Goal: Communication & Community: Answer question/provide support

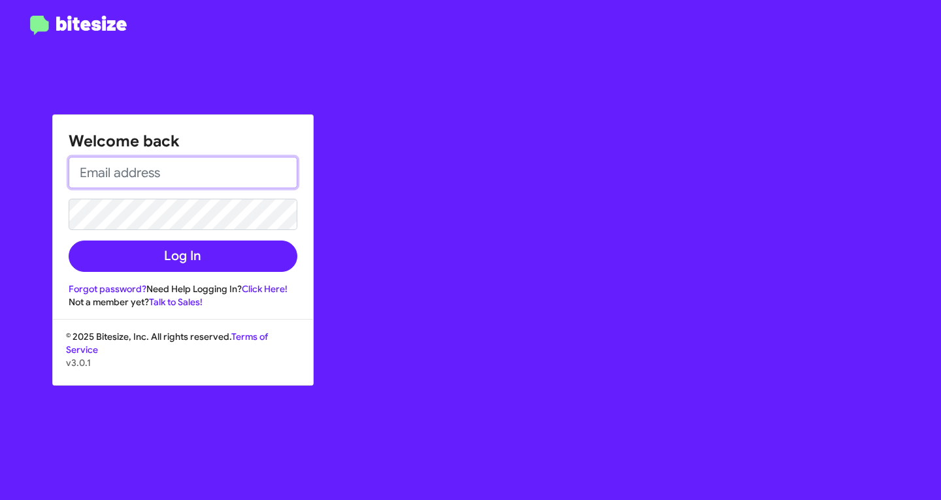
click at [257, 180] on input "email" at bounding box center [183, 172] width 229 height 31
type input "[EMAIL_ADDRESS][DOMAIN_NAME]"
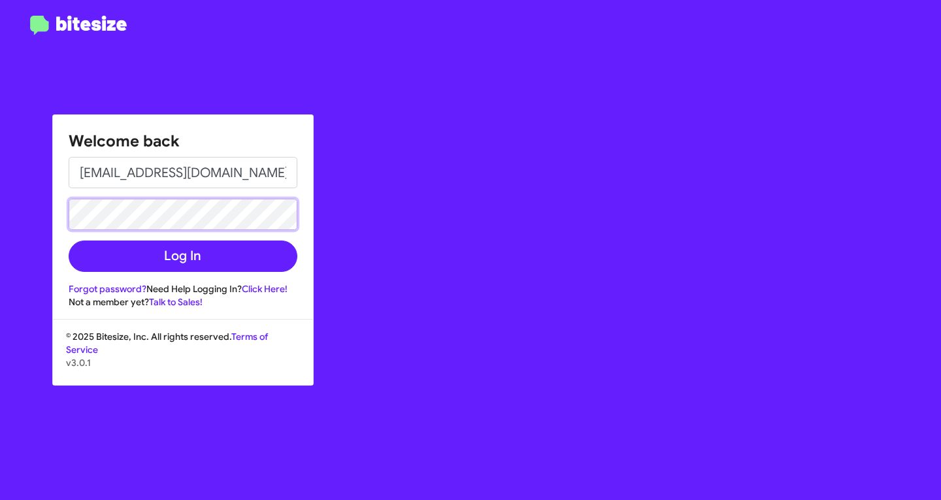
click at [69, 240] on button "Log In" at bounding box center [183, 255] width 229 height 31
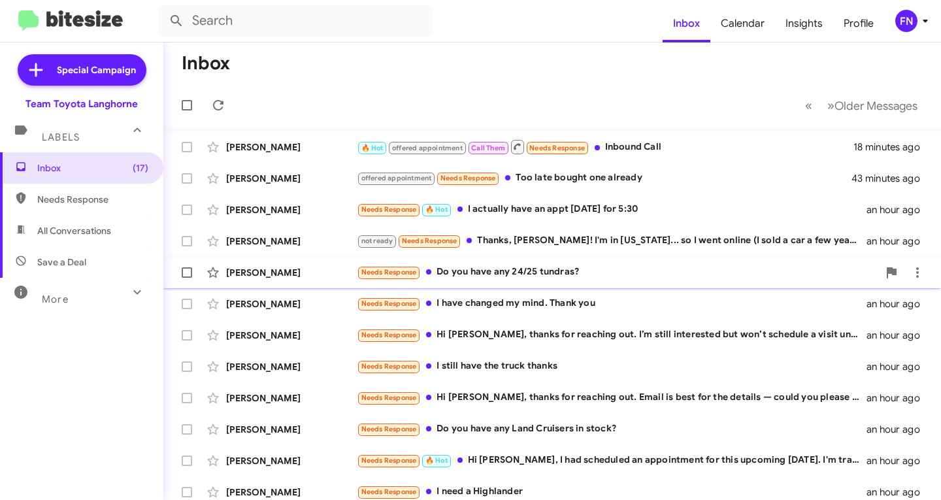
click at [304, 274] on div "[PERSON_NAME]" at bounding box center [291, 272] width 131 height 13
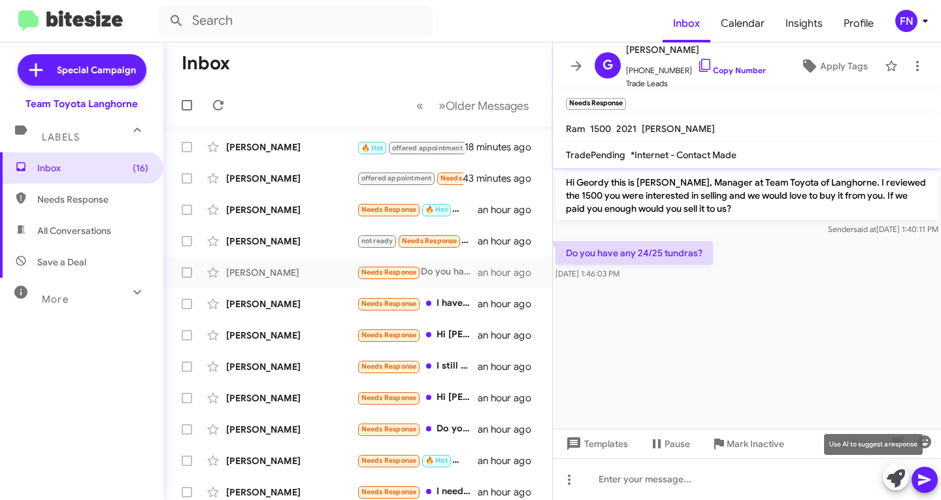
click at [898, 480] on icon at bounding box center [896, 478] width 18 height 18
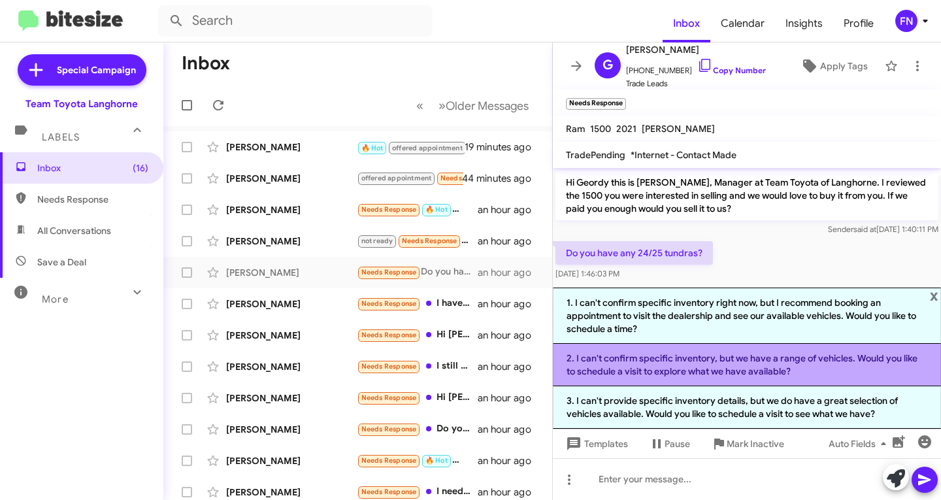
click at [681, 377] on li "2. I can't confirm specific inventory, but we have a range of vehicles. Would y…" at bounding box center [747, 365] width 388 height 42
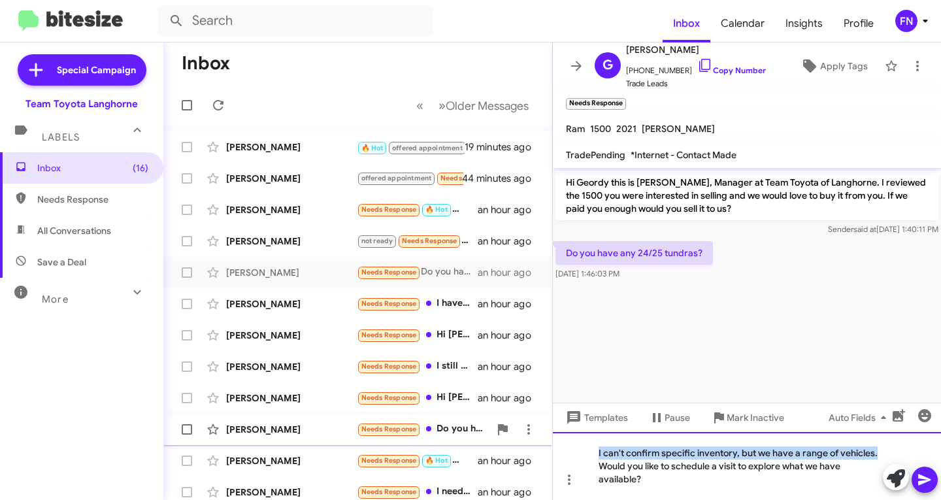
drag, startPoint x: 879, startPoint y: 457, endPoint x: 397, endPoint y: 438, distance: 482.6
click at [397, 438] on div "Inbox « Previous » Next Older Messages Oliver Macauley 🔥 Hot offered appointmen…" at bounding box center [552, 270] width 778 height 457
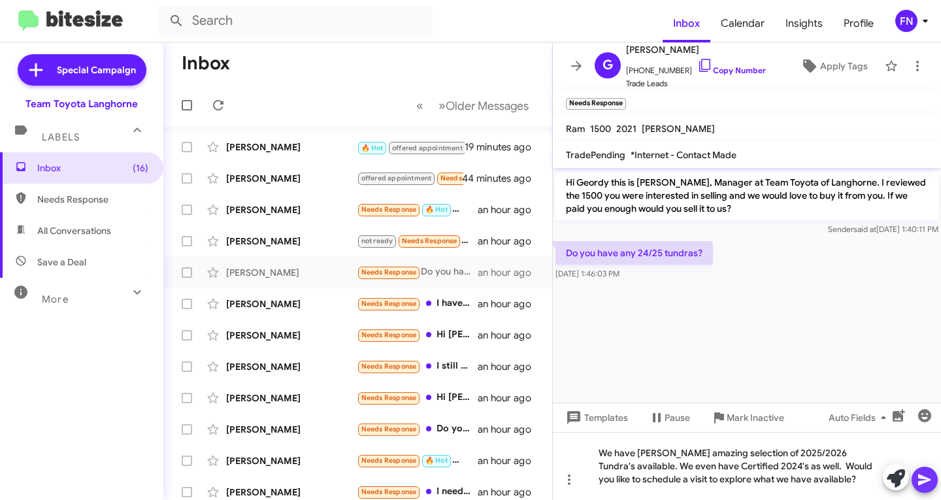
click at [917, 476] on icon at bounding box center [925, 480] width 16 height 16
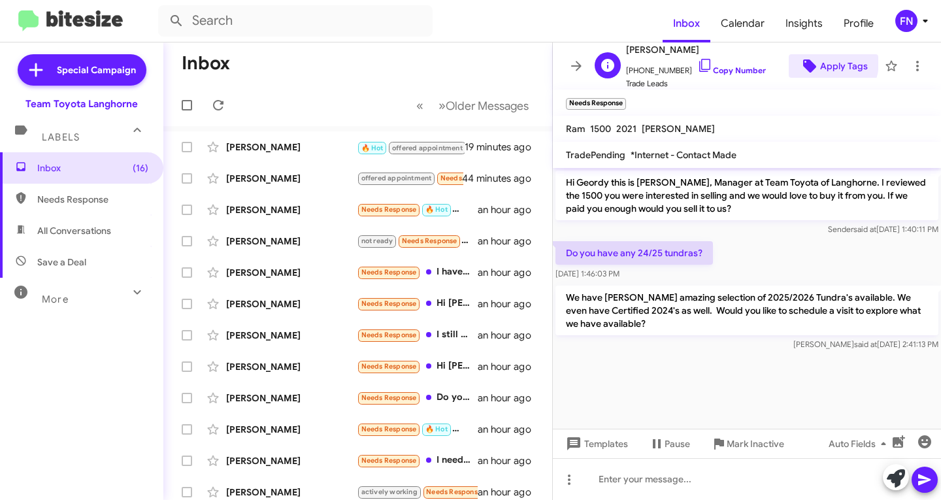
click at [820, 62] on span "Apply Tags" at bounding box center [844, 66] width 48 height 24
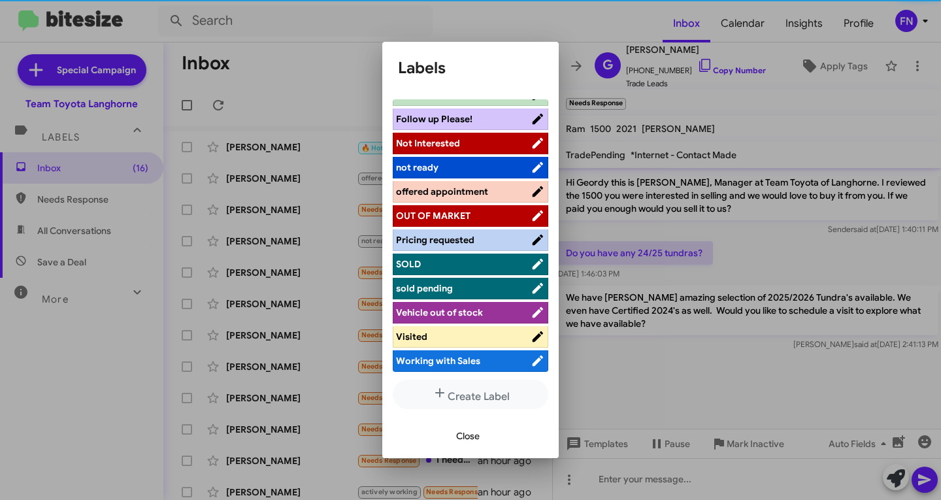
click at [449, 186] on span "offered appointment" at bounding box center [442, 192] width 92 height 12
click at [464, 442] on span "Close" at bounding box center [468, 436] width 24 height 24
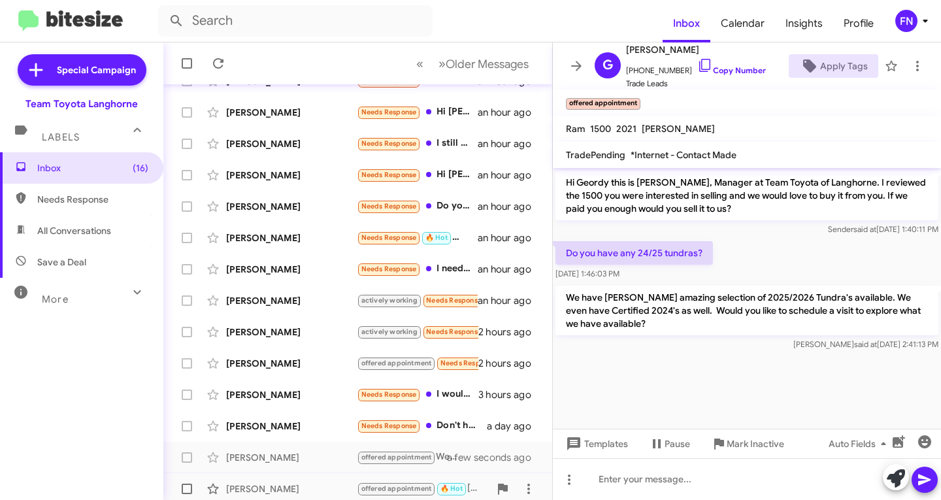
scroll to position [259, 0]
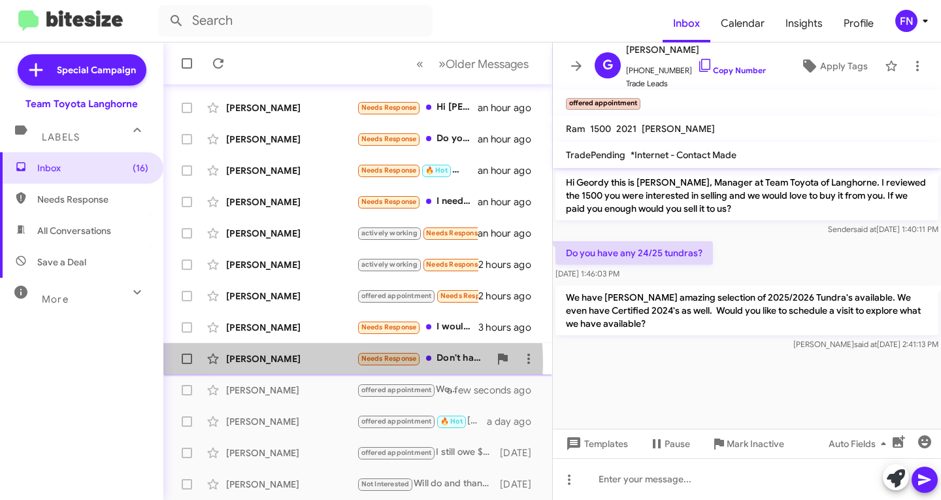
click at [289, 363] on div "[PERSON_NAME]" at bounding box center [291, 358] width 131 height 13
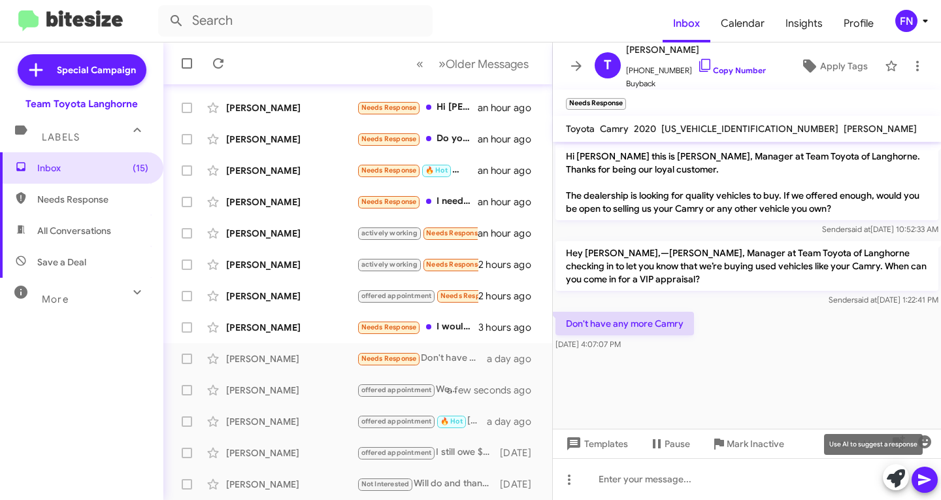
click at [902, 482] on icon at bounding box center [896, 478] width 18 height 18
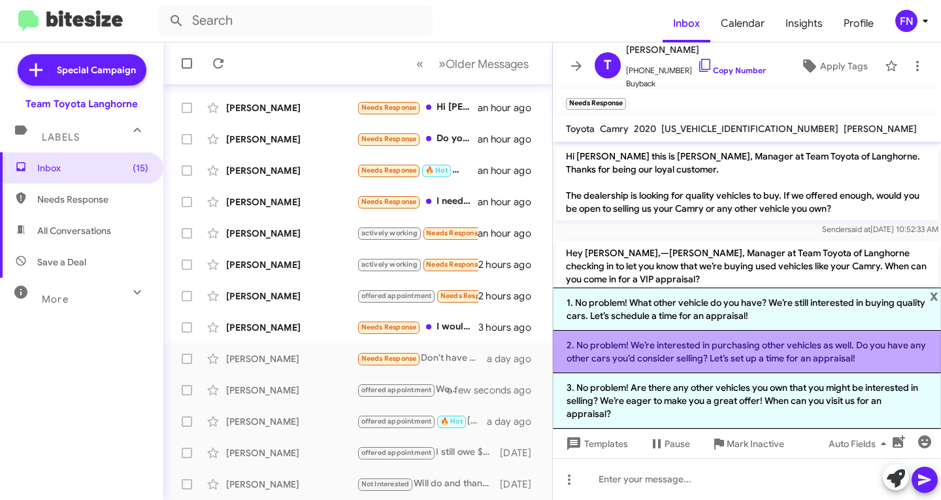
click at [758, 371] on li "2. No problem! We’re interested in purchasing other vehicles as well. Do you ha…" at bounding box center [747, 352] width 388 height 42
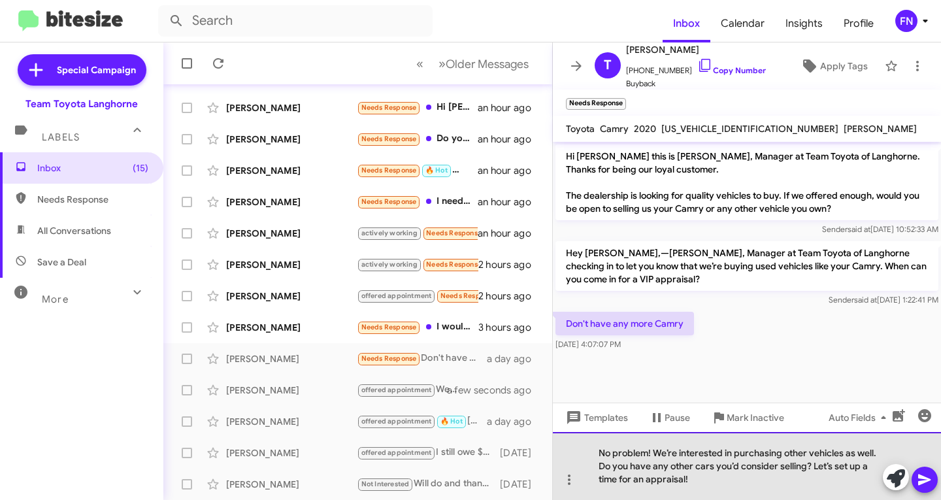
drag, startPoint x: 769, startPoint y: 489, endPoint x: 817, endPoint y: 467, distance: 53.2
click at [817, 467] on div "No problem! We’re interested in purchasing other vehicles as well. Do you have …" at bounding box center [747, 466] width 388 height 68
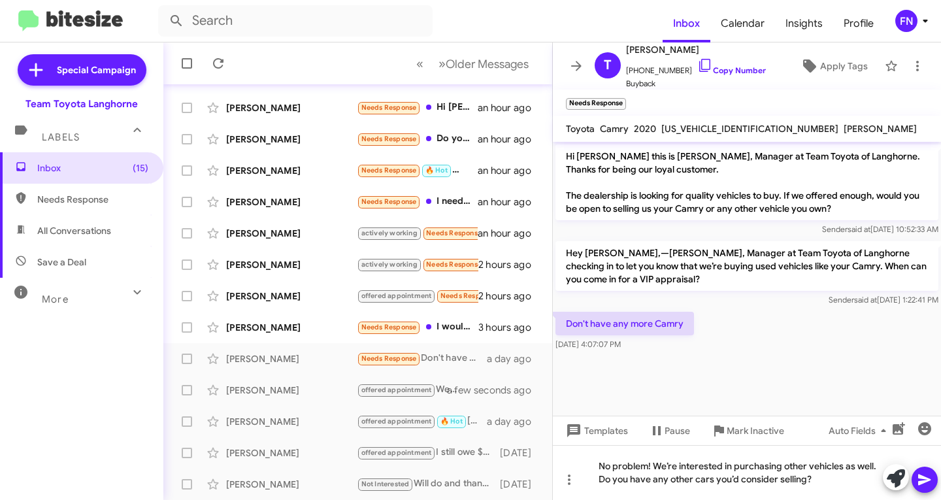
click at [916, 479] on button at bounding box center [925, 480] width 26 height 26
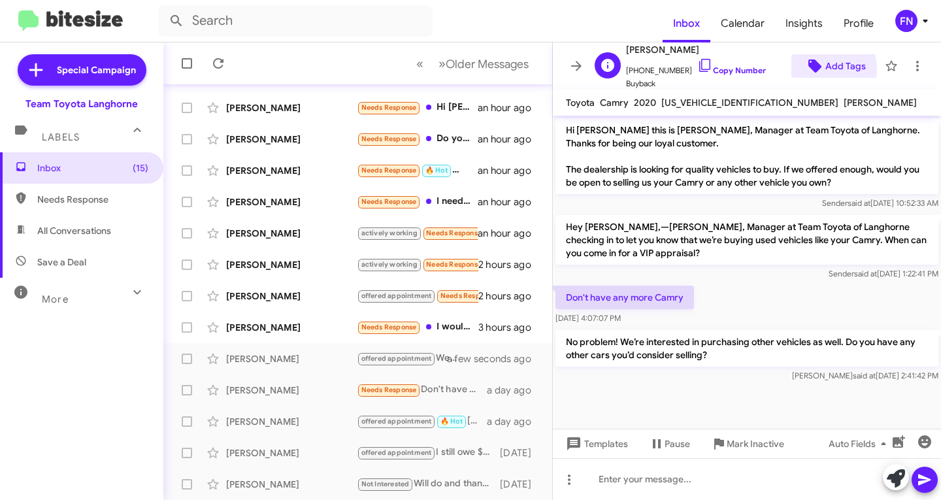
click at [808, 69] on icon at bounding box center [814, 65] width 13 height 13
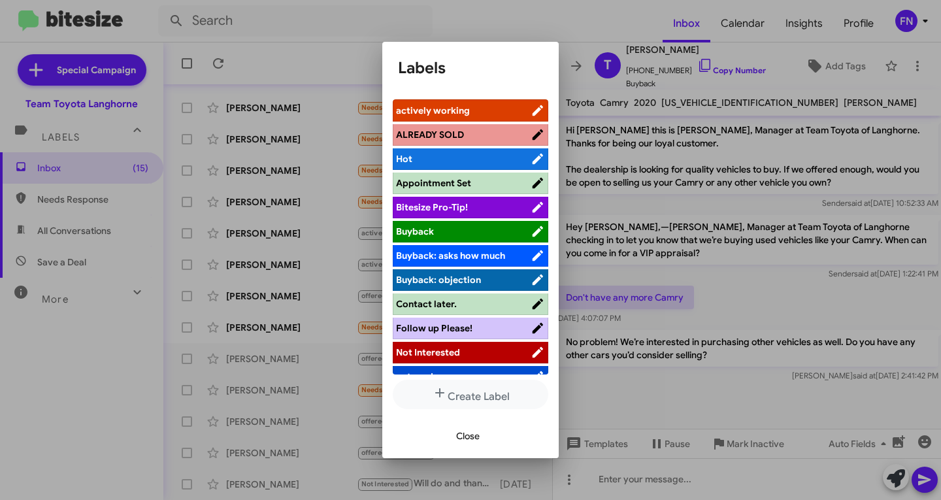
scroll to position [209, 0]
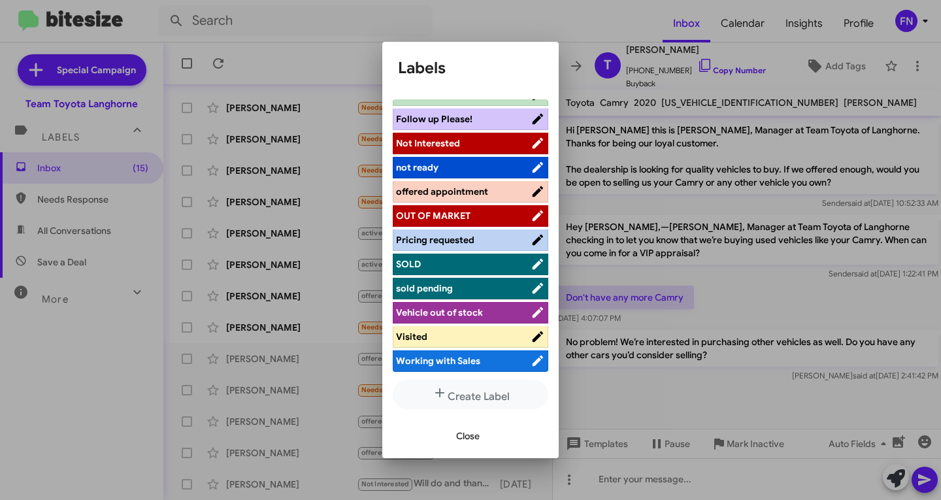
click at [461, 198] on li "offered appointment" at bounding box center [471, 192] width 156 height 22
click at [465, 188] on span "offered appointment" at bounding box center [442, 192] width 92 height 12
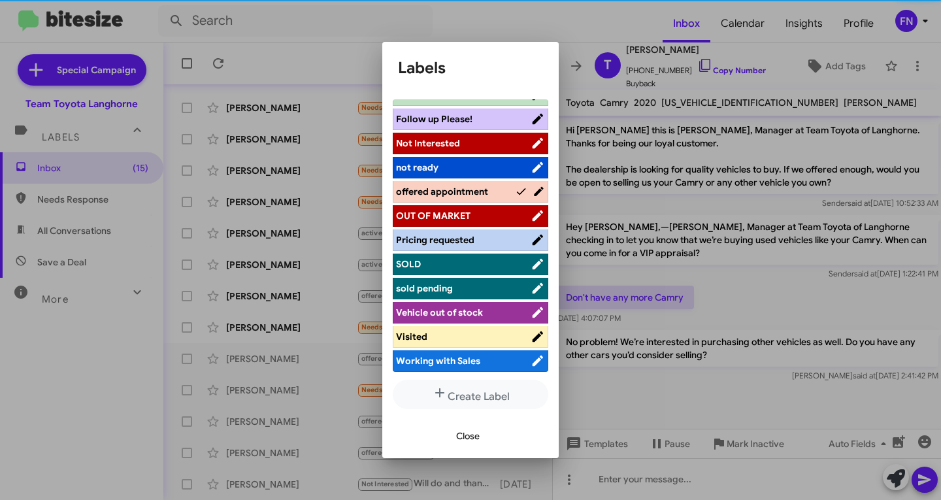
click at [462, 437] on span "Close" at bounding box center [468, 436] width 24 height 24
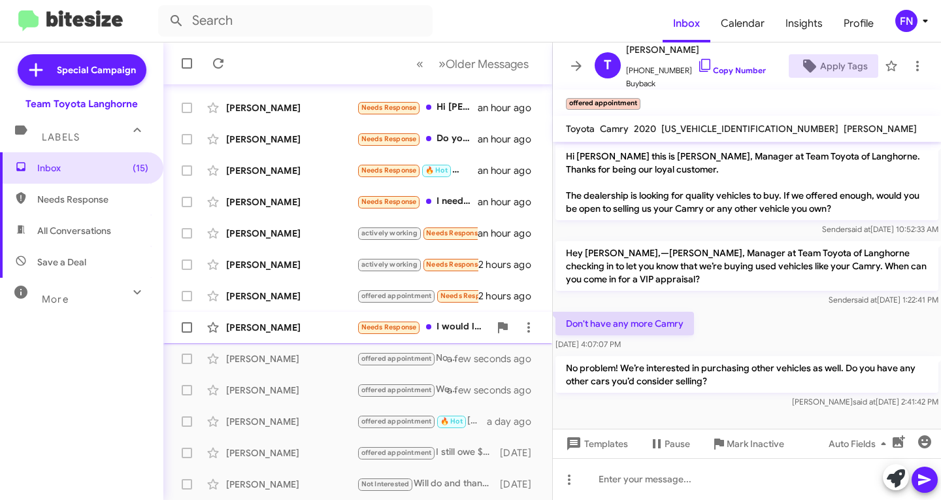
click at [264, 327] on div "[PERSON_NAME]" at bounding box center [291, 327] width 131 height 13
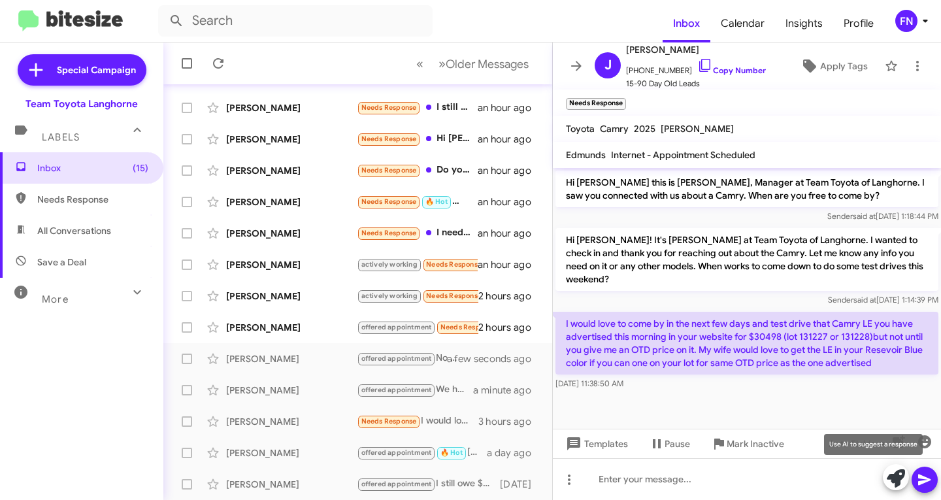
click at [898, 477] on icon at bounding box center [896, 478] width 18 height 18
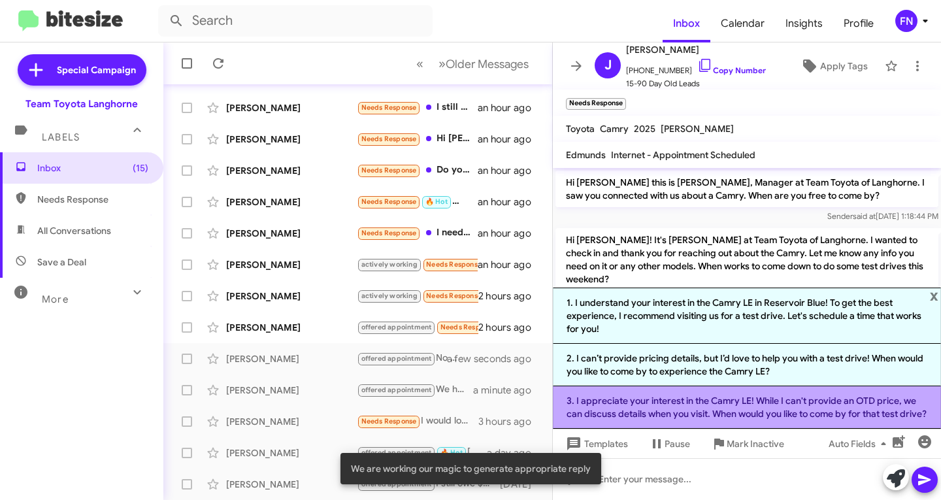
click at [704, 395] on li "3. I appreciate your interest in the Camry LE! While I can't provide an OTD pri…" at bounding box center [747, 407] width 388 height 42
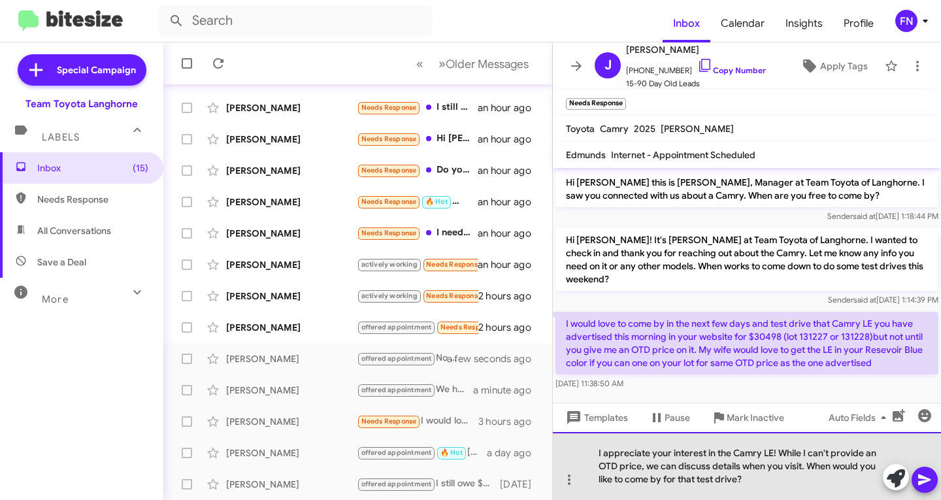
drag, startPoint x: 650, startPoint y: 465, endPoint x: 781, endPoint y: 435, distance: 134.1
click at [781, 435] on div "I appreciate your interest in the Camry LE! While I can't provide an OTD price,…" at bounding box center [747, 466] width 388 height 68
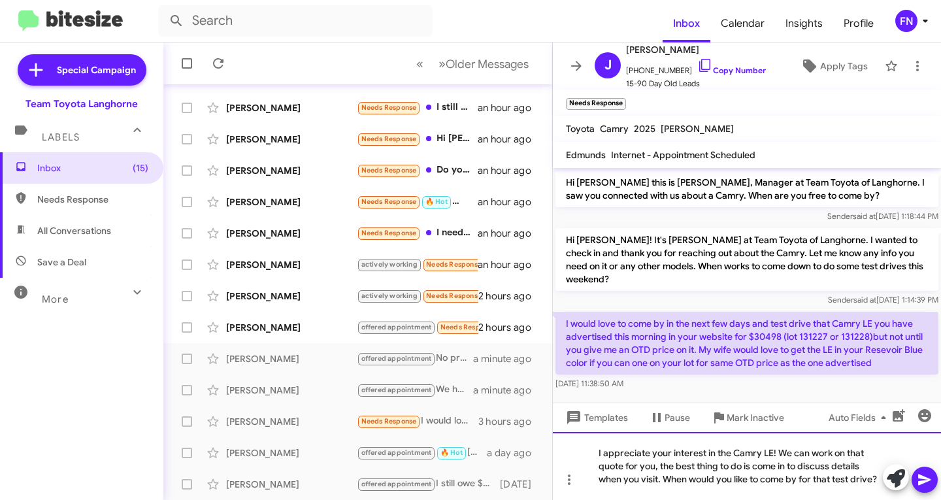
drag, startPoint x: 660, startPoint y: 478, endPoint x: 862, endPoint y: 466, distance: 202.3
click at [862, 466] on div "I appreciate your interest in the Camry LE! We can work on that quote for you, …" at bounding box center [747, 466] width 388 height 68
drag, startPoint x: 761, startPoint y: 485, endPoint x: 553, endPoint y: 489, distance: 207.2
click at [553, 489] on div "I appreciate your interest in the Camry LE! We can work on that quote for you, …" at bounding box center [747, 466] width 388 height 68
click at [776, 473] on div "I appreciate your interest in the Camry LE! We can work on that quote for you, …" at bounding box center [747, 466] width 388 height 68
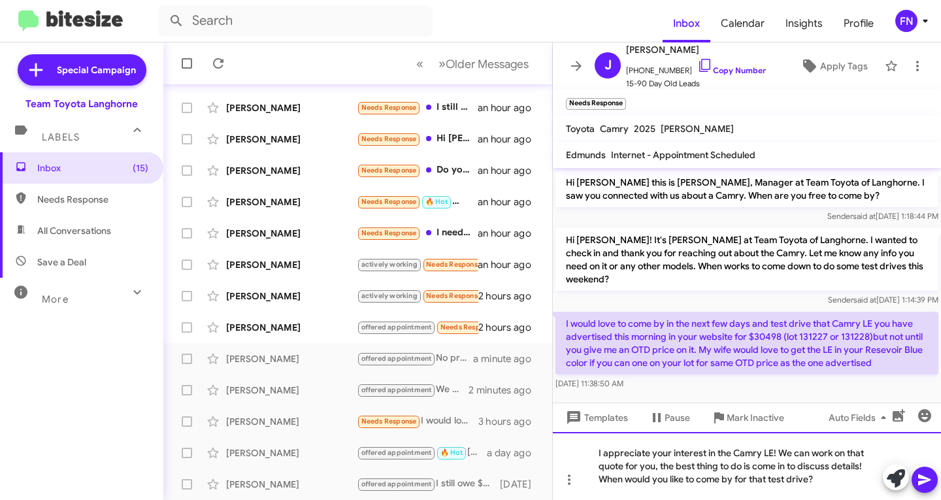
click at [620, 484] on div "I appreciate your interest in the Camry LE! We can work on that quote for you, …" at bounding box center [747, 466] width 388 height 68
click at [607, 482] on div "I appreciate your interest in the Camry LE! We can work on that quote for you, …" at bounding box center [747, 466] width 388 height 68
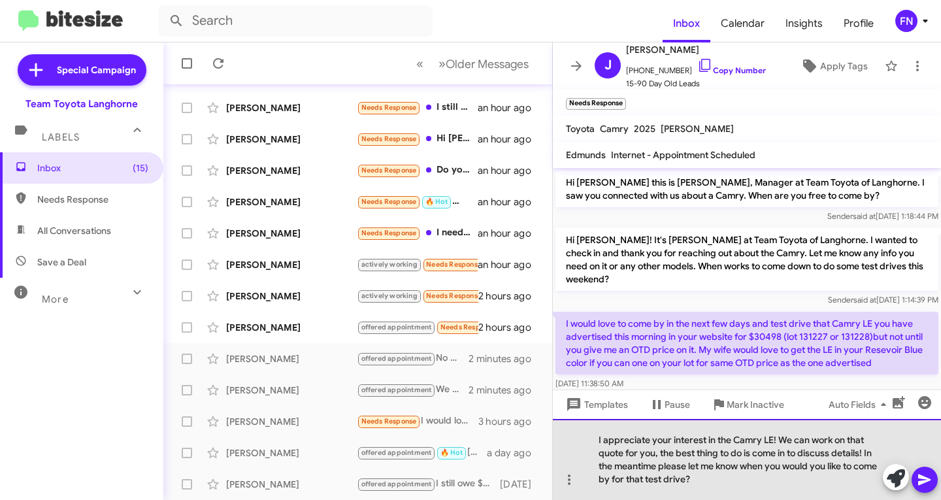
click at [861, 451] on div "I appreciate your interest in the Camry LE! We can work on that quote for you, …" at bounding box center [747, 459] width 388 height 81
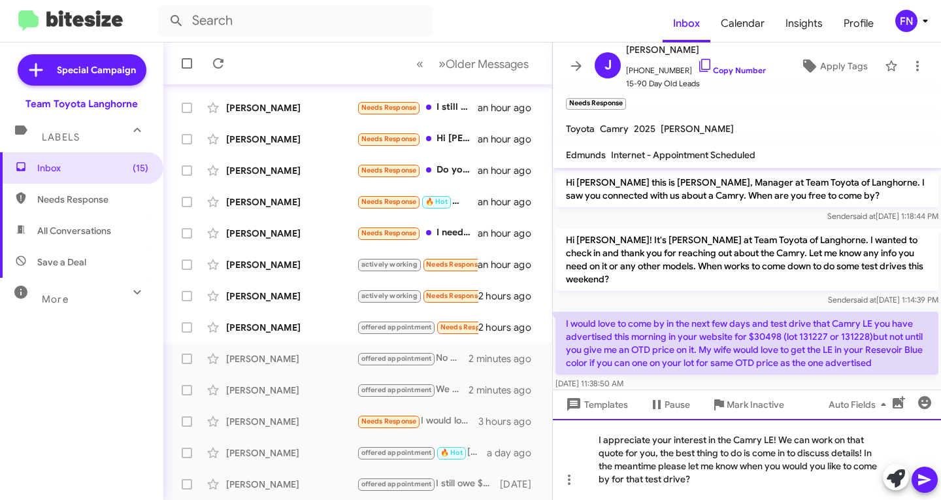
click at [861, 455] on div "I appreciate your interest in the Camry LE! We can work on that quote for you, …" at bounding box center [747, 459] width 388 height 81
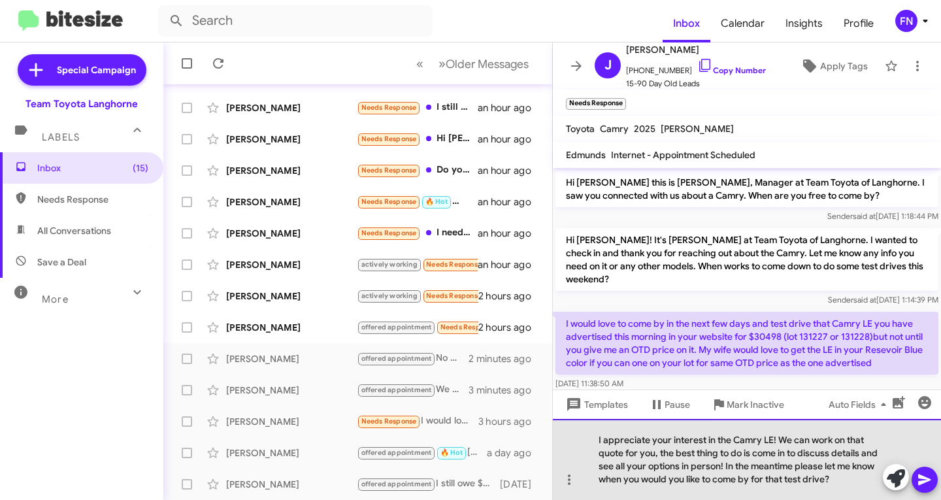
drag, startPoint x: 832, startPoint y: 474, endPoint x: 725, endPoint y: 461, distance: 108.0
click at [725, 461] on div "I appreciate your interest in the Camry LE! We can work on that quote for you, …" at bounding box center [747, 459] width 388 height 81
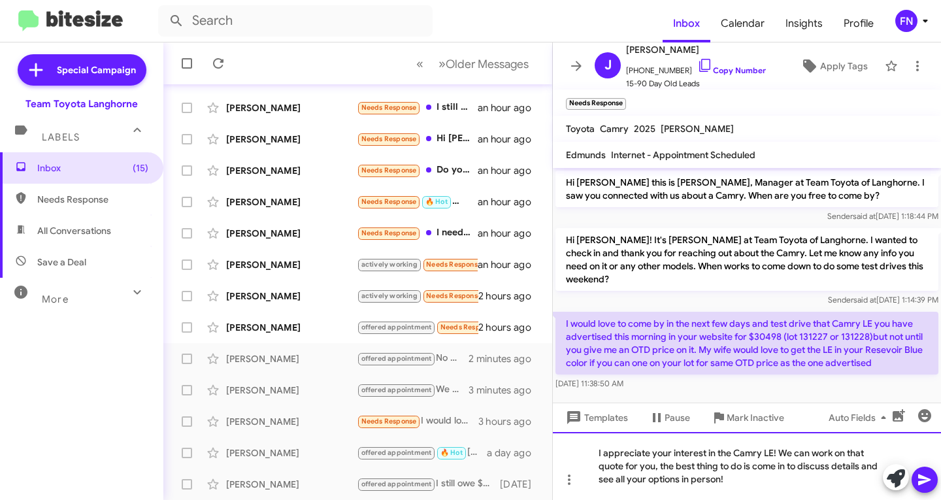
click at [659, 463] on div "I appreciate your interest in the Camry LE! We can work on that quote for you, …" at bounding box center [747, 466] width 388 height 68
click at [774, 473] on div "I appreciate your interest in the Camry LE! We can work on that quote for you. …" at bounding box center [747, 466] width 388 height 68
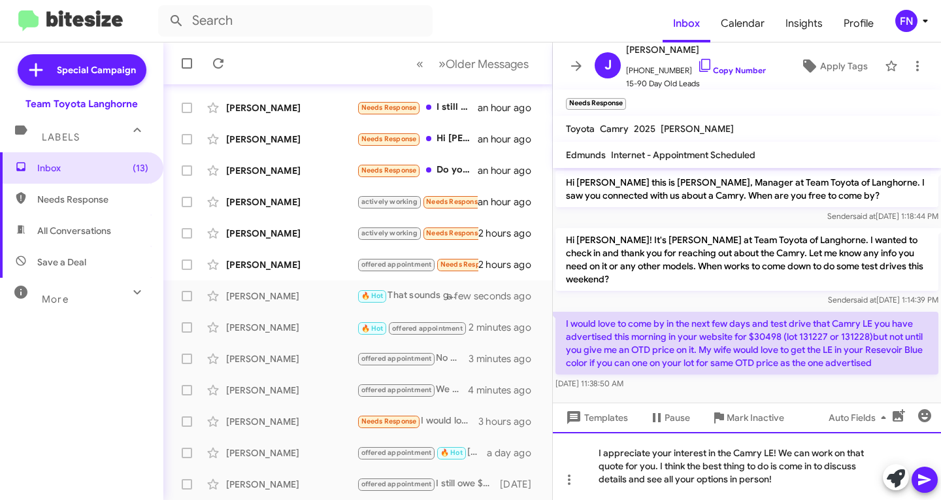
click at [819, 488] on div "I appreciate your interest in the Camry LE! We can work on that quote for you. …" at bounding box center [747, 466] width 388 height 68
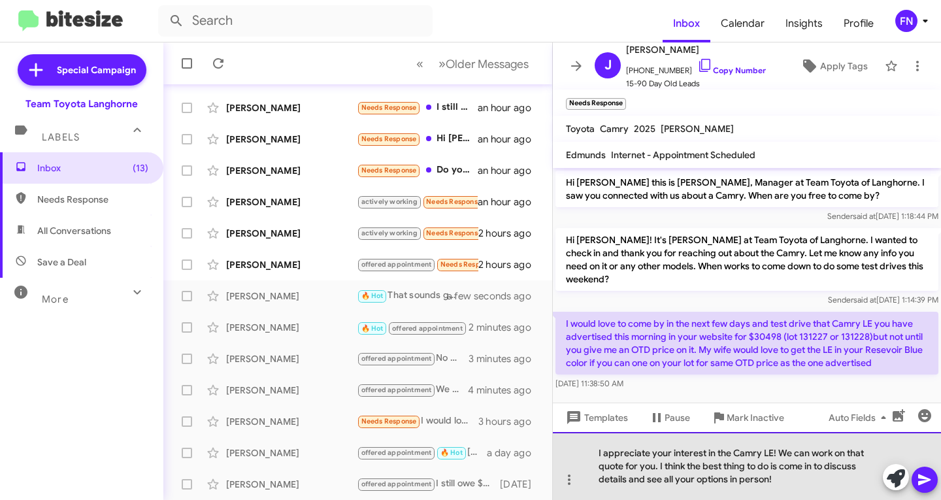
drag, startPoint x: 821, startPoint y: 480, endPoint x: 778, endPoint y: 444, distance: 56.6
click at [778, 444] on div "I appreciate your interest in the Camry LE! We can work on that quote for you. …" at bounding box center [747, 466] width 388 height 68
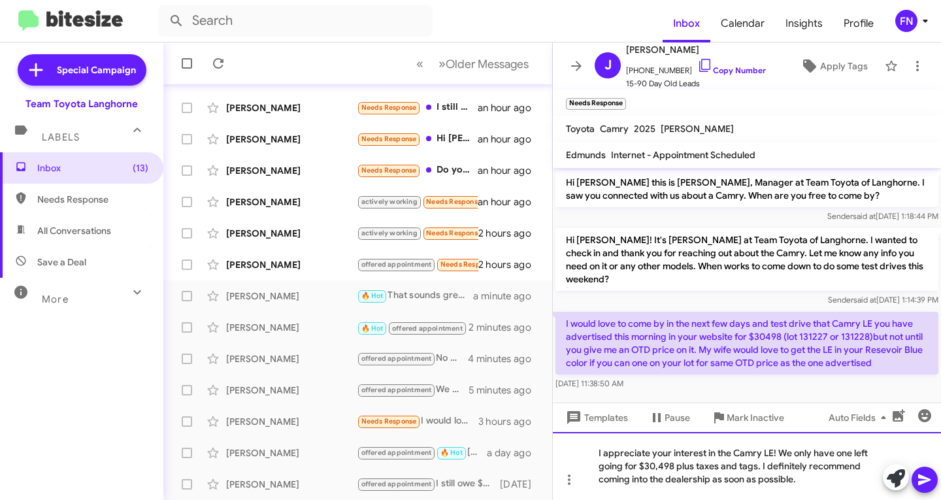
click at [828, 481] on div "I appreciate your interest in the Camry LE! We only have one left going for $30…" at bounding box center [747, 466] width 388 height 68
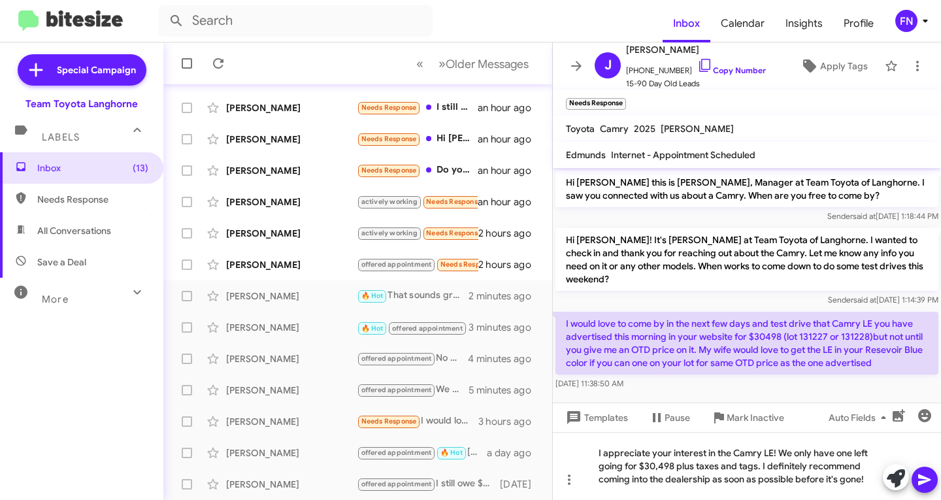
click at [922, 473] on icon at bounding box center [925, 480] width 16 height 16
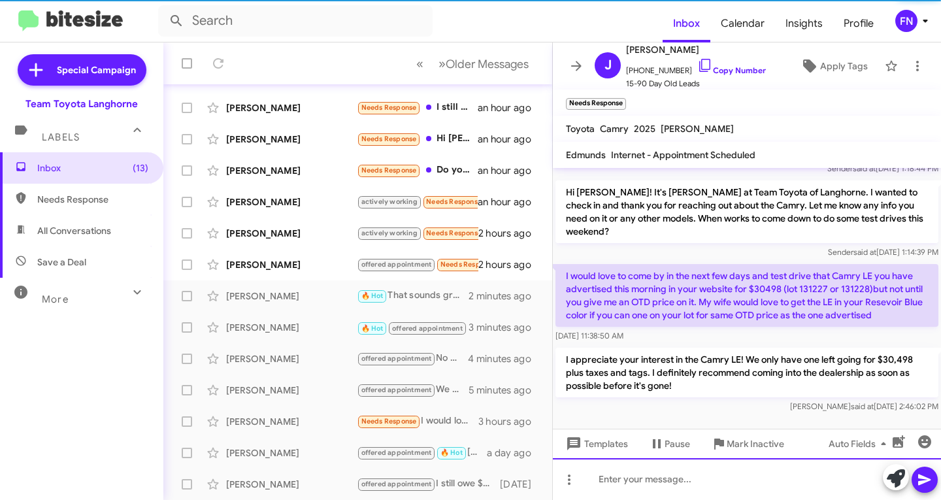
scroll to position [61, 0]
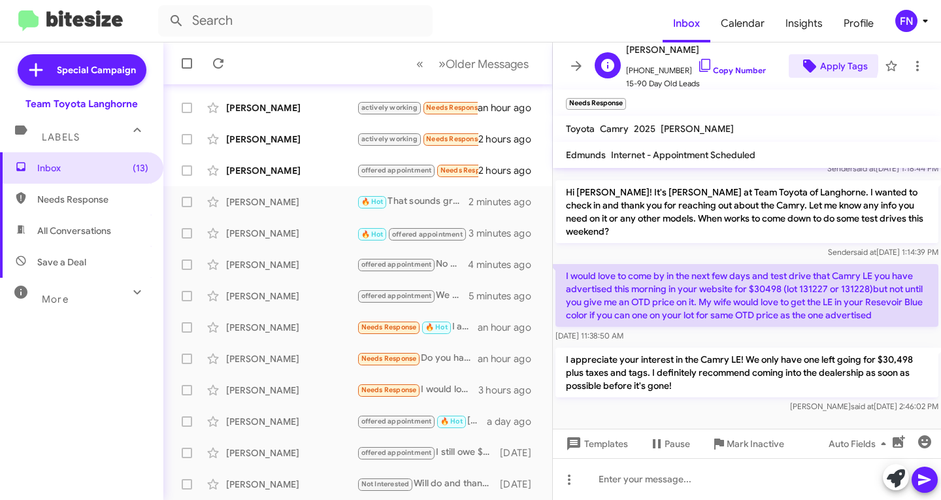
click at [820, 63] on span "Apply Tags" at bounding box center [844, 66] width 48 height 24
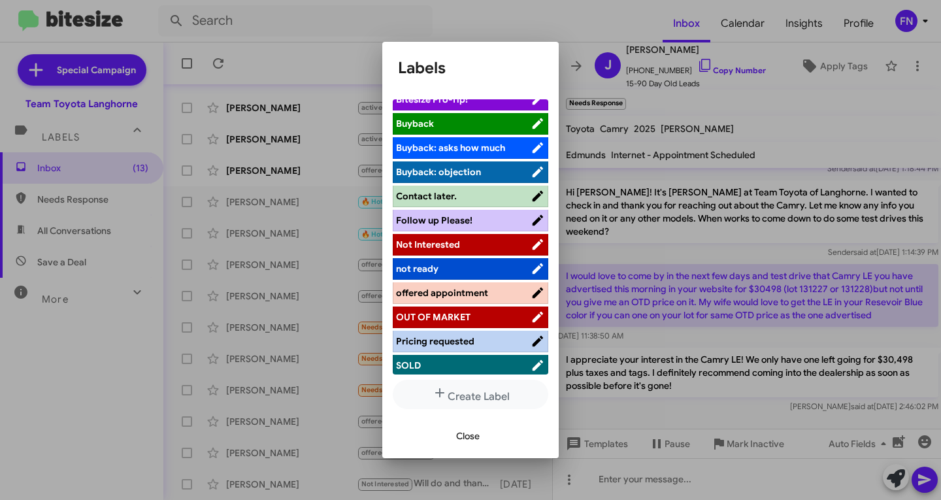
scroll to position [209, 0]
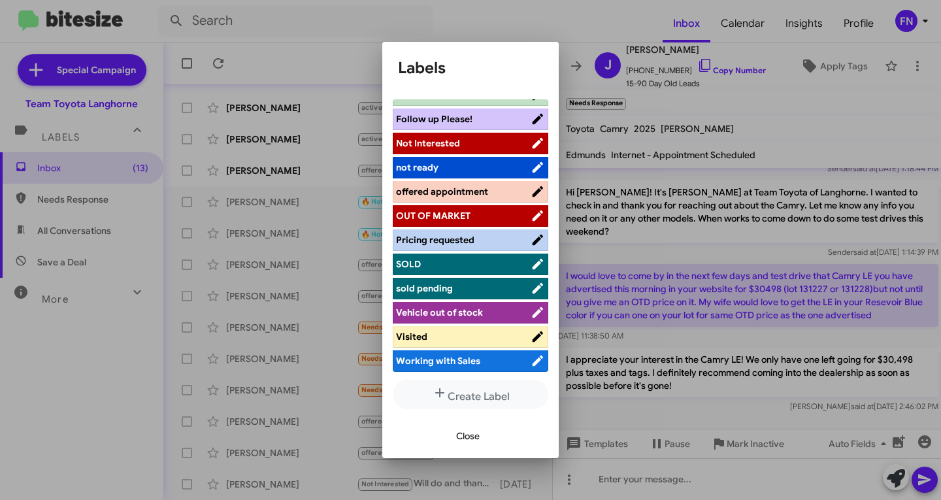
click at [464, 193] on span "offered appointment" at bounding box center [442, 192] width 92 height 12
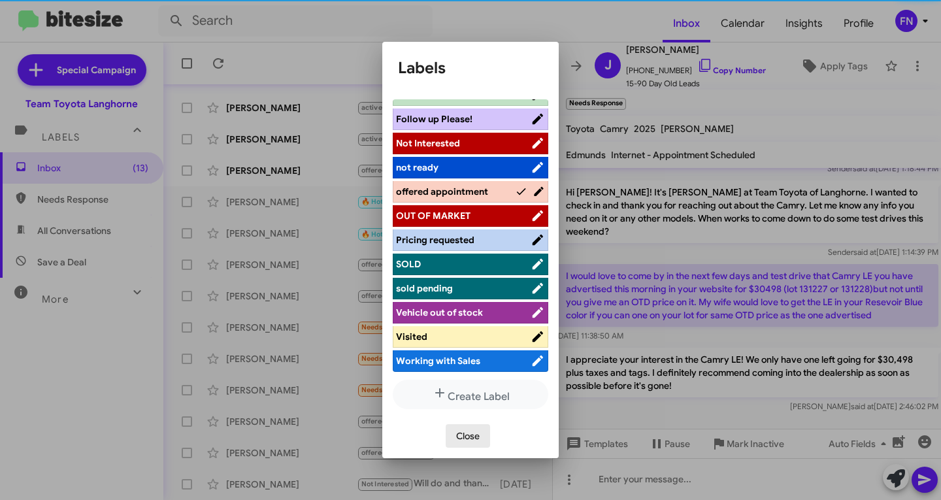
click at [468, 431] on span "Close" at bounding box center [468, 436] width 24 height 24
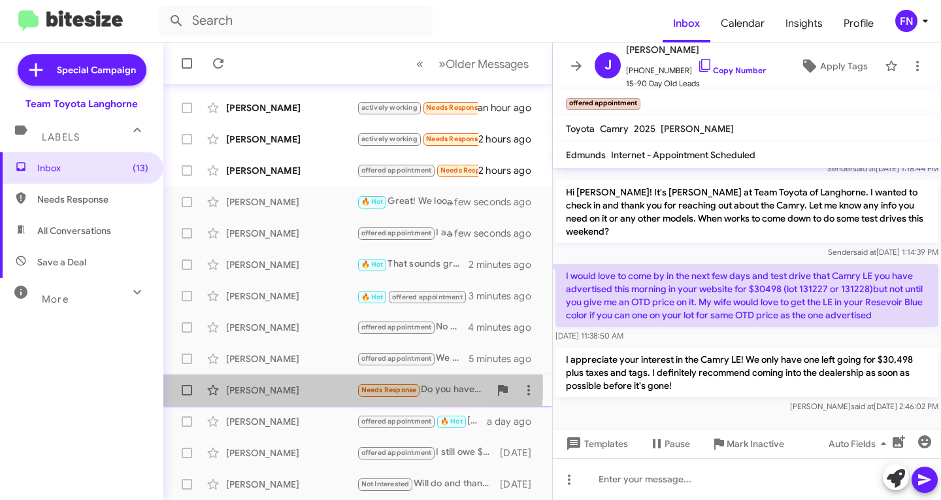
click at [265, 386] on div "[PERSON_NAME]" at bounding box center [291, 390] width 131 height 13
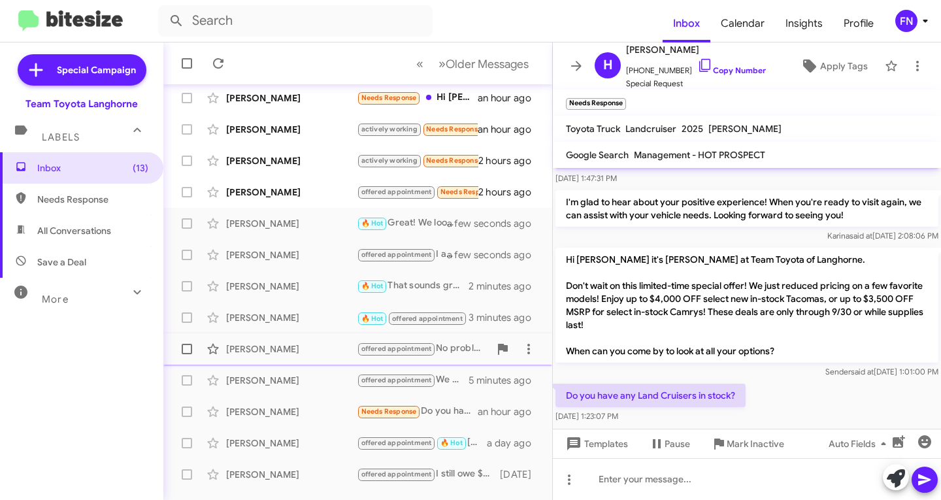
scroll to position [259, 0]
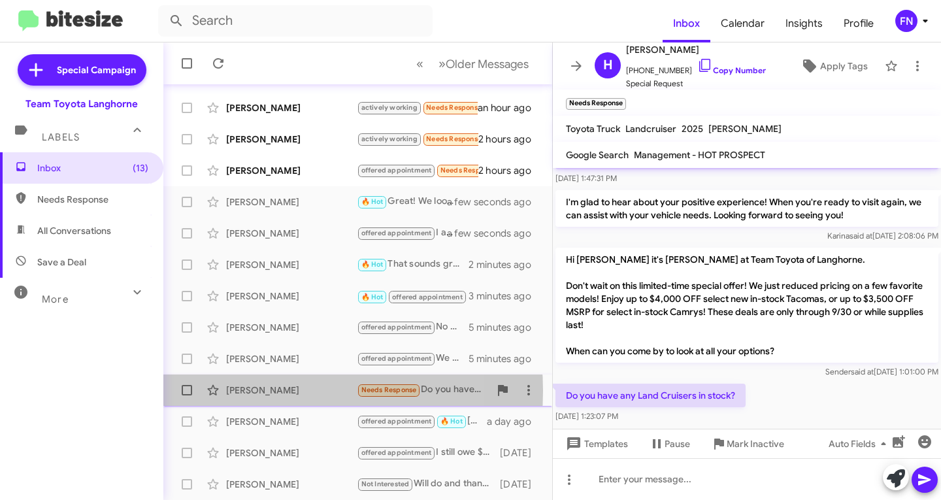
click at [264, 391] on div "[PERSON_NAME]" at bounding box center [291, 390] width 131 height 13
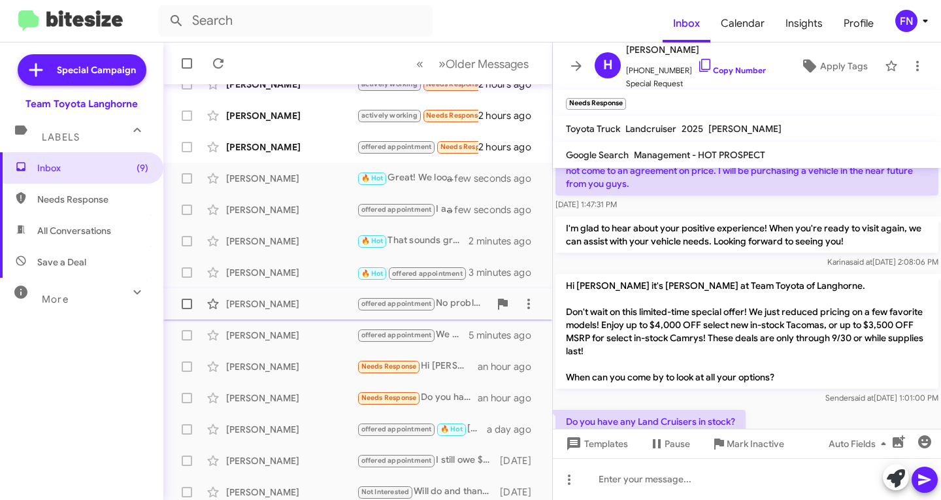
scroll to position [259, 0]
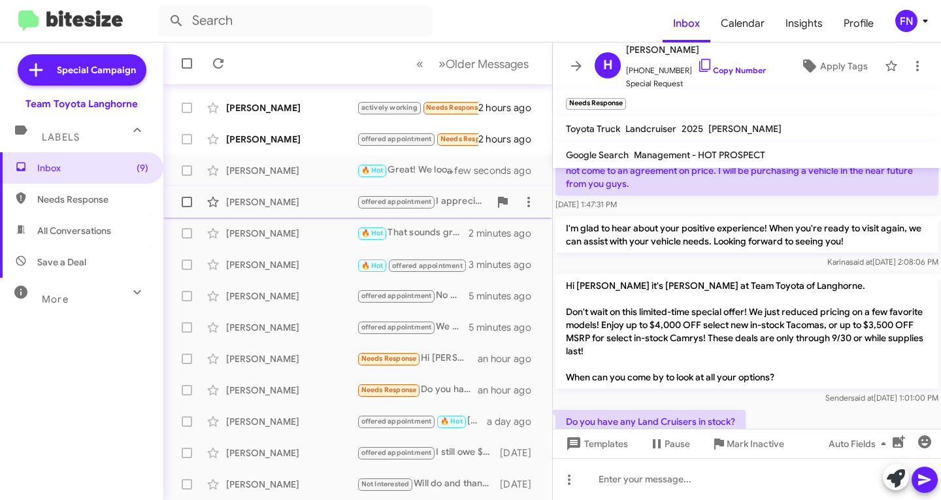
click at [284, 197] on div "[PERSON_NAME]" at bounding box center [291, 201] width 131 height 13
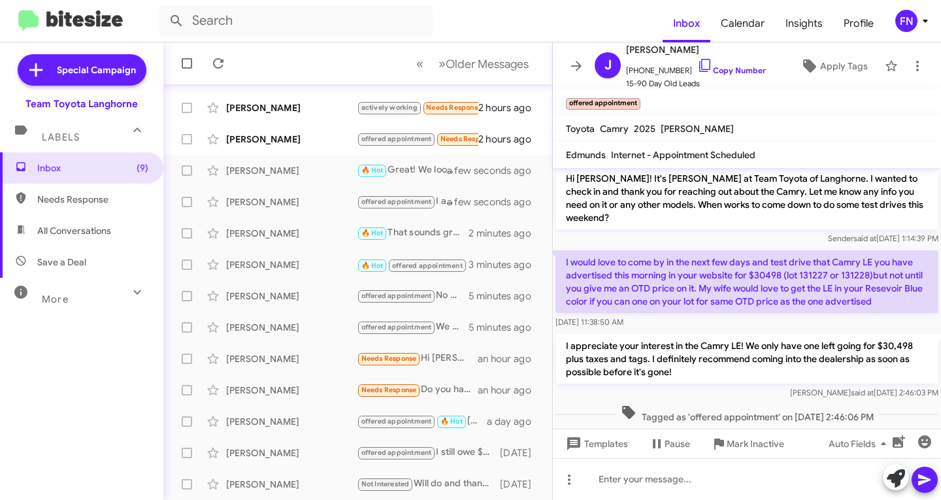
scroll to position [88, 0]
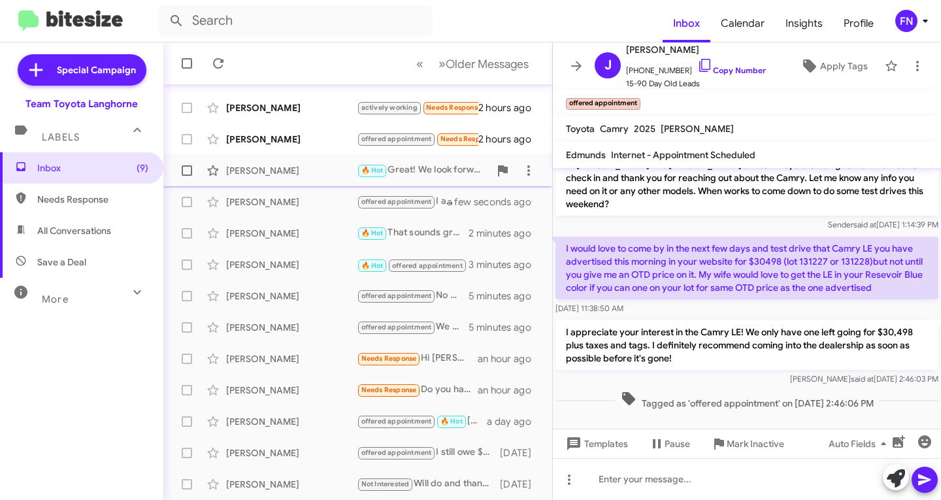
click at [245, 161] on div "Claudya Elefante 🔥 Hot Great! We look forward to seeing you tomorrow at 5:30. I…" at bounding box center [358, 170] width 368 height 26
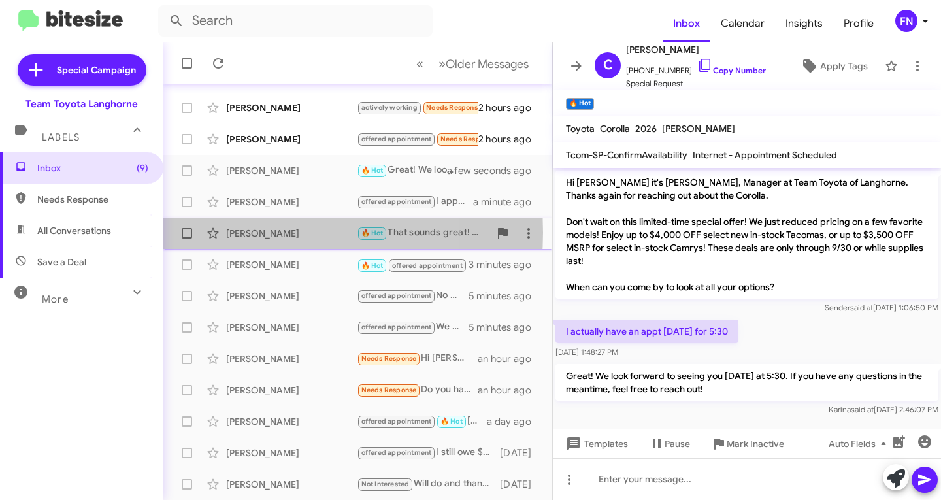
click at [252, 233] on div "[PERSON_NAME]" at bounding box center [291, 233] width 131 height 13
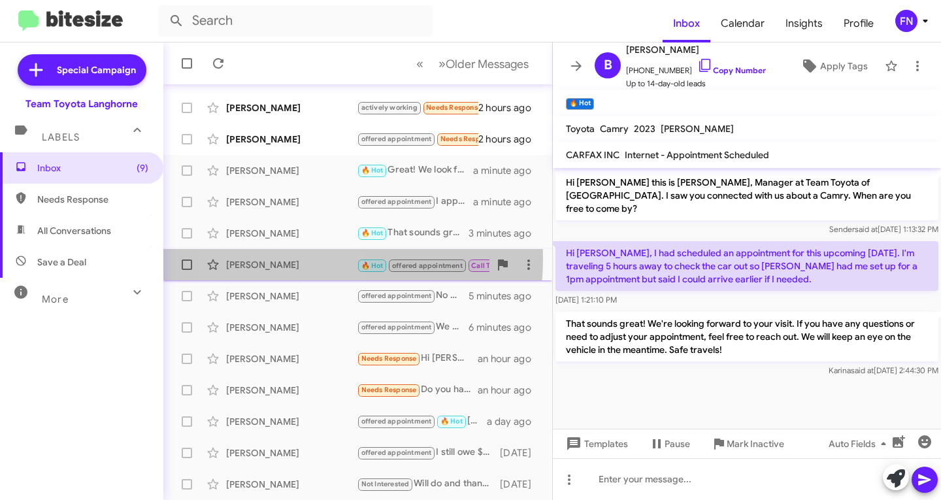
click at [288, 259] on div "[PERSON_NAME]" at bounding box center [291, 264] width 131 height 13
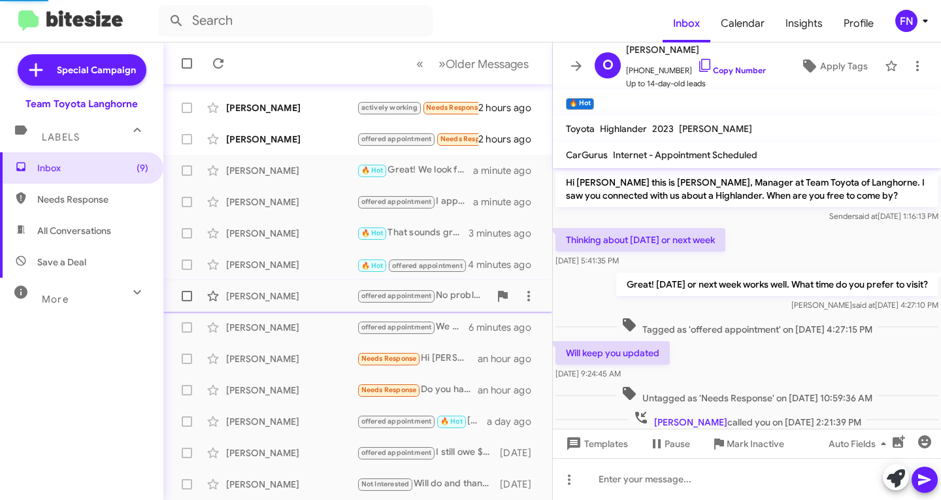
scroll to position [73, 0]
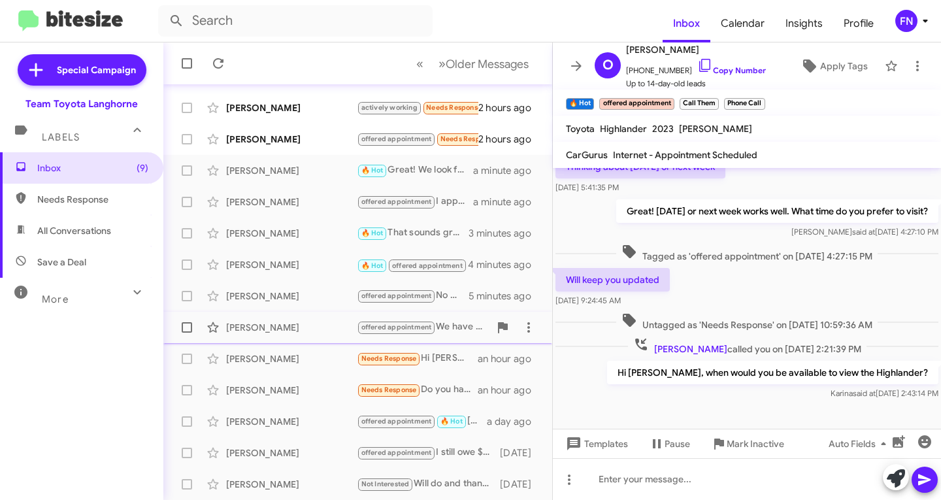
click at [270, 339] on div "Geordy Smit offered appointment We have ana amazing selection of 2025/2026 Tund…" at bounding box center [358, 327] width 368 height 26
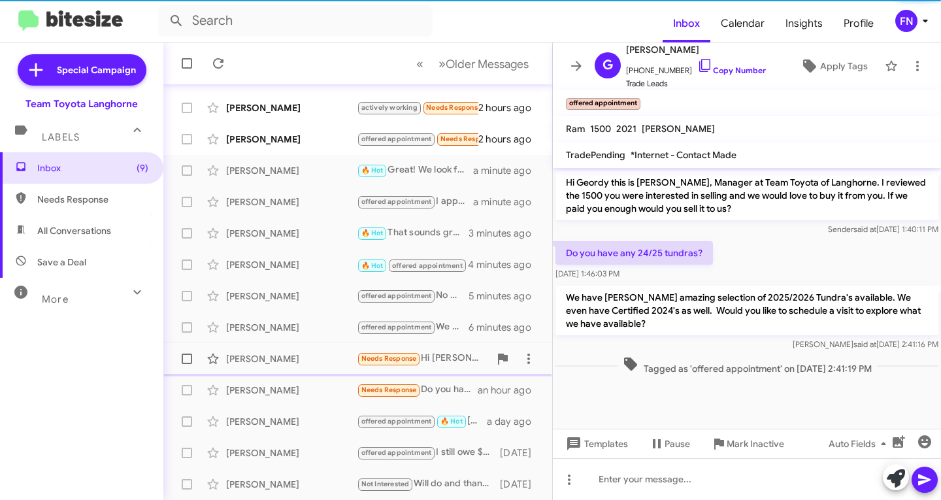
click at [271, 352] on div "[PERSON_NAME]" at bounding box center [291, 358] width 131 height 13
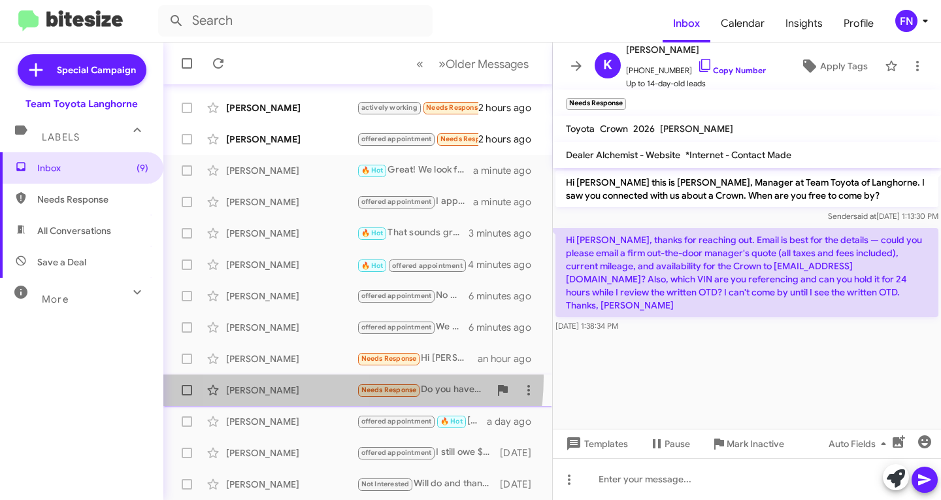
click at [290, 377] on div "Hector Rodriguez Needs Response Do you have any Land Cruisers in stock? an hour…" at bounding box center [358, 390] width 368 height 26
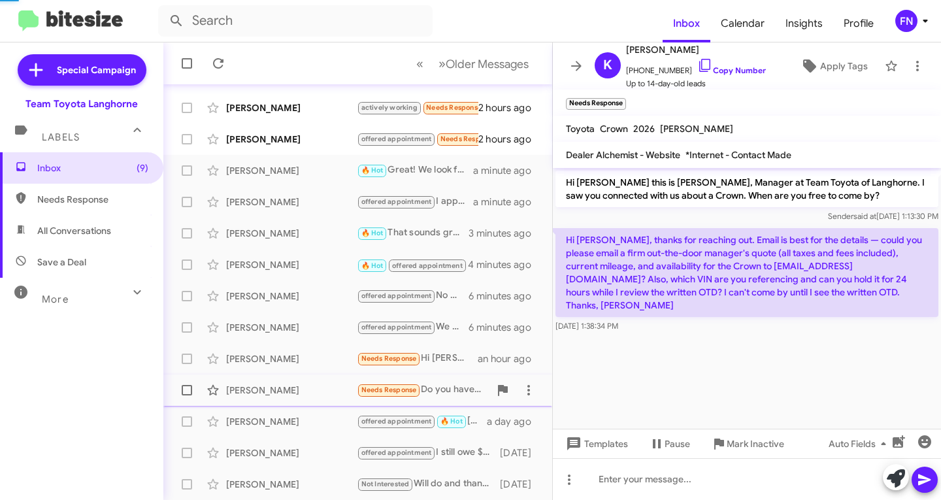
scroll to position [135, 0]
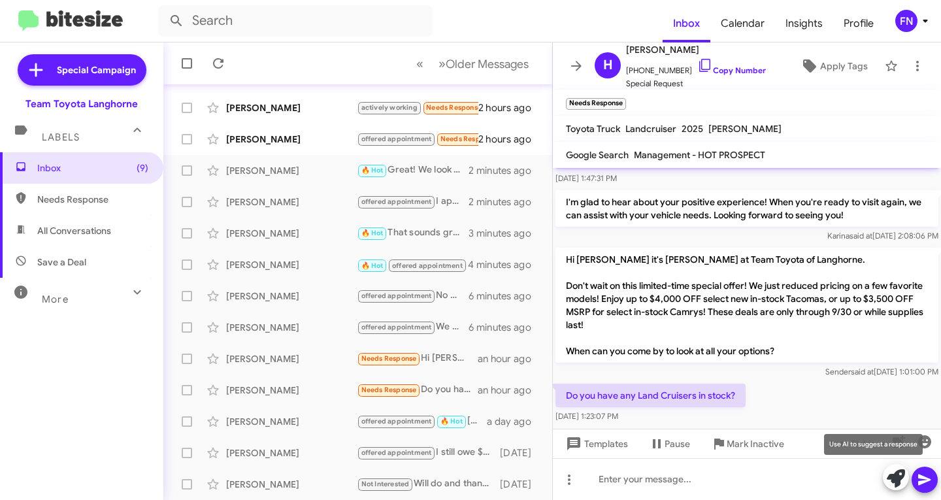
click at [894, 481] on icon at bounding box center [896, 478] width 18 height 18
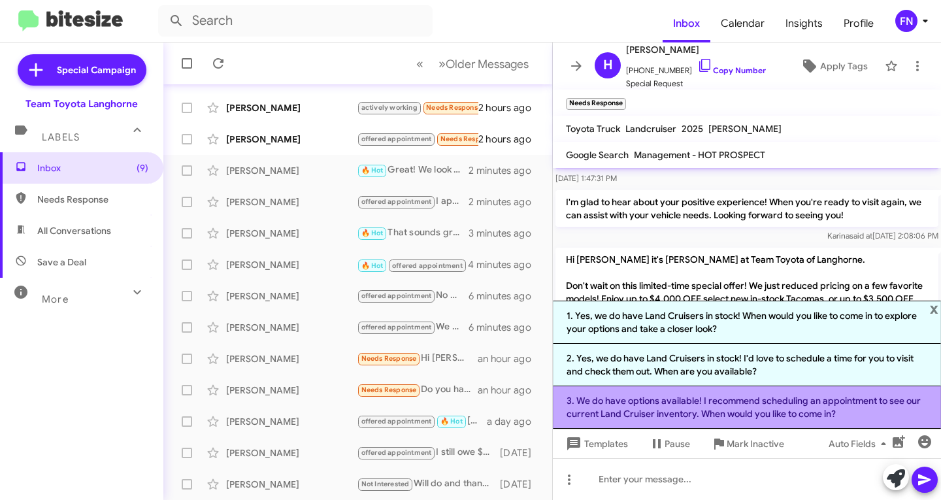
click at [646, 406] on li "3. We do have options available! I recommend scheduling an appointment to see o…" at bounding box center [747, 407] width 388 height 42
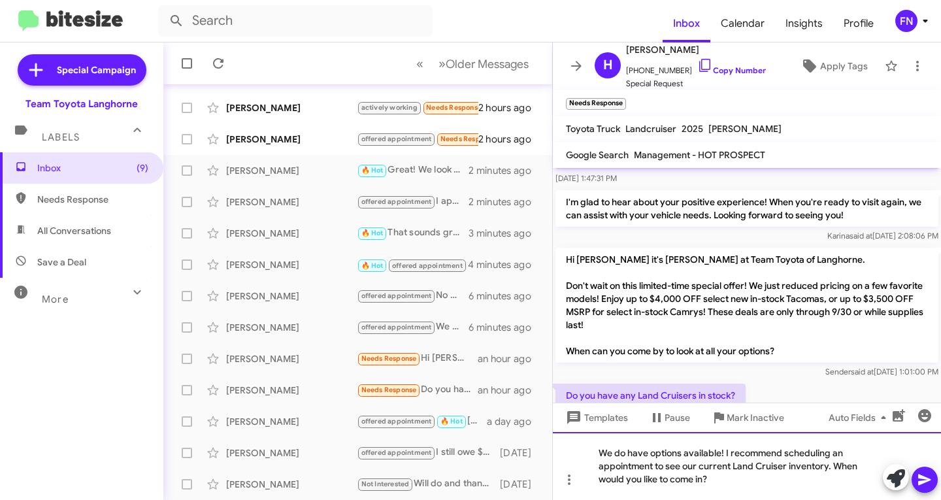
click at [648, 452] on div "We do have options available! I recommend scheduling an appointment to see our …" at bounding box center [747, 466] width 388 height 68
click at [599, 450] on div "We do have options available! I recommend scheduling an appointment to see our …" at bounding box center [747, 466] width 388 height 68
click at [648, 457] on div "We do have options available! I recommend scheduling an appointment to see our …" at bounding box center [747, 466] width 388 height 68
click at [827, 473] on div "We do have options available! I recommend scheduling an appointment to see our …" at bounding box center [747, 466] width 388 height 68
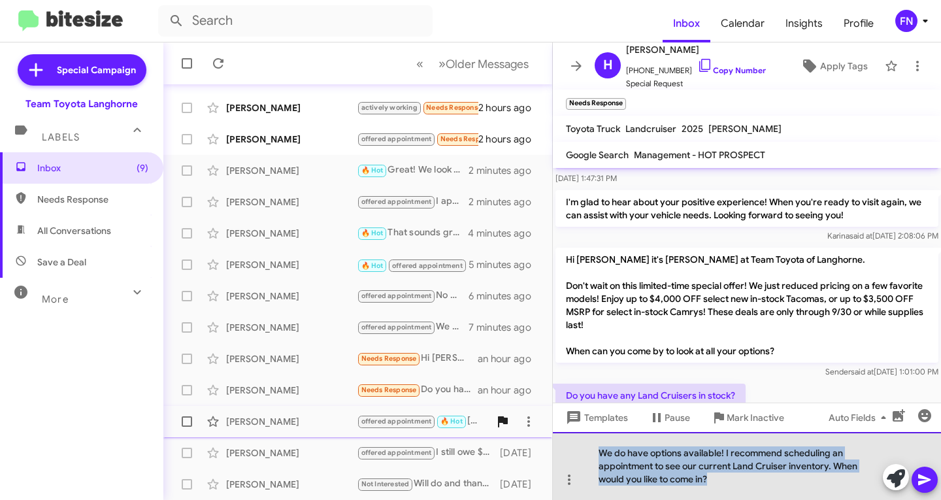
drag, startPoint x: 763, startPoint y: 484, endPoint x: 481, endPoint y: 428, distance: 287.8
click at [481, 429] on div "Inbox « Previous » Next Older Messages Rudo Gehyeka Needs Response Are there an…" at bounding box center [552, 270] width 778 height 457
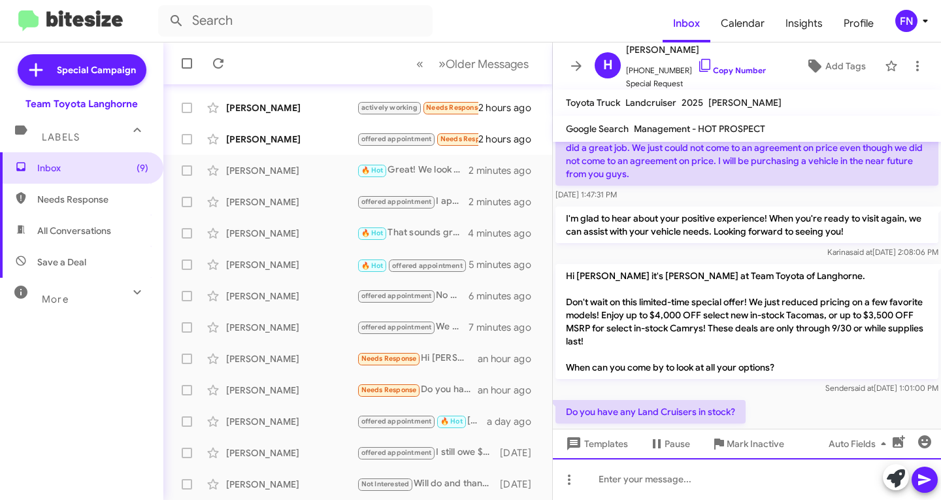
scroll to position [156, 0]
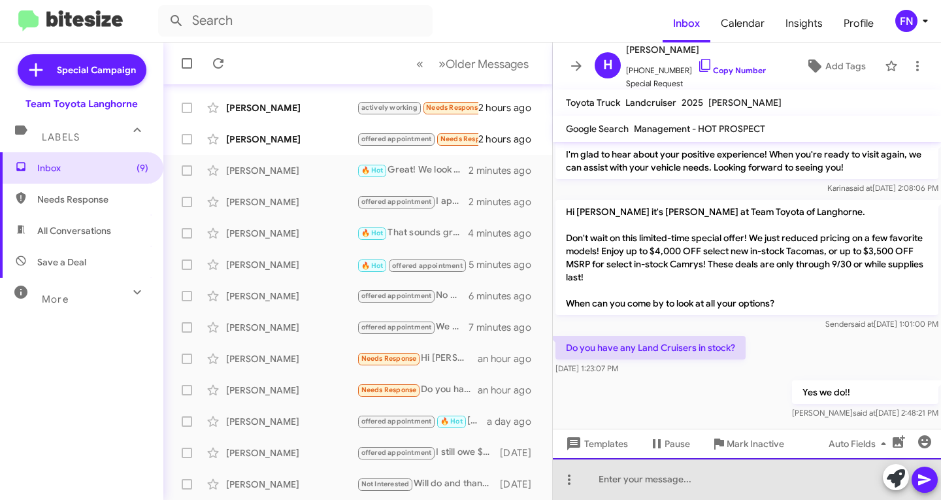
click at [685, 495] on div at bounding box center [747, 479] width 388 height 42
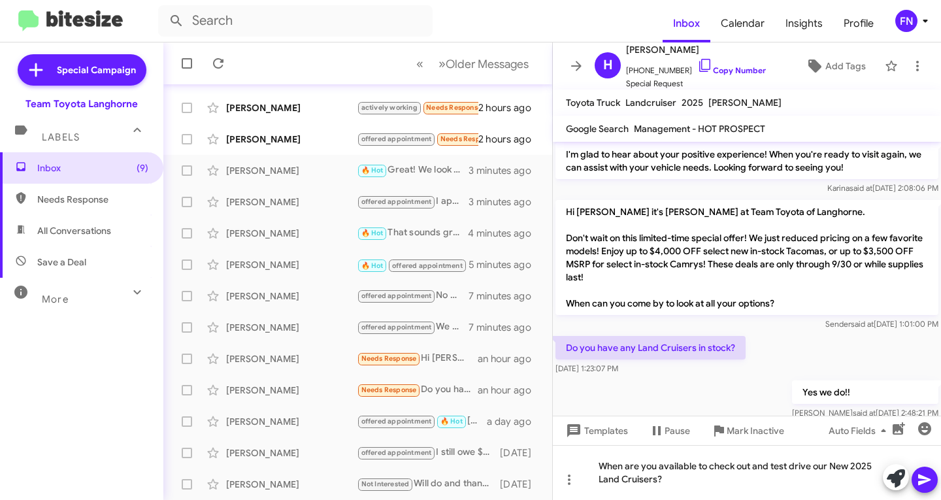
click at [925, 476] on icon at bounding box center [925, 480] width 16 height 16
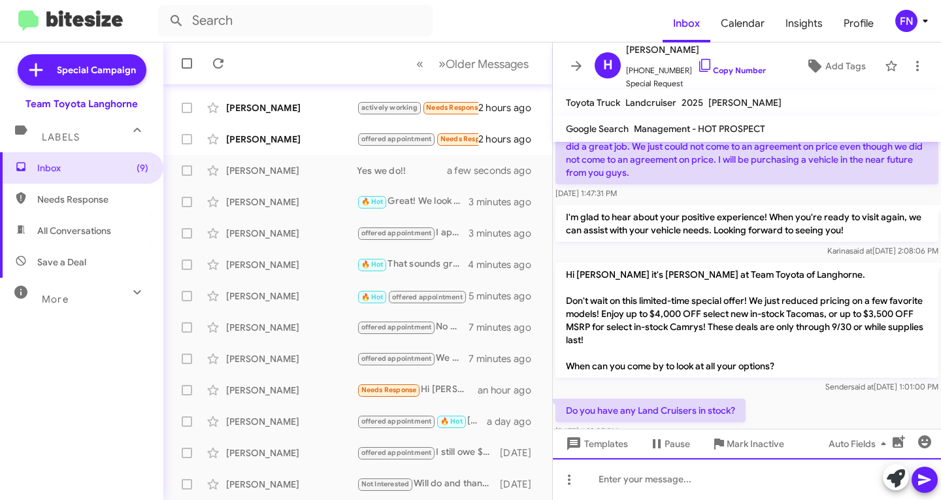
scroll to position [204, 0]
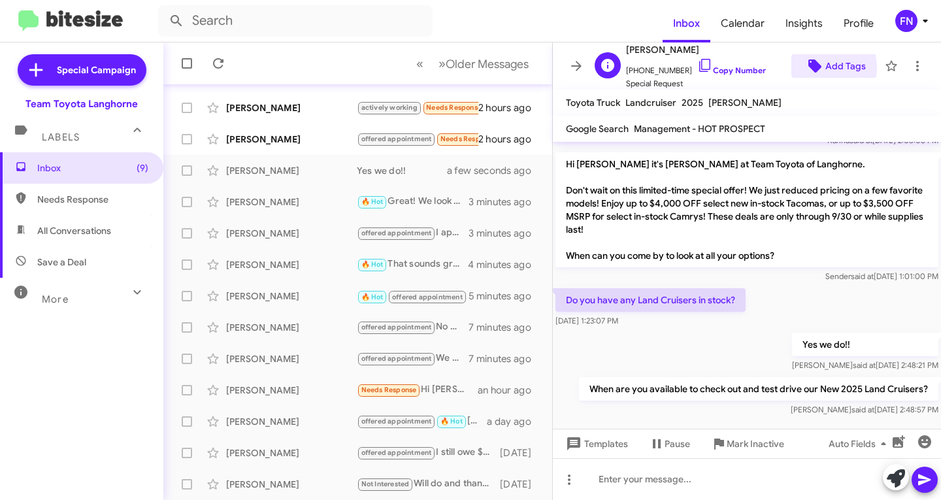
click at [814, 67] on icon at bounding box center [815, 66] width 16 height 16
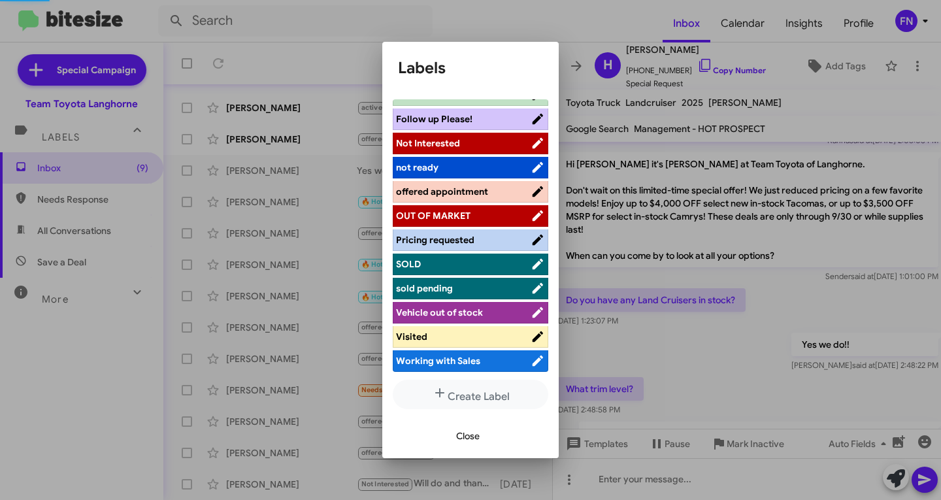
scroll to position [252, 0]
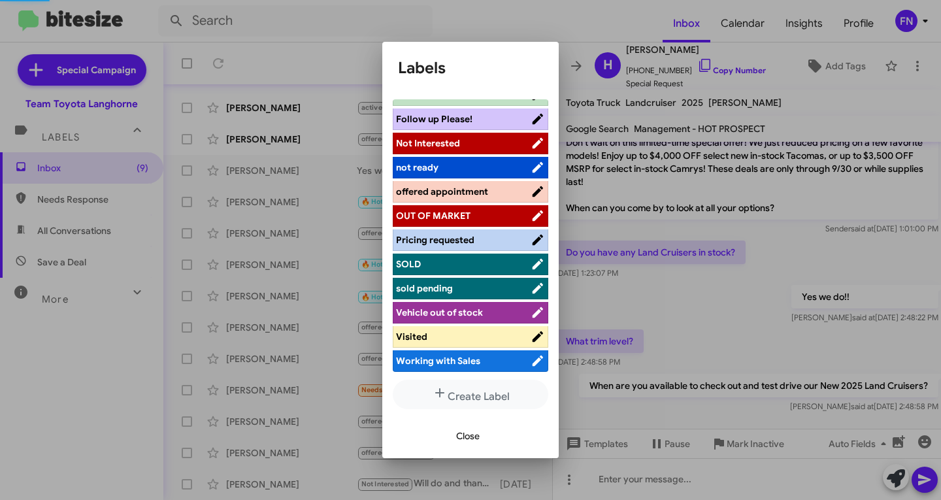
click at [454, 195] on span "offered appointment" at bounding box center [442, 192] width 92 height 12
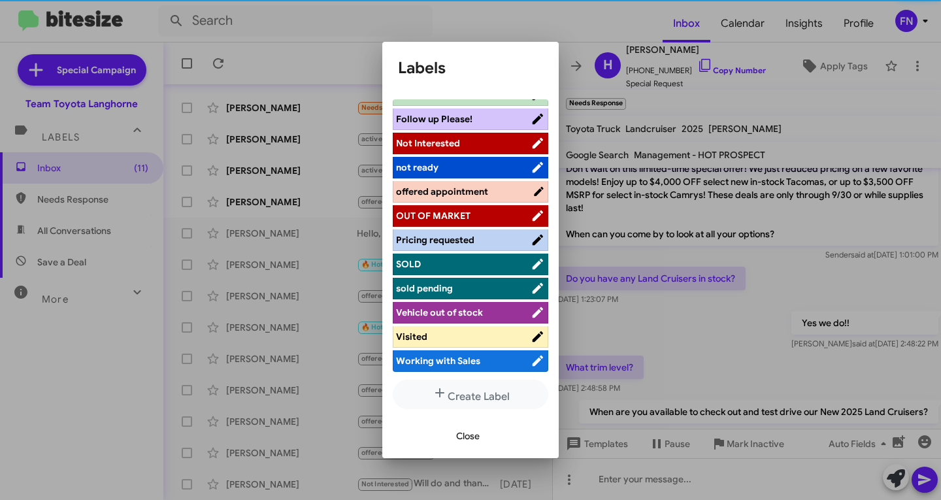
scroll to position [209, 0]
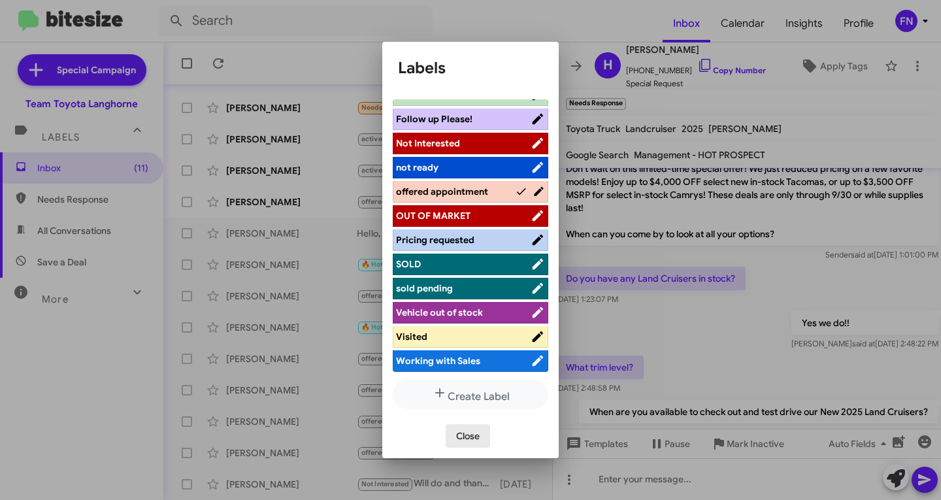
click at [465, 437] on span "Close" at bounding box center [468, 436] width 24 height 24
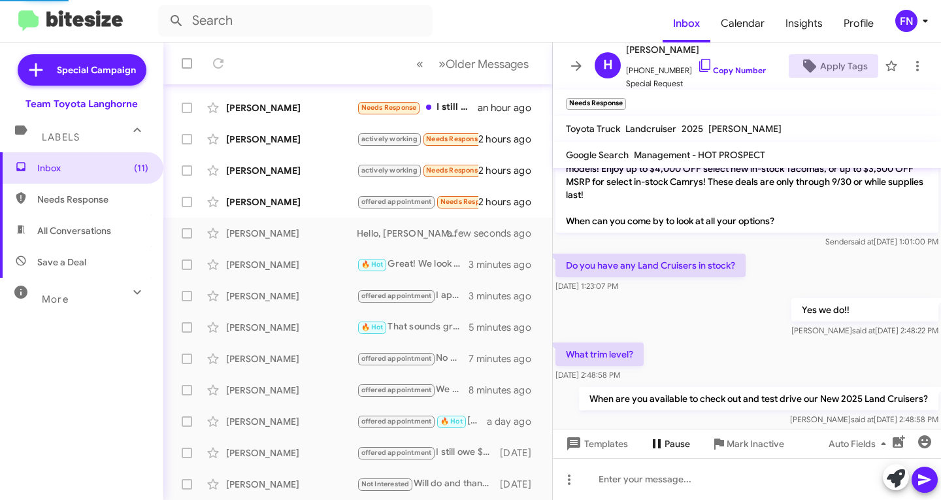
scroll to position [278, 0]
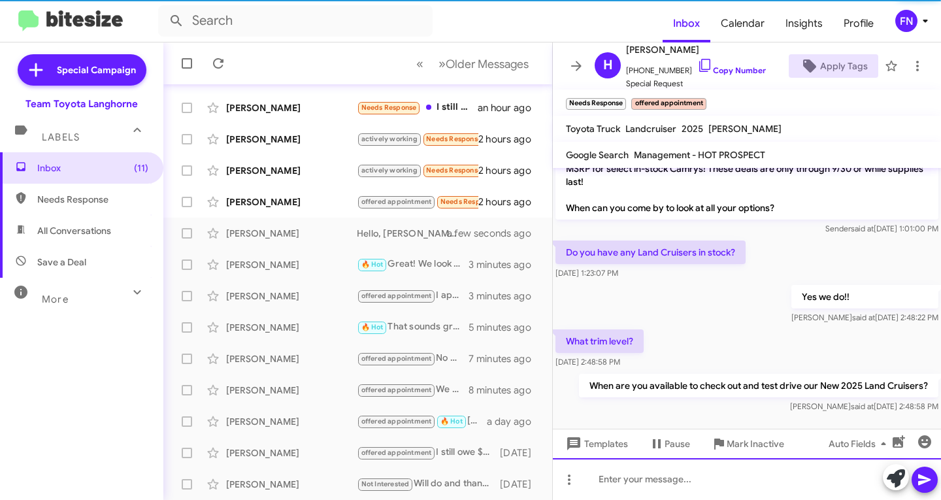
click at [676, 474] on div at bounding box center [747, 479] width 388 height 42
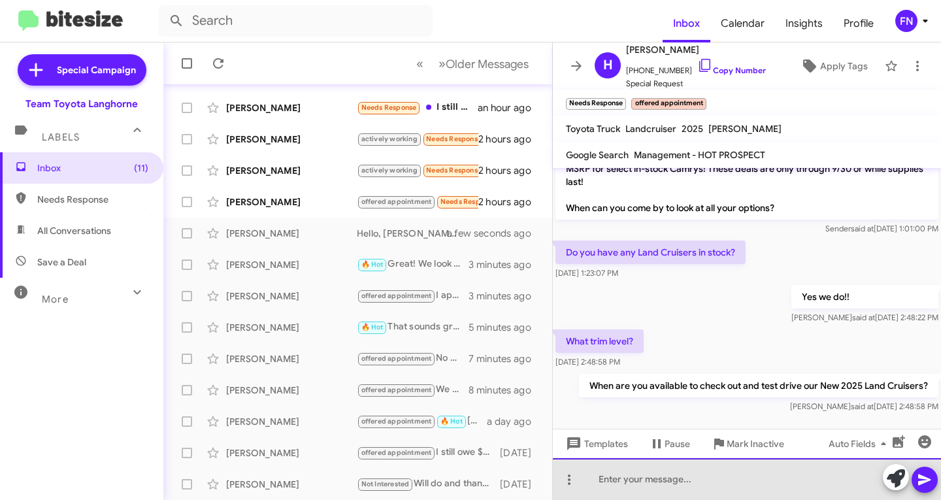
click at [672, 472] on div at bounding box center [747, 479] width 388 height 42
click at [653, 472] on div "1958 and" at bounding box center [747, 479] width 388 height 42
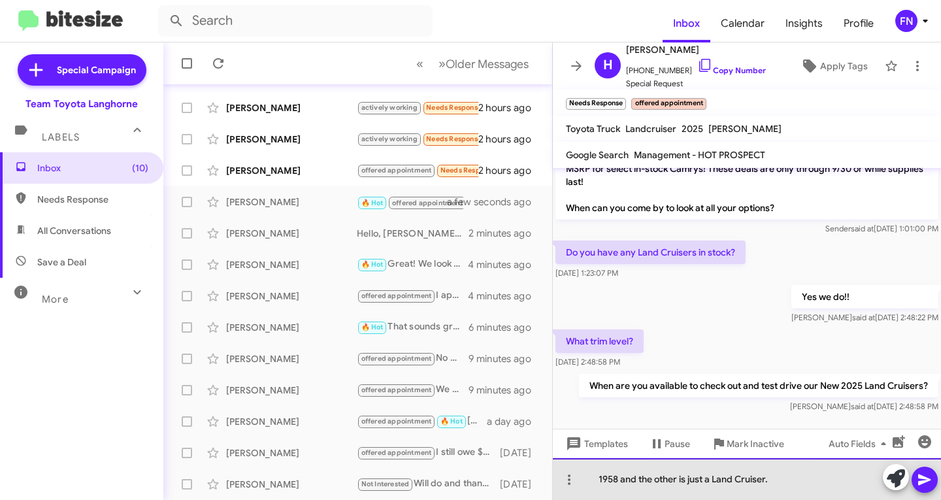
drag, startPoint x: 712, startPoint y: 480, endPoint x: 636, endPoint y: 482, distance: 75.8
click at [636, 482] on div "1958 and the other is just a Land Cruiser." at bounding box center [747, 479] width 388 height 42
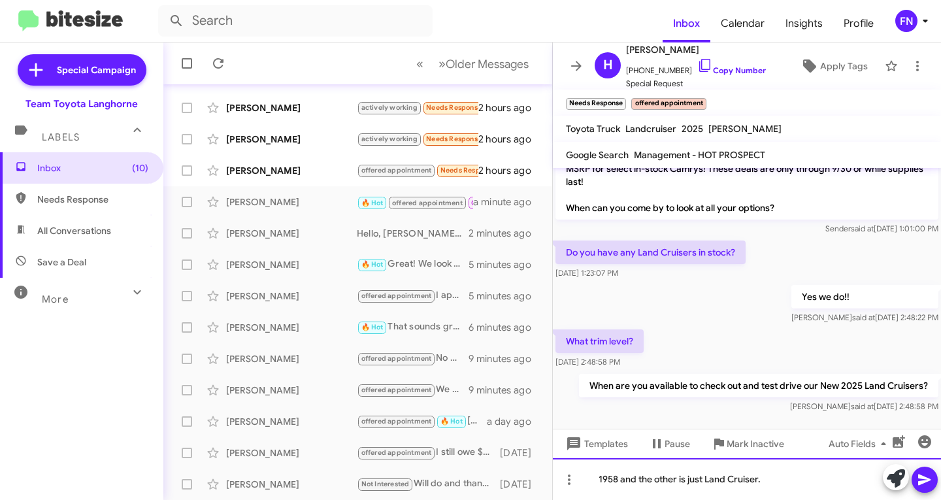
click at [602, 478] on div "1958 and the other is just Land Cruiser." at bounding box center [747, 479] width 388 height 42
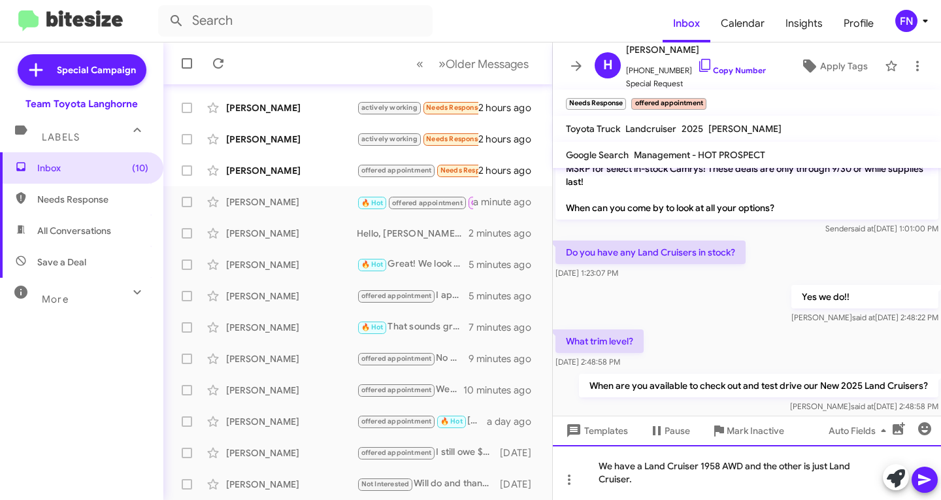
drag, startPoint x: 647, startPoint y: 476, endPoint x: 648, endPoint y: 469, distance: 6.7
click at [647, 473] on div "We have a Land Cruiser 1958 AWD and the other is just Land Cruiser." at bounding box center [747, 472] width 388 height 55
click at [922, 485] on icon at bounding box center [925, 480] width 16 height 16
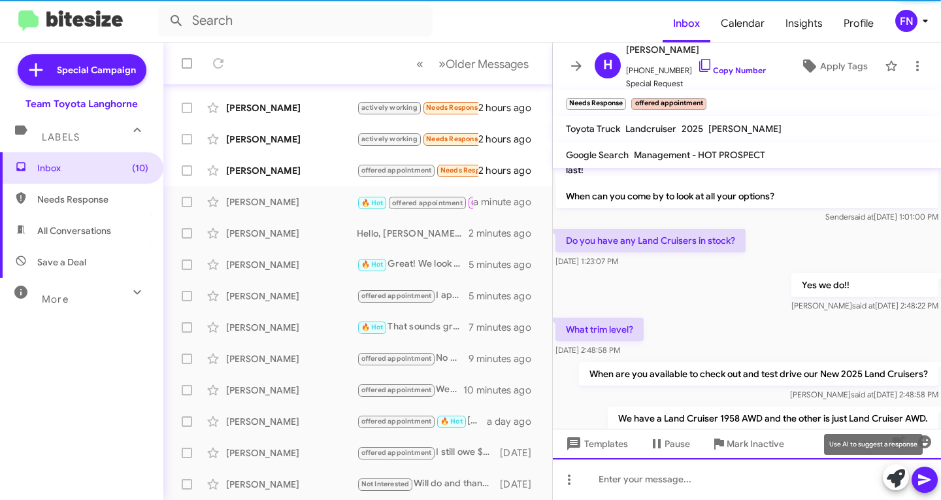
scroll to position [325, 0]
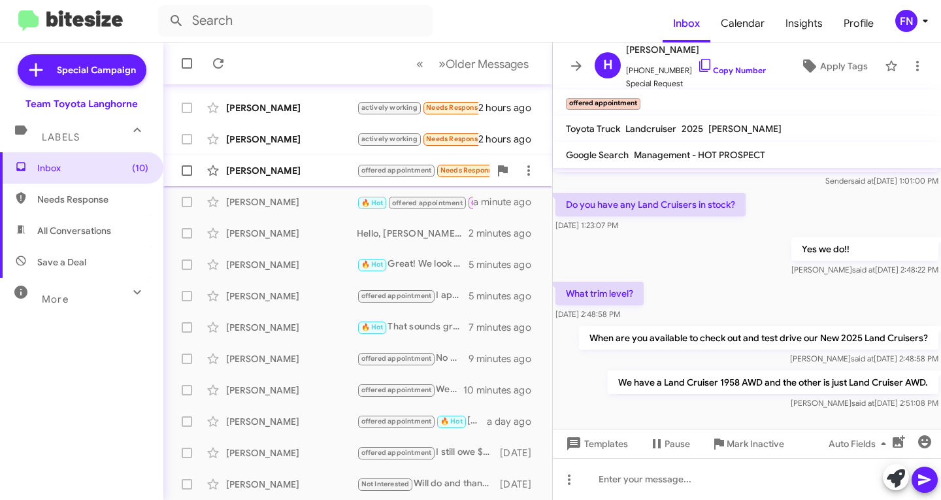
click at [264, 174] on div "[PERSON_NAME]" at bounding box center [291, 170] width 131 height 13
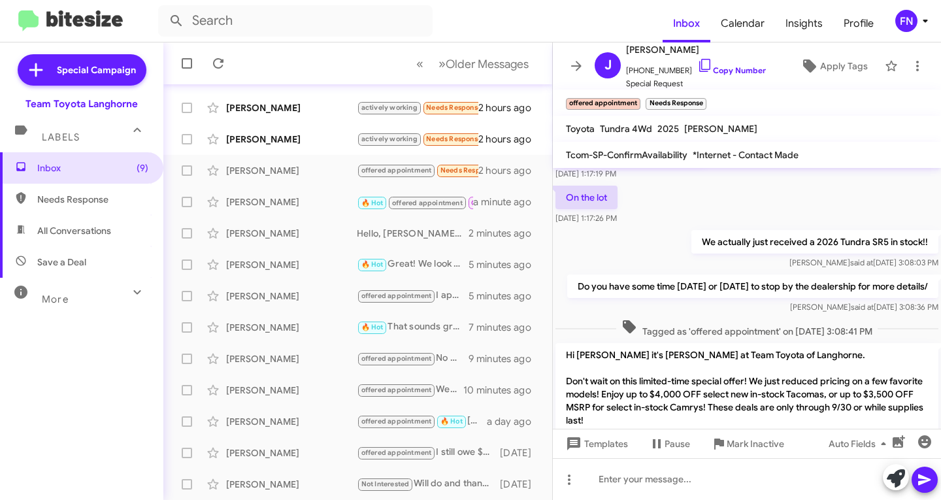
scroll to position [392, 0]
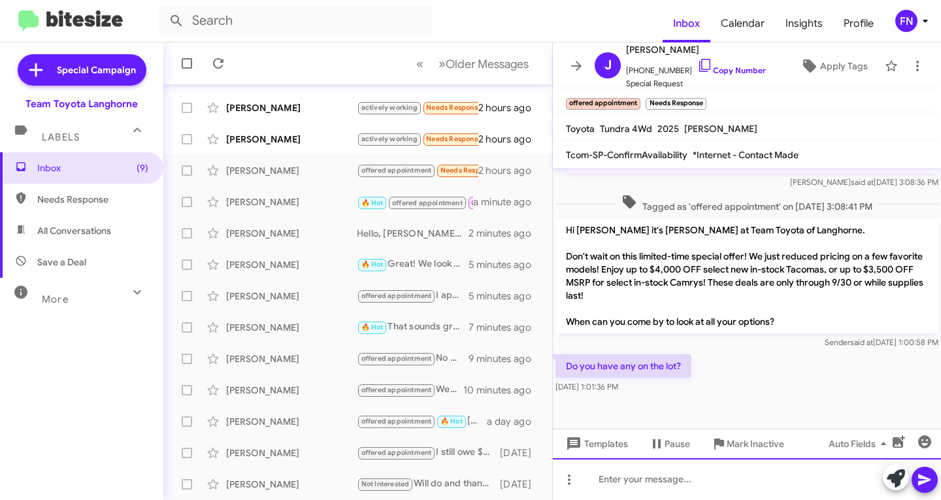
click at [655, 480] on div at bounding box center [747, 479] width 388 height 42
click at [810, 480] on div at bounding box center [747, 479] width 388 height 42
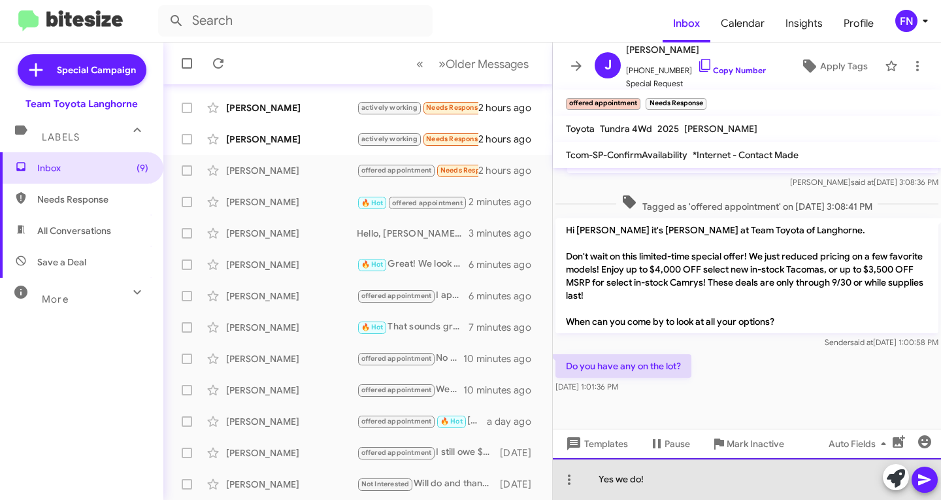
click at [711, 497] on div "Yes we do!" at bounding box center [747, 479] width 388 height 42
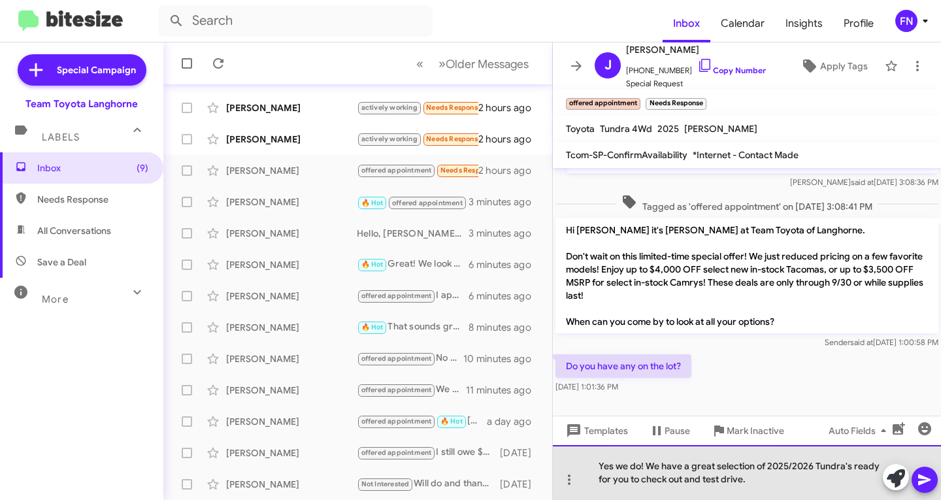
click at [693, 465] on div "Yes we do! We have a great selection of 2025/2026 Tundra's ready for you to che…" at bounding box center [747, 472] width 388 height 55
click at [797, 472] on div "Yes we do! We have a great selection of 2025/2026 Tundra's ready for you to che…" at bounding box center [747, 472] width 388 height 55
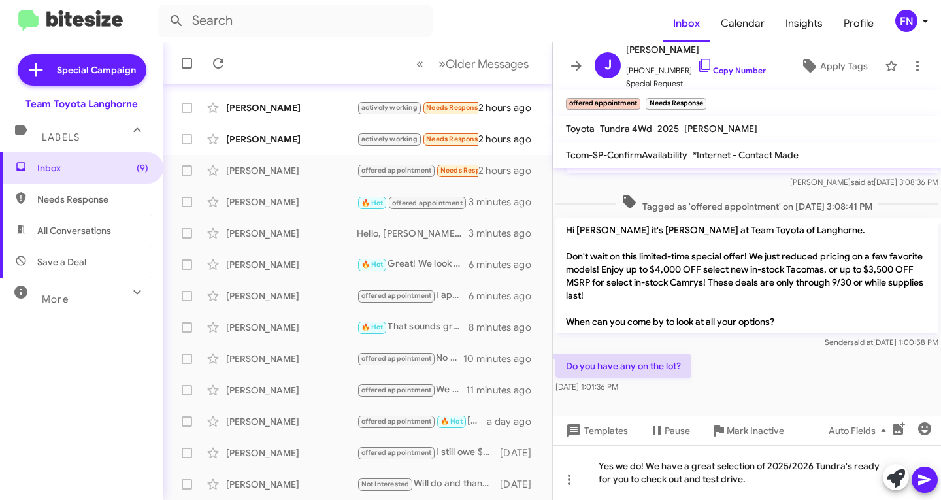
click at [921, 476] on icon at bounding box center [924, 479] width 12 height 11
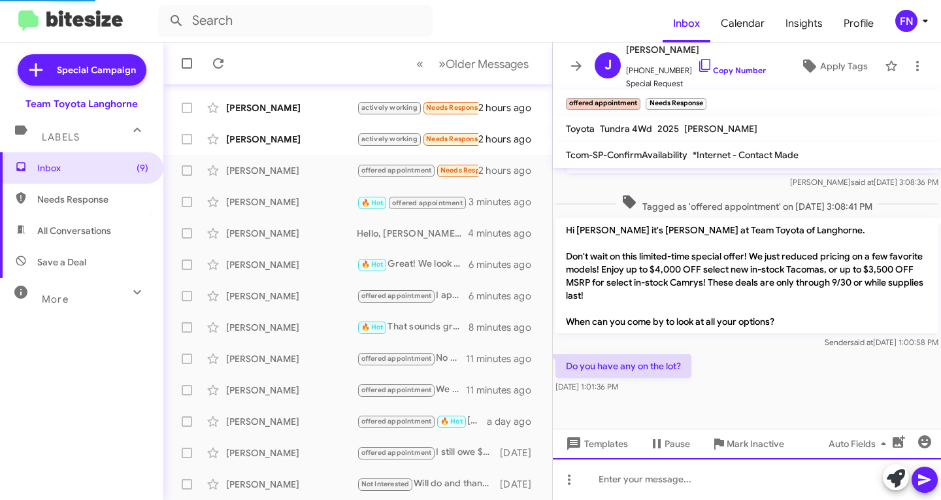
scroll to position [0, 0]
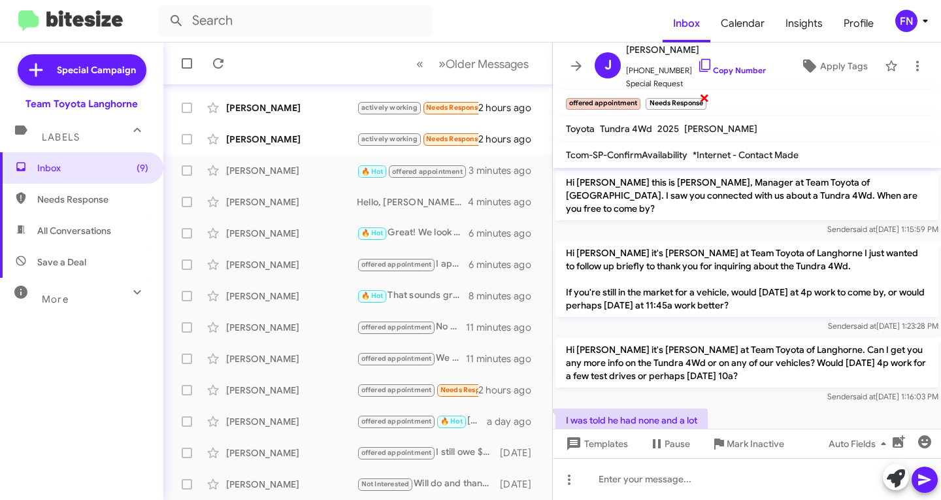
click at [703, 104] on span "×" at bounding box center [704, 98] width 10 height 16
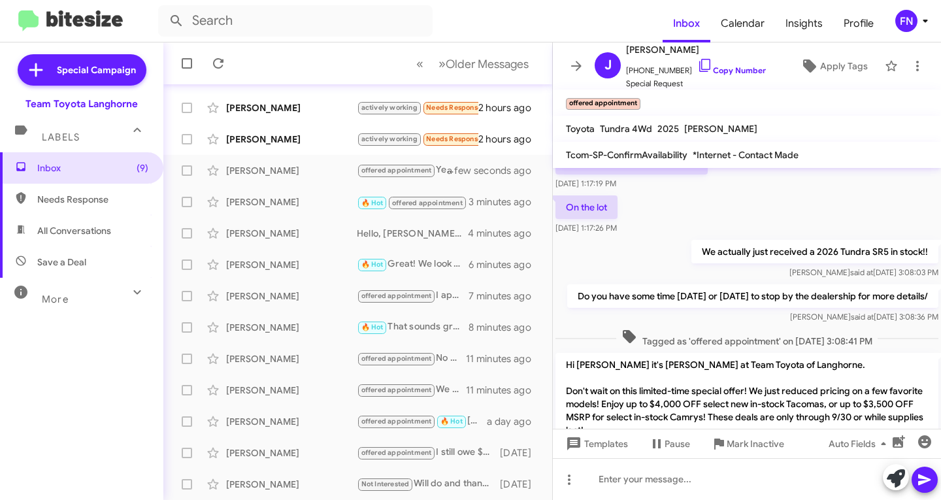
scroll to position [453, 0]
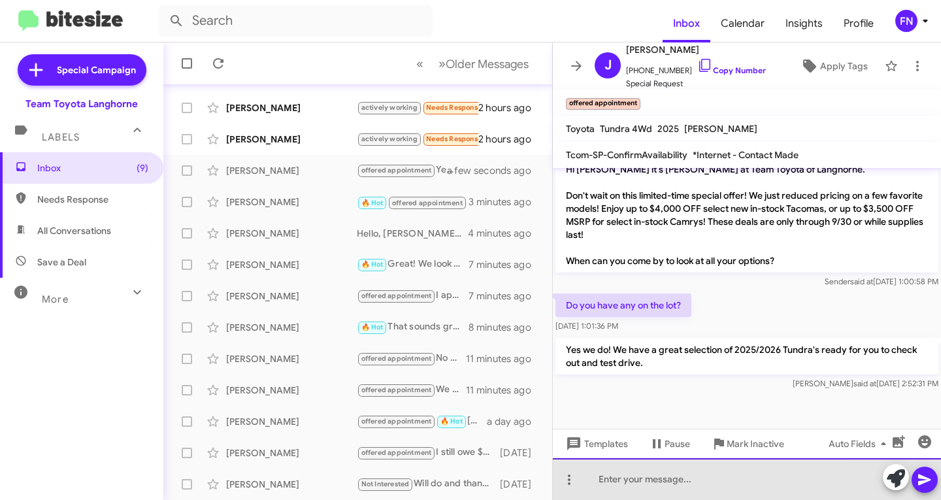
click at [649, 468] on div at bounding box center [747, 479] width 388 height 42
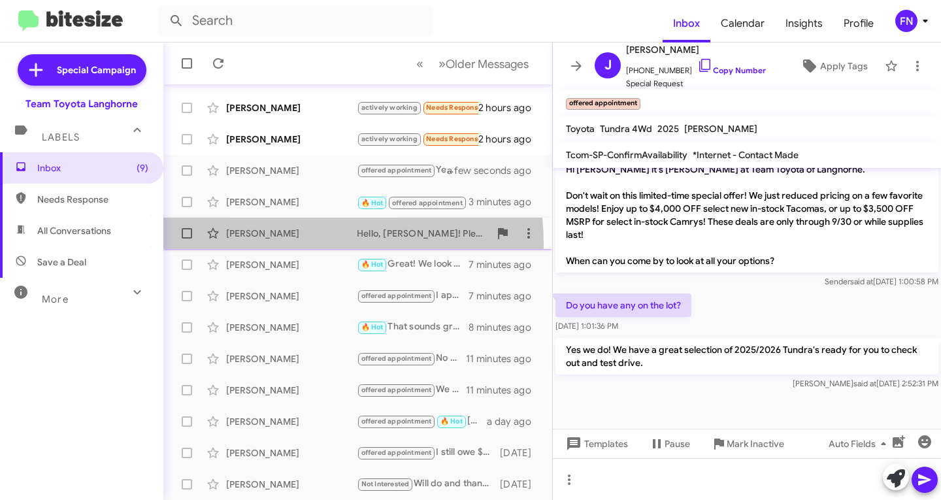
click at [303, 244] on div "Kalia Rohrer Hello, Kalia! Please provide your ZIP code for a proper quote, and…" at bounding box center [358, 233] width 368 height 26
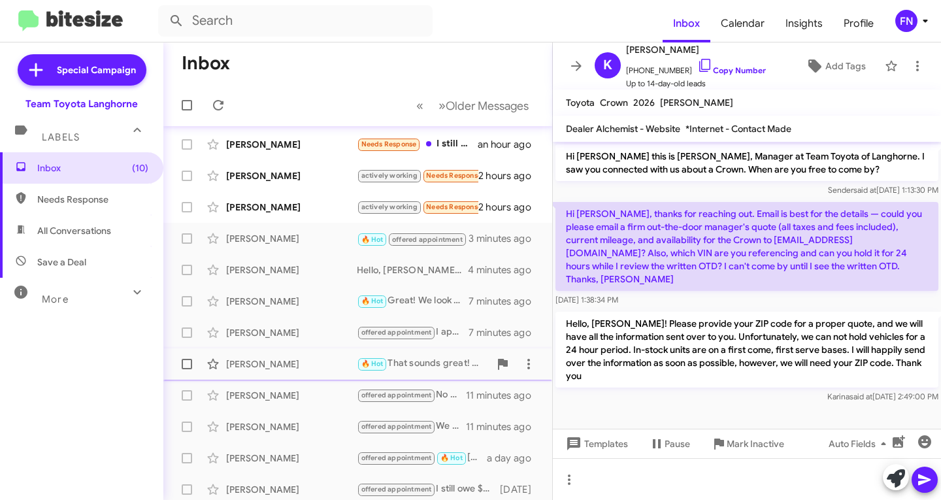
scroll to position [193, 0]
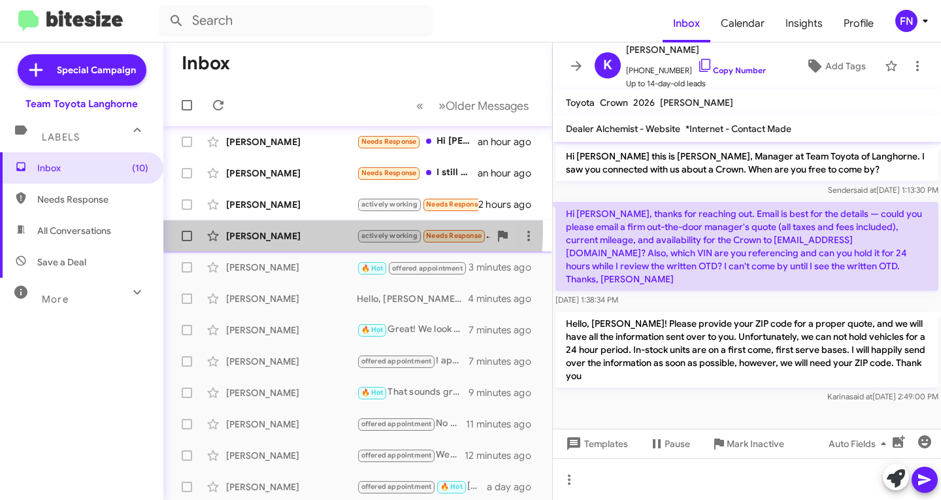
click at [280, 229] on div "[PERSON_NAME]" at bounding box center [291, 235] width 131 height 13
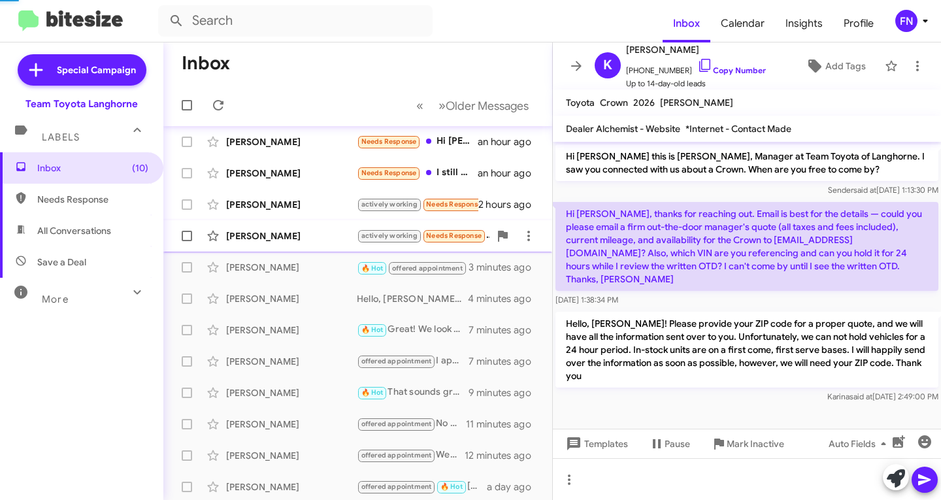
scroll to position [347, 0]
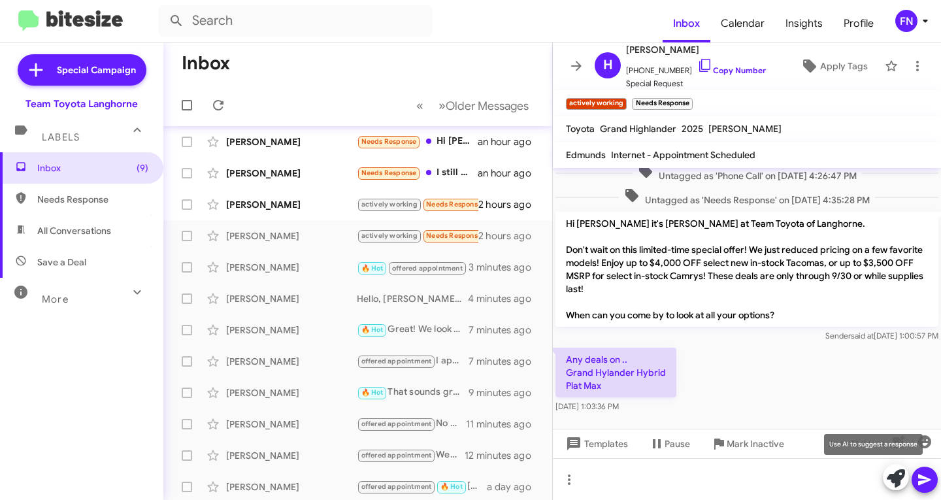
click at [896, 478] on icon at bounding box center [896, 478] width 18 height 18
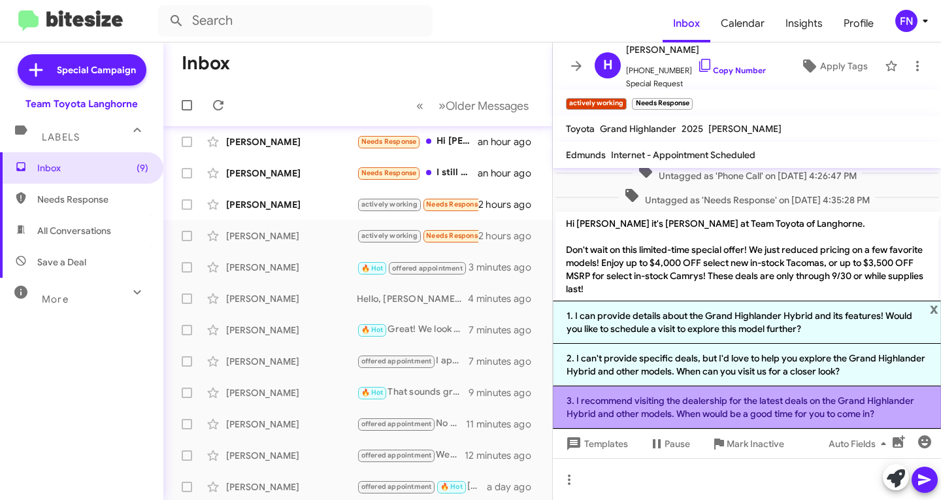
click at [634, 419] on li "3. I recommend visiting the dealership for the latest deals on the Grand Highla…" at bounding box center [747, 407] width 388 height 42
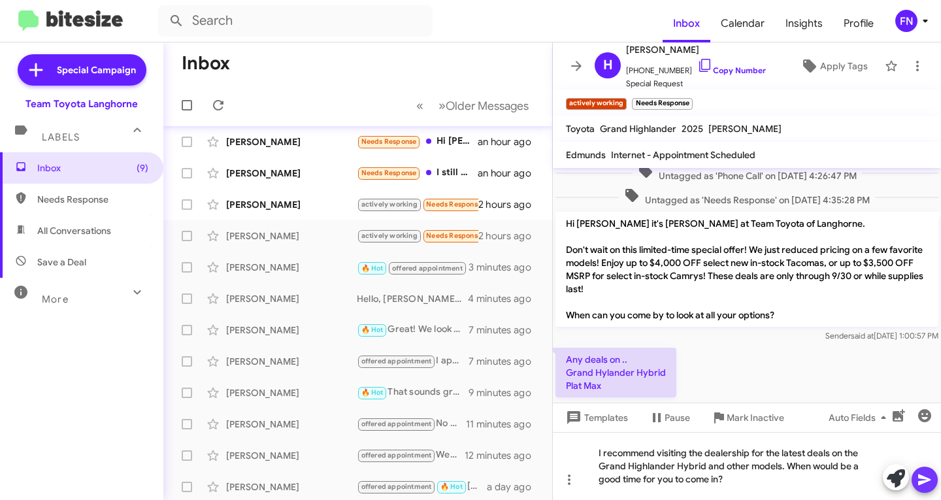
click at [922, 472] on icon at bounding box center [925, 480] width 16 height 16
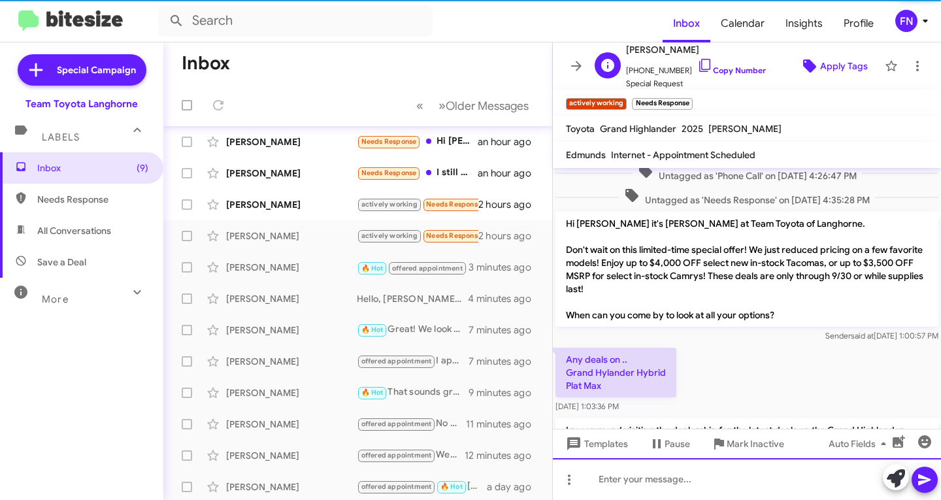
scroll to position [0, 0]
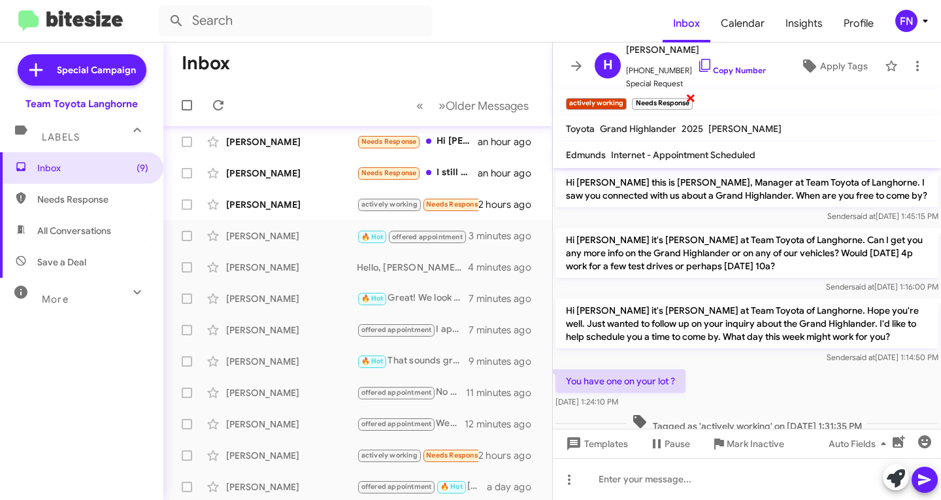
click at [690, 93] on span "×" at bounding box center [690, 98] width 10 height 16
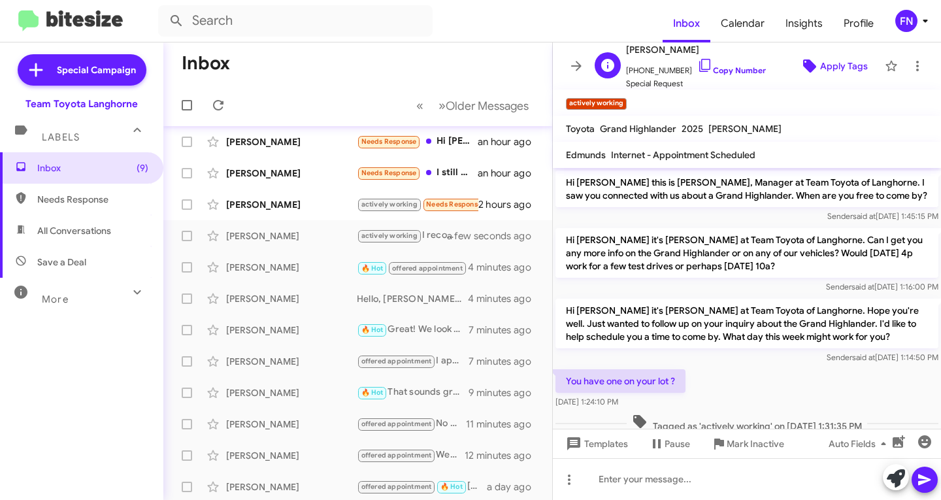
click at [820, 60] on span "Apply Tags" at bounding box center [844, 66] width 48 height 24
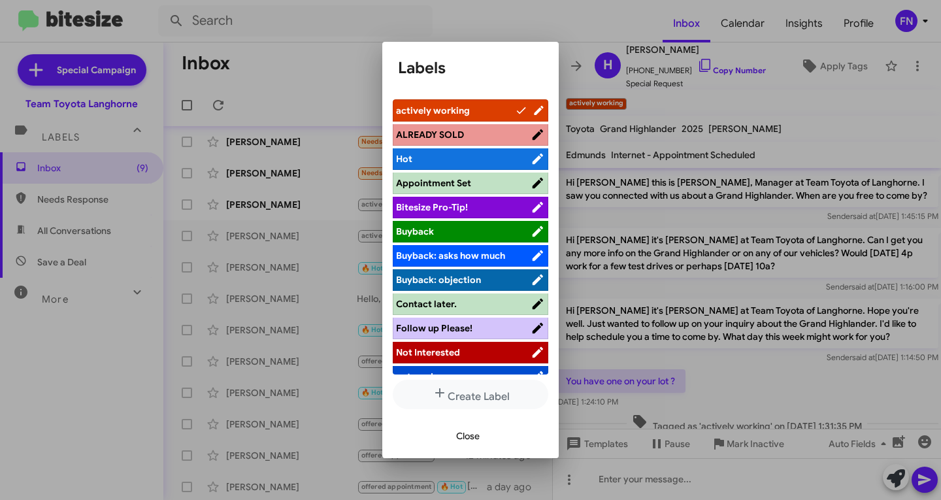
scroll to position [209, 0]
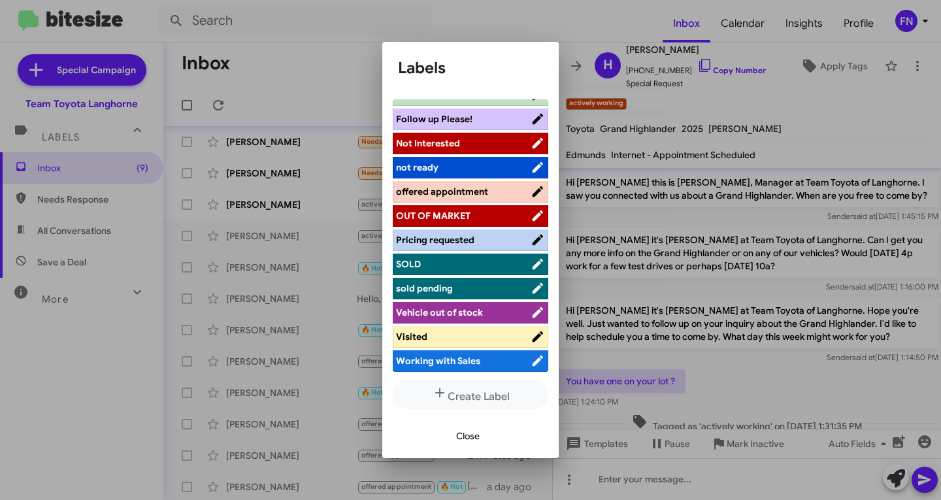
click at [475, 186] on span "offered appointment" at bounding box center [442, 192] width 92 height 12
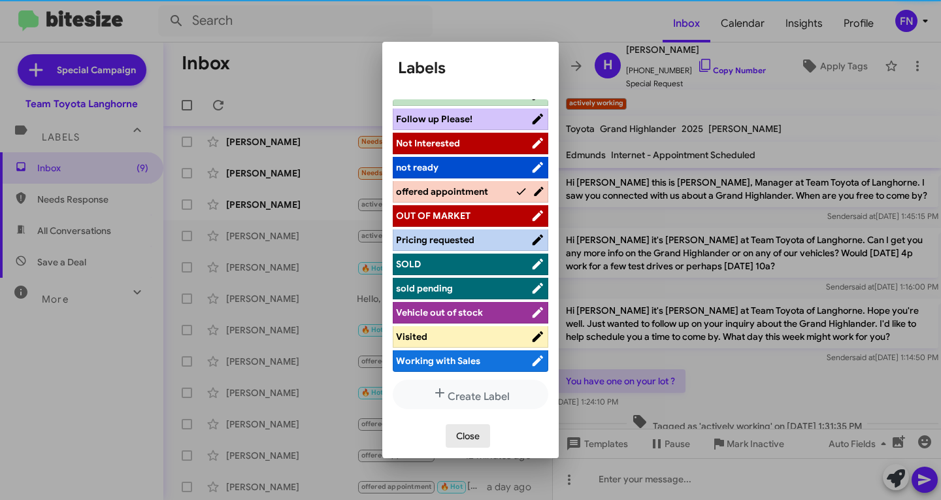
click at [466, 434] on span "Close" at bounding box center [468, 436] width 24 height 24
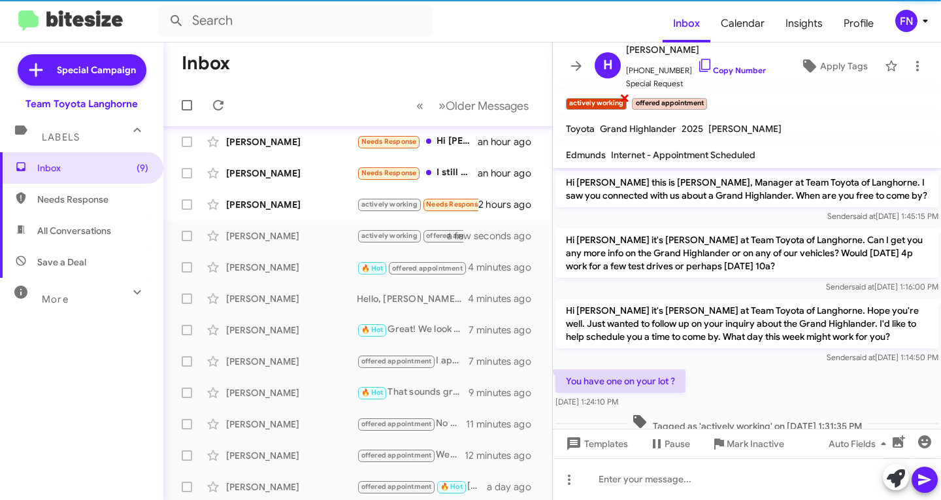
click at [619, 93] on mat-toolbar "actively working × offered appointment ×" at bounding box center [747, 103] width 388 height 26
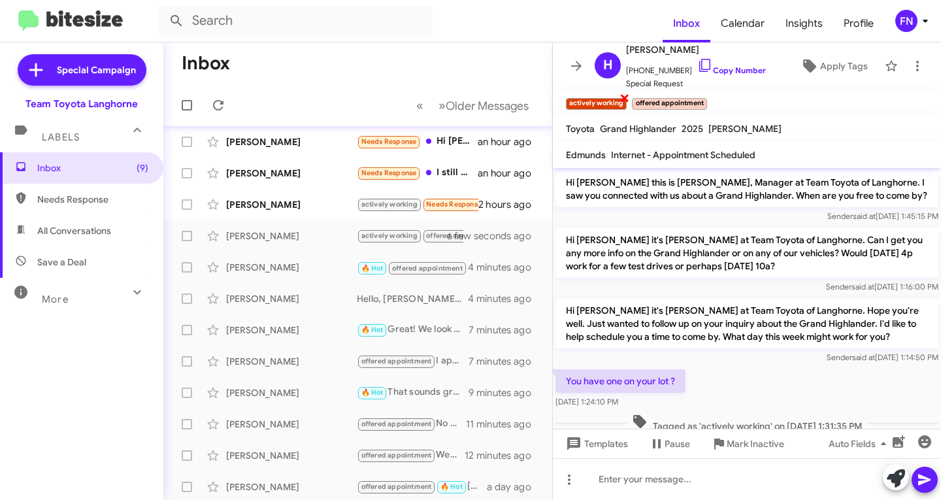
click at [620, 103] on span "×" at bounding box center [624, 98] width 10 height 16
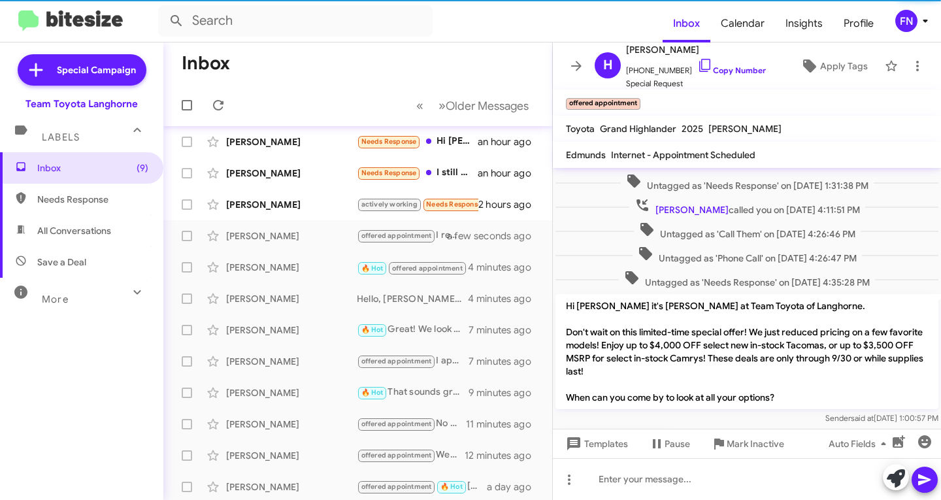
scroll to position [434, 0]
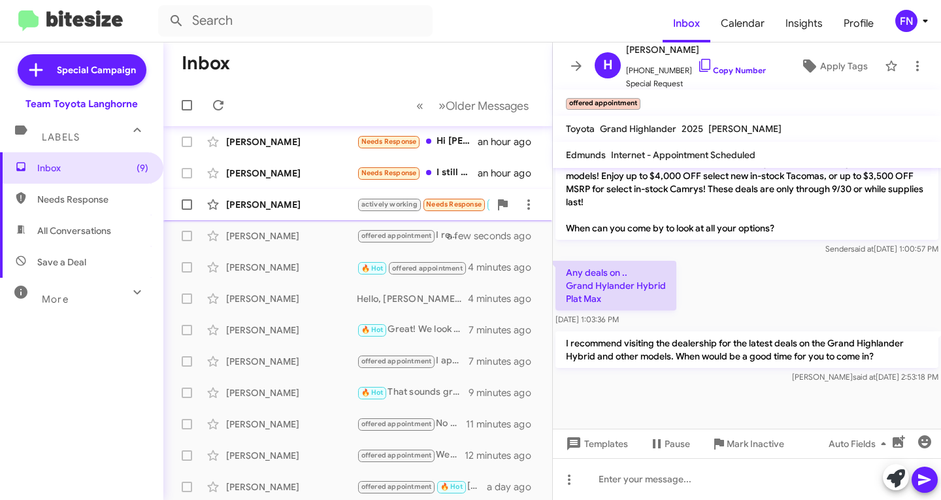
click at [280, 216] on div "April Feinberg actively working Needs Response 🔥 Hot Prius xse? 2 hours ago" at bounding box center [358, 204] width 368 height 26
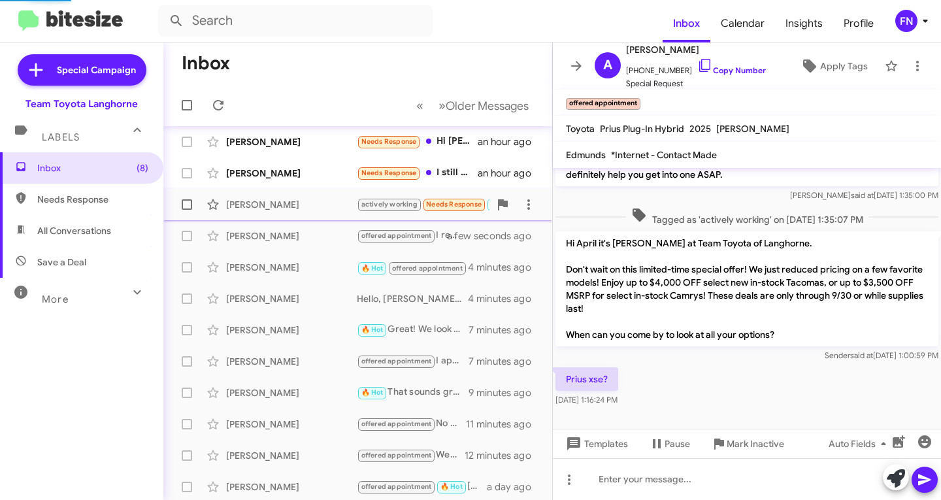
scroll to position [162, 0]
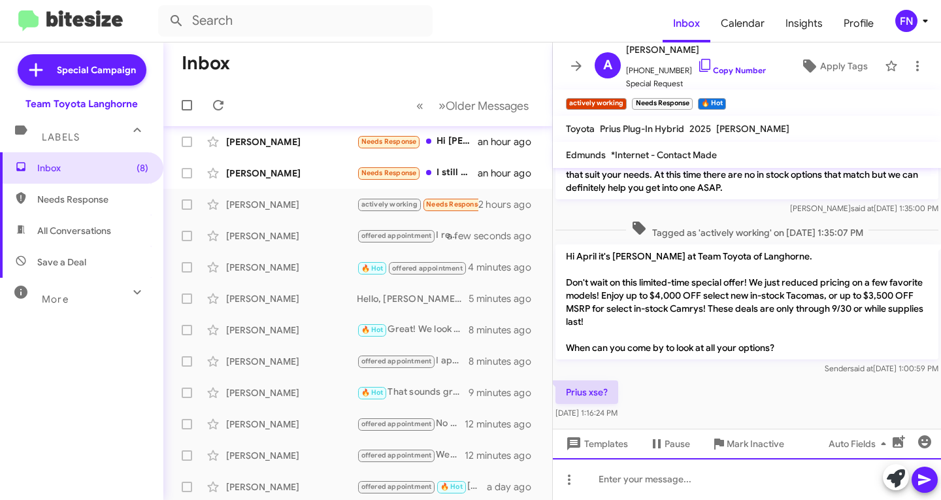
click at [776, 474] on div at bounding box center [747, 479] width 388 height 42
click at [789, 465] on div "We have a 2026 Prius XLE" at bounding box center [747, 479] width 388 height 42
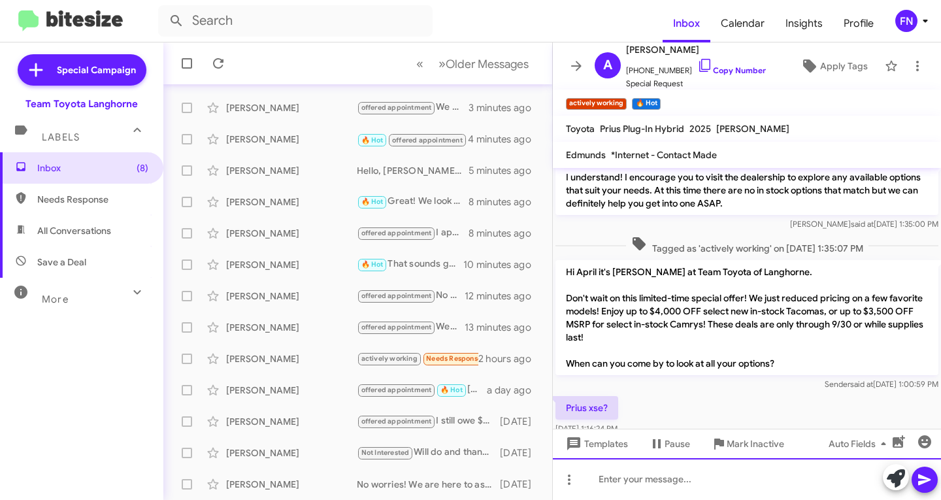
scroll to position [210, 0]
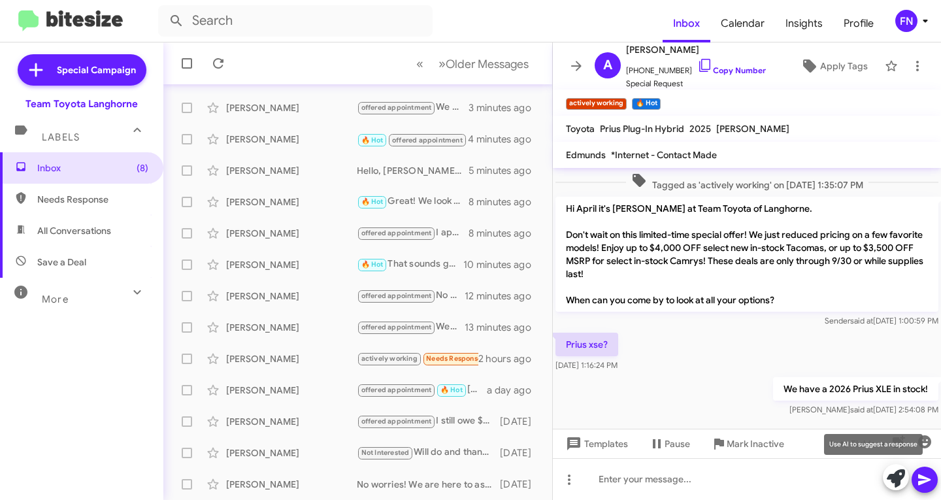
click at [904, 474] on icon at bounding box center [896, 478] width 18 height 18
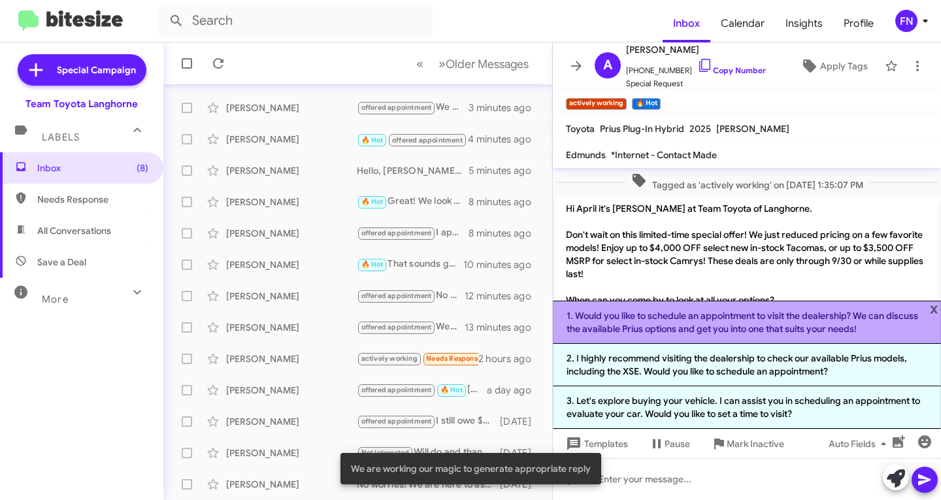
click at [637, 329] on li "1. Would you like to schedule an appointment to visit the dealership? We can di…" at bounding box center [747, 322] width 388 height 43
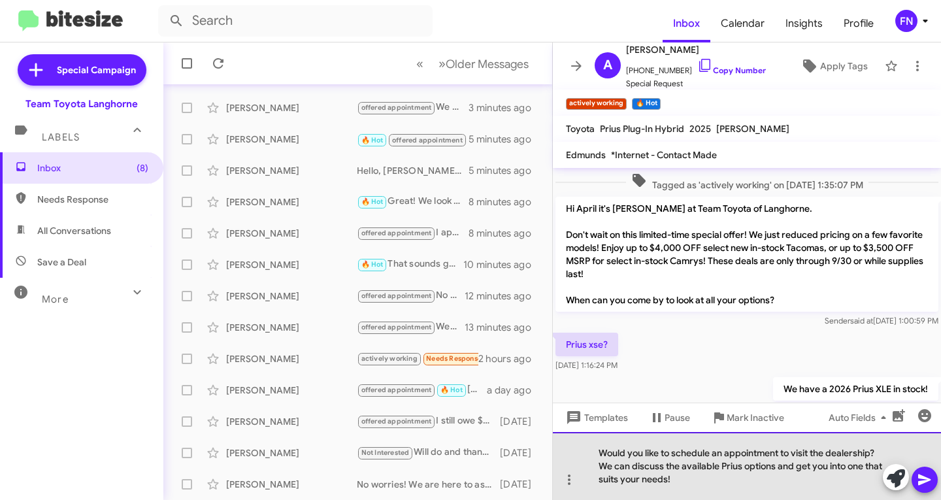
drag, startPoint x: 716, startPoint y: 482, endPoint x: 792, endPoint y: 465, distance: 77.7
click at [792, 465] on div "Would you like to schedule an appointment to visit the dealership? We can discu…" at bounding box center [747, 466] width 388 height 68
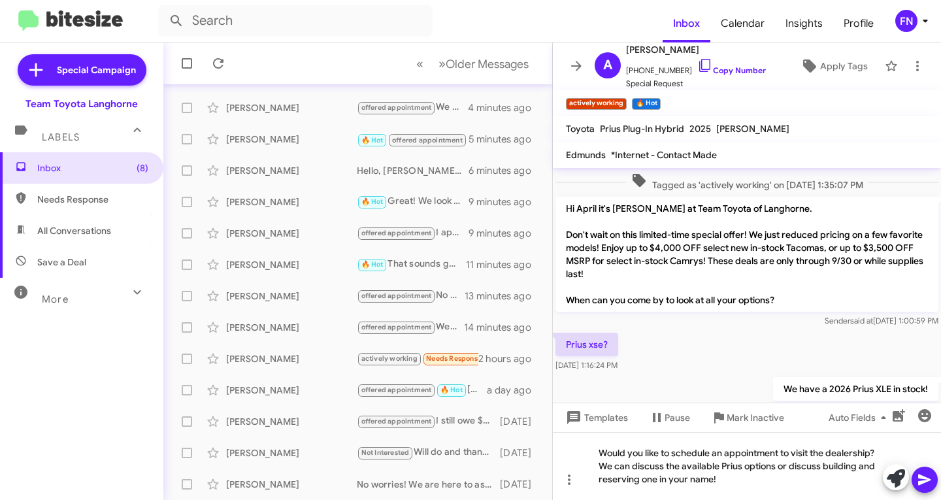
click at [916, 482] on button at bounding box center [925, 480] width 26 height 26
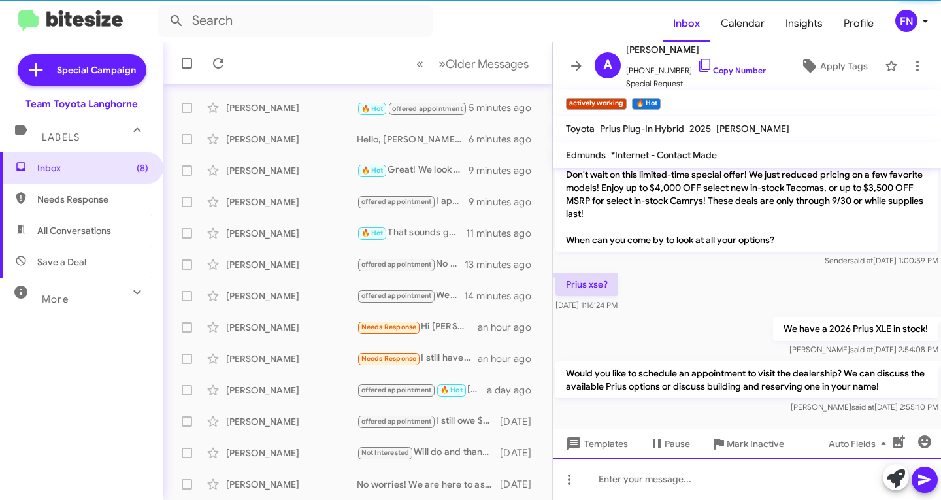
scroll to position [271, 0]
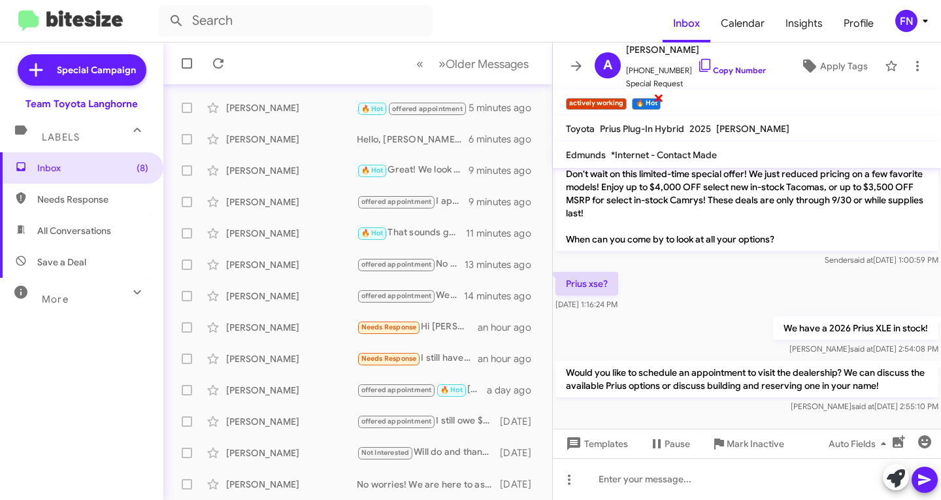
click at [657, 99] on span "×" at bounding box center [658, 98] width 10 height 16
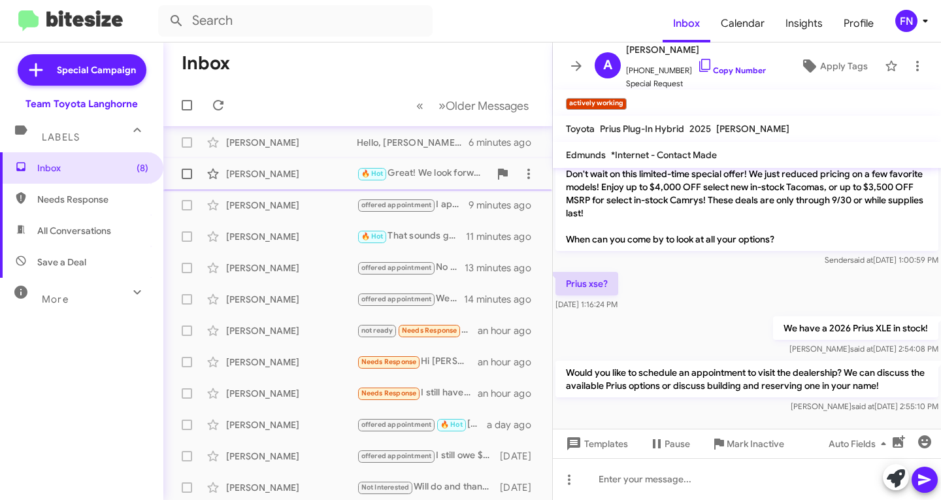
scroll to position [193, 0]
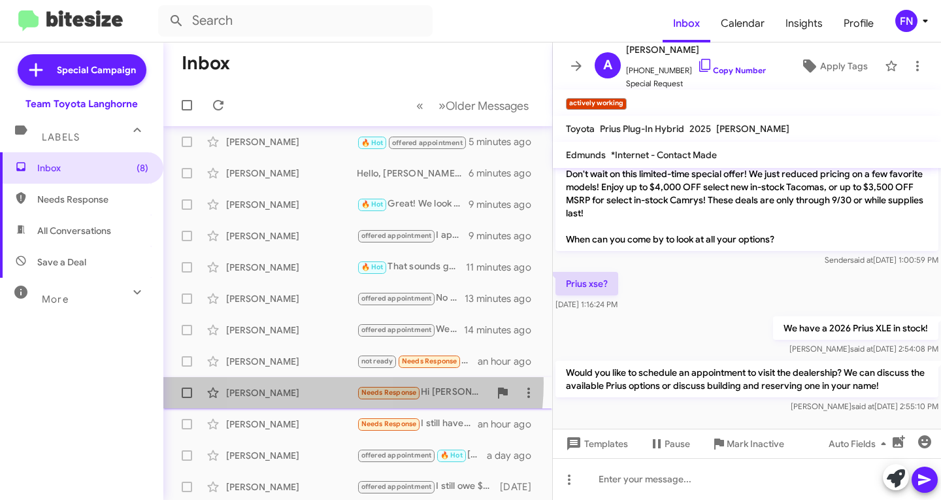
click at [302, 383] on div "Michelle Vaughan Needs Response Hi Chris, thanks for reaching out. I’m still in…" at bounding box center [358, 393] width 368 height 26
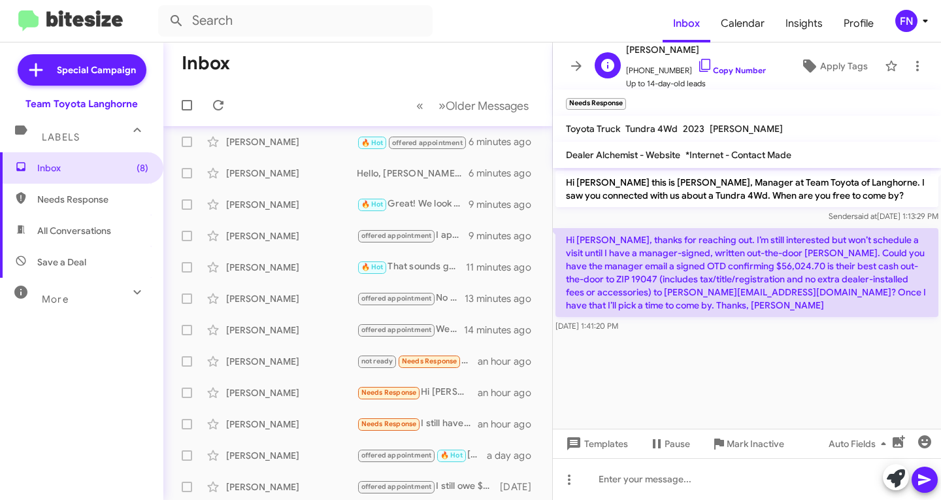
click at [734, 75] on span "+15169705227 Copy Number" at bounding box center [696, 68] width 140 height 20
click at [733, 71] on link "Copy Number" at bounding box center [731, 70] width 69 height 10
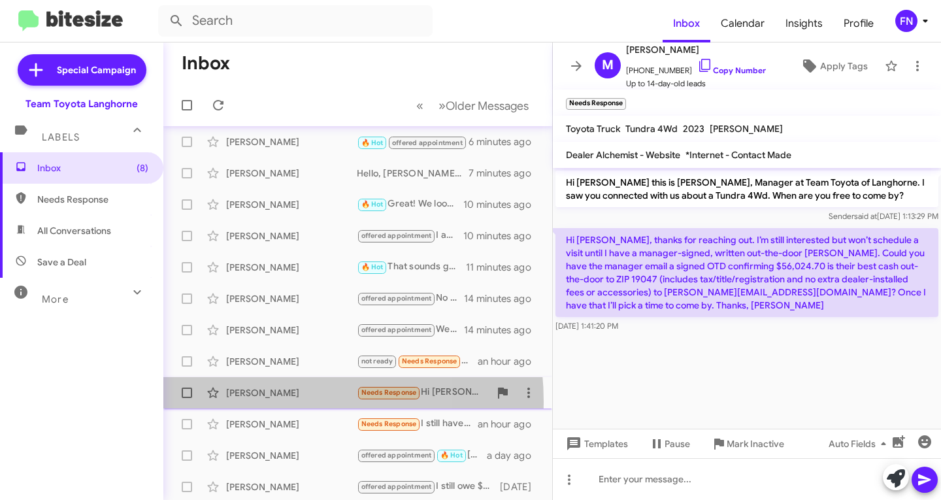
click at [248, 402] on div "Michelle Vaughan Needs Response Hi Chris, thanks for reaching out. I’m still in…" at bounding box center [358, 393] width 368 height 26
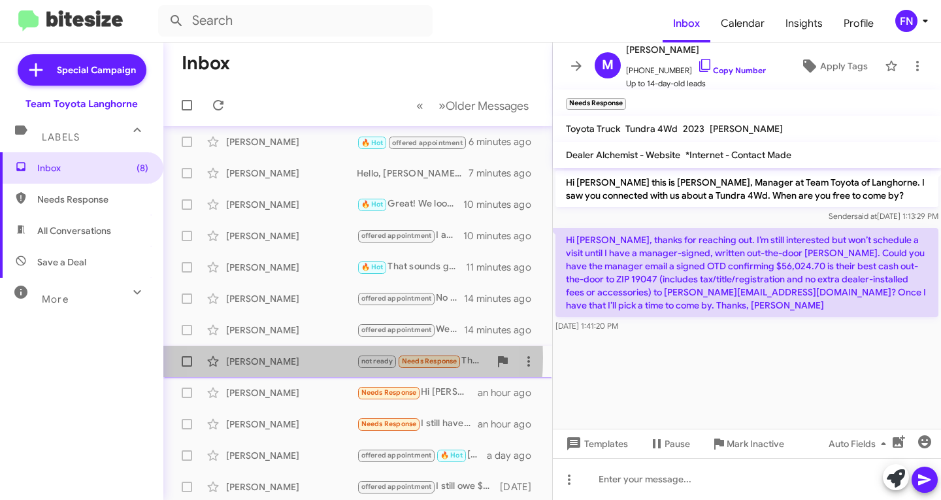
click at [282, 357] on div "[PERSON_NAME]" at bounding box center [291, 361] width 131 height 13
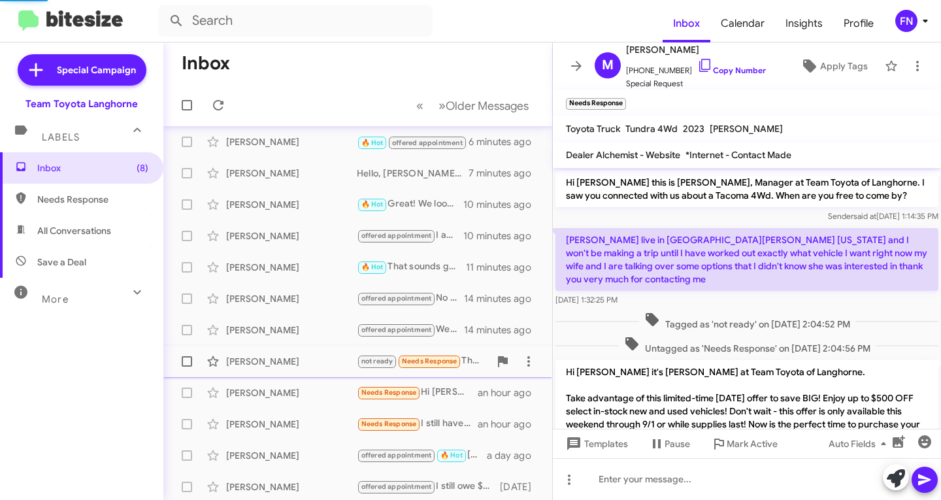
scroll to position [389, 0]
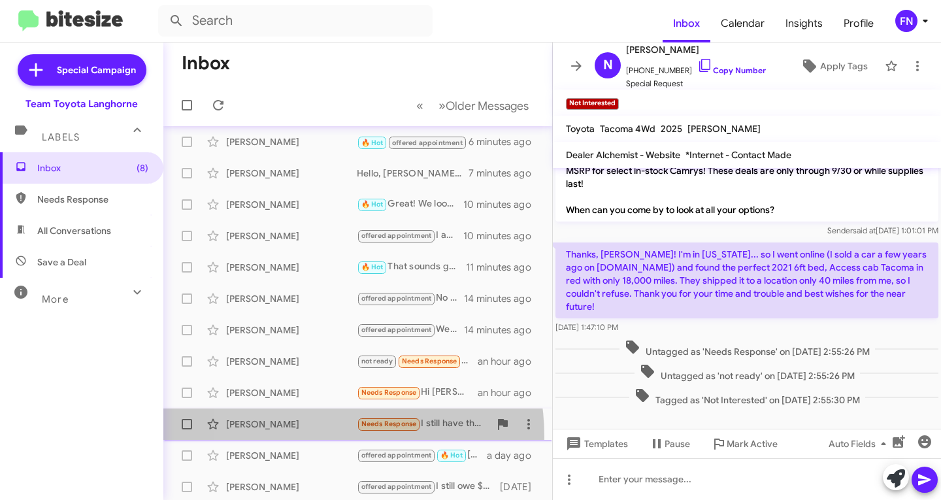
click at [296, 437] on span "Michael Mcclain Needs Response I still have the truck thanks an hour ago" at bounding box center [357, 423] width 389 height 31
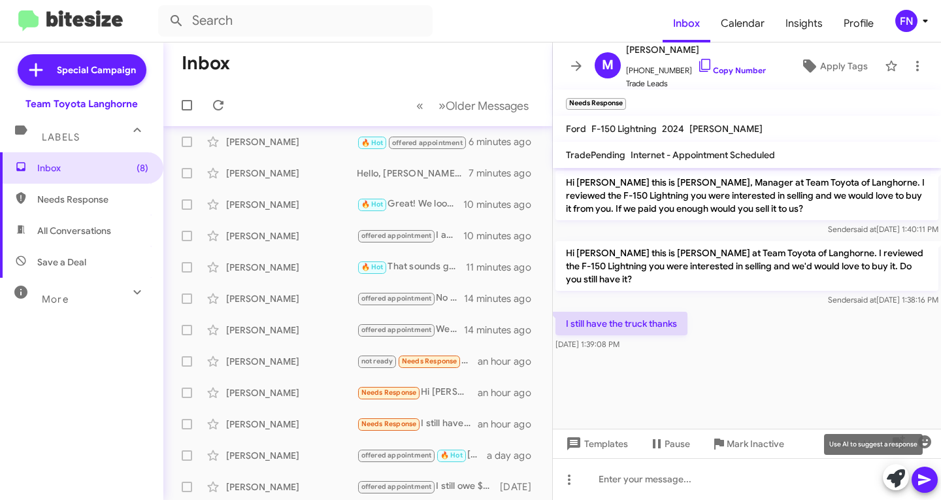
click at [890, 475] on icon at bounding box center [896, 478] width 18 height 18
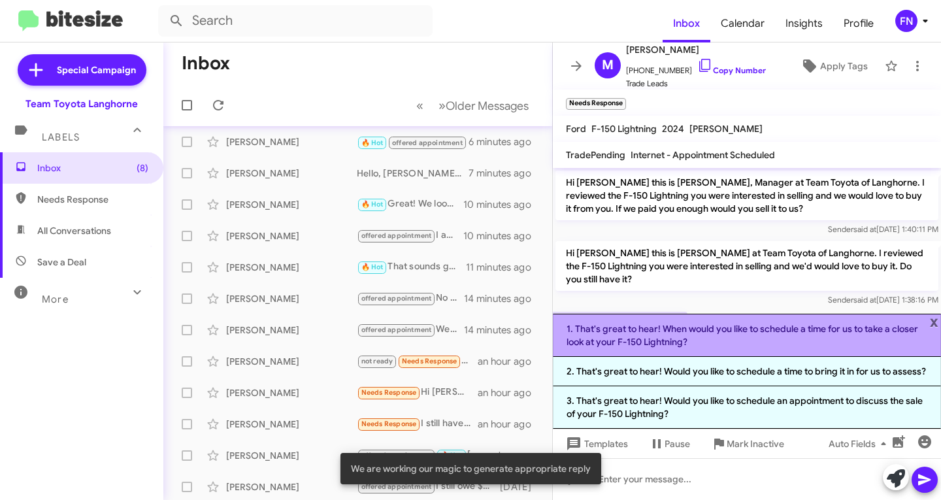
click at [706, 321] on li "1. That's great to hear! When would you like to schedule a time for us to take …" at bounding box center [747, 335] width 388 height 43
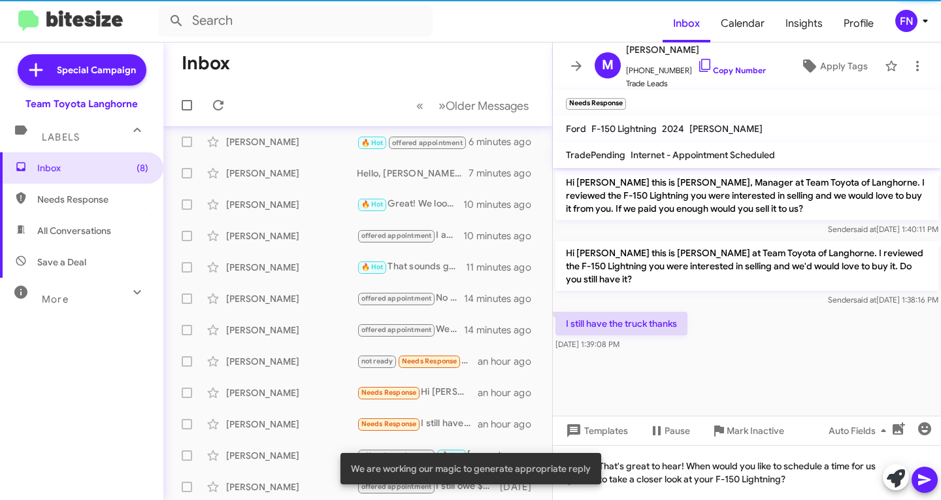
click at [920, 479] on icon at bounding box center [925, 480] width 16 height 16
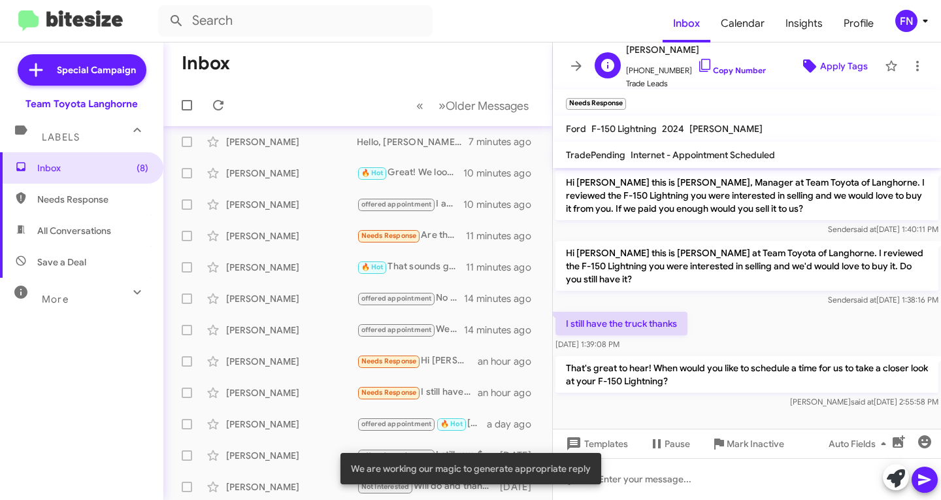
click at [846, 63] on span "Apply Tags" at bounding box center [844, 66] width 48 height 24
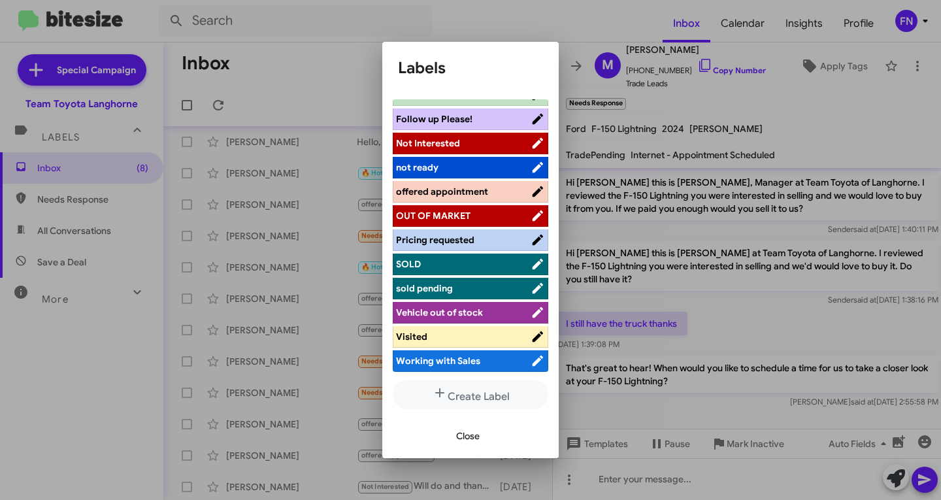
click at [462, 189] on span "offered appointment" at bounding box center [442, 192] width 92 height 12
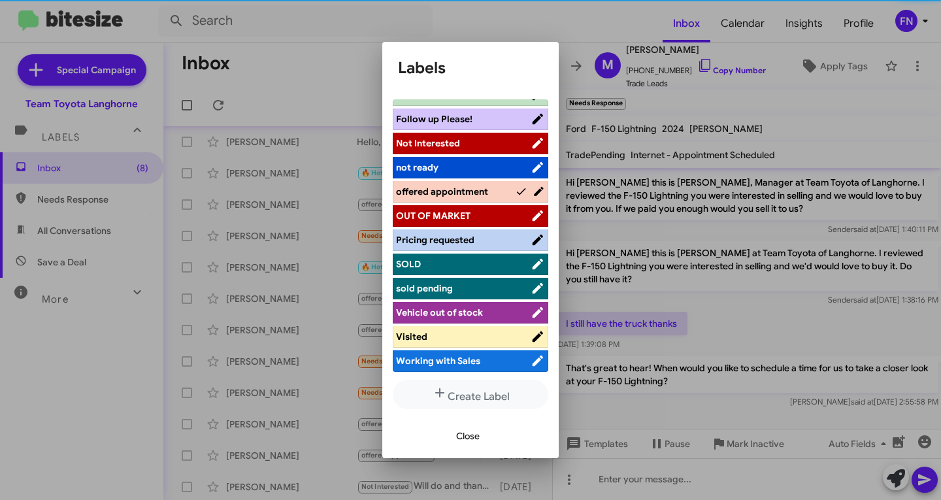
scroll to position [209, 0]
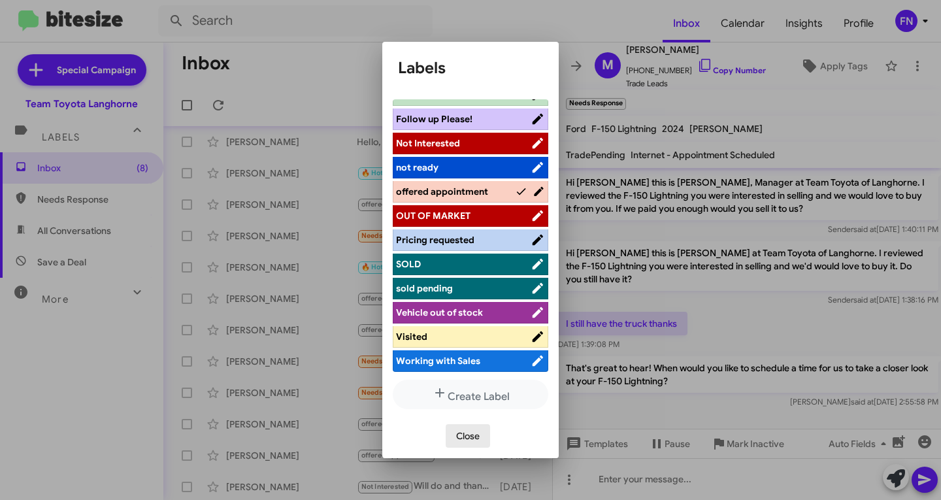
click at [462, 436] on span "Close" at bounding box center [468, 436] width 24 height 24
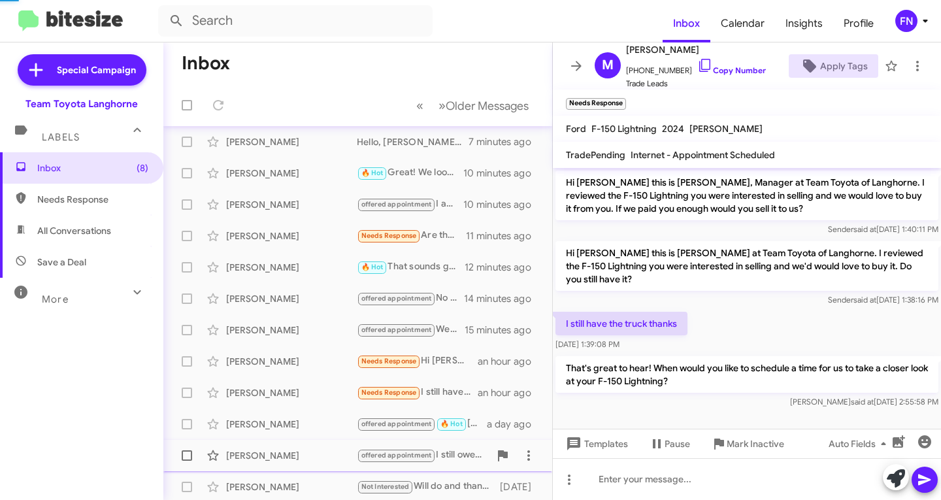
scroll to position [225, 0]
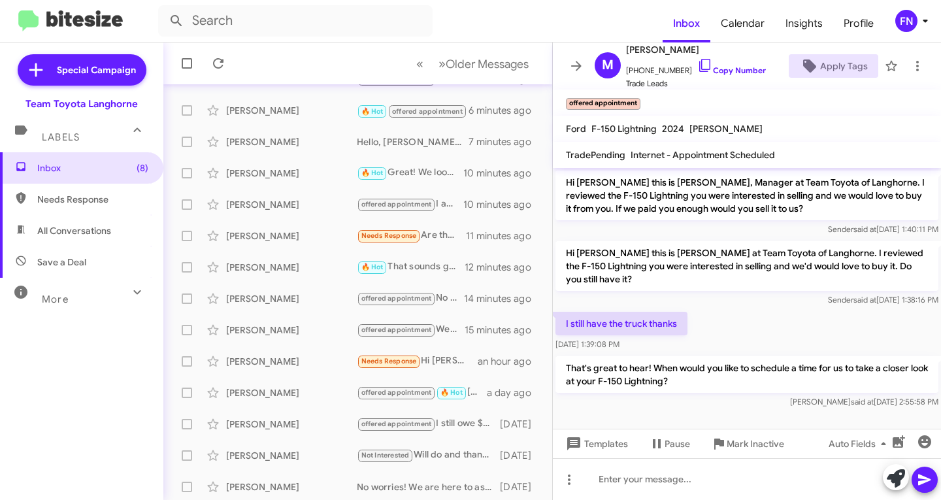
click at [59, 242] on span "All Conversations" at bounding box center [81, 230] width 163 height 31
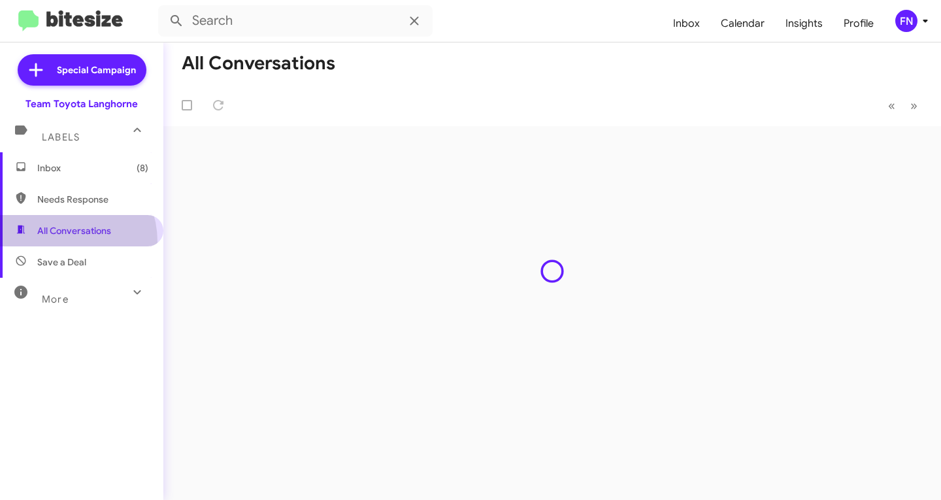
type input "in:all-conversations"
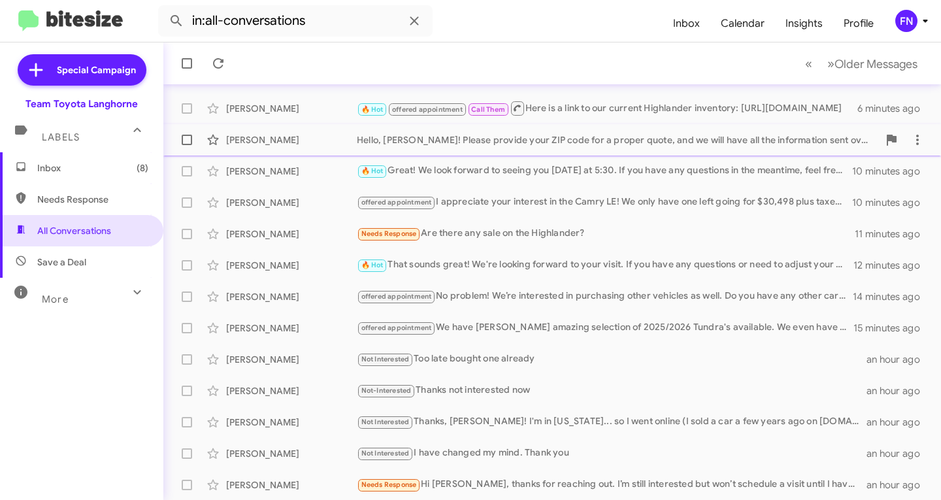
scroll to position [259, 0]
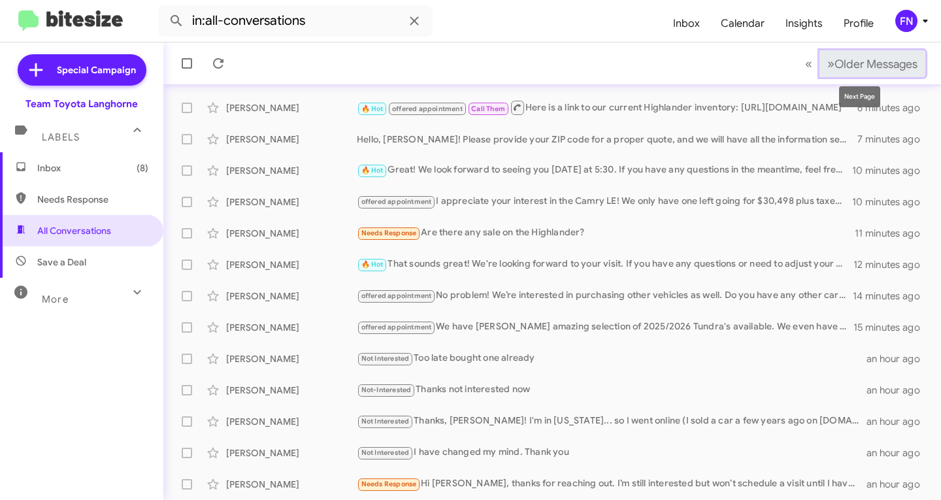
click at [839, 65] on span "Older Messages" at bounding box center [875, 64] width 83 height 14
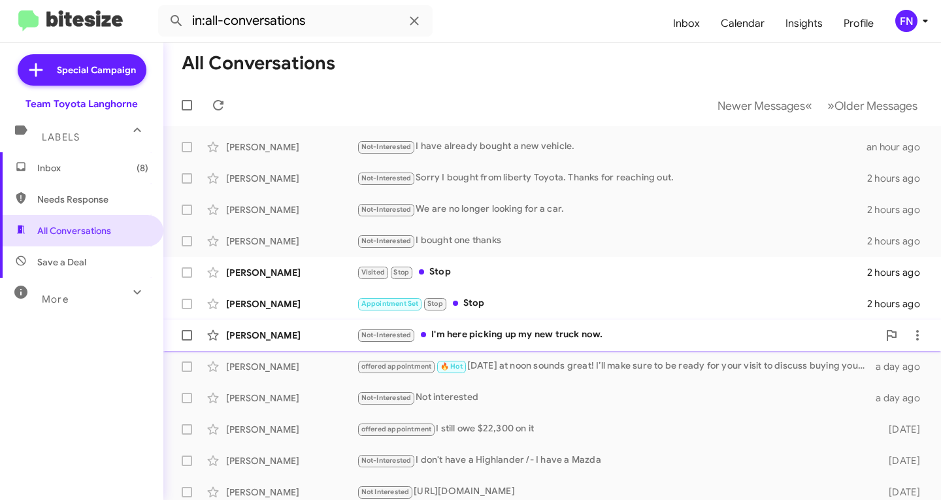
click at [259, 338] on div "[PERSON_NAME]" at bounding box center [291, 335] width 131 height 13
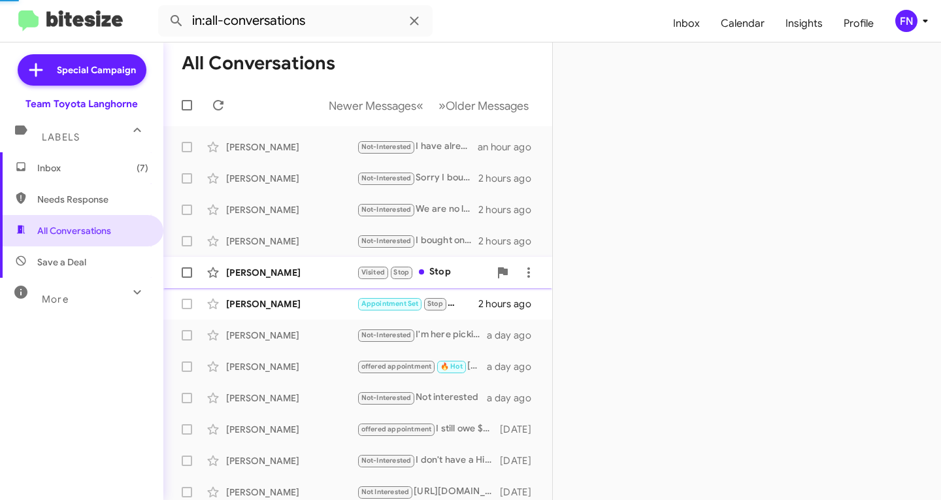
drag, startPoint x: 277, startPoint y: 314, endPoint x: 289, endPoint y: 286, distance: 31.1
click at [278, 314] on div "[PERSON_NAME] Appointment Set Stop Stop 2 hours ago" at bounding box center [358, 304] width 368 height 26
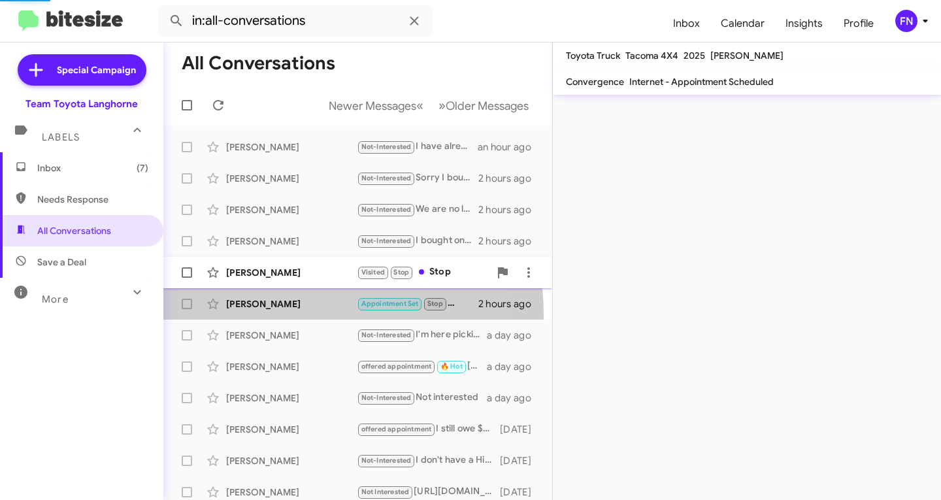
click at [293, 272] on div "[PERSON_NAME]" at bounding box center [291, 272] width 131 height 13
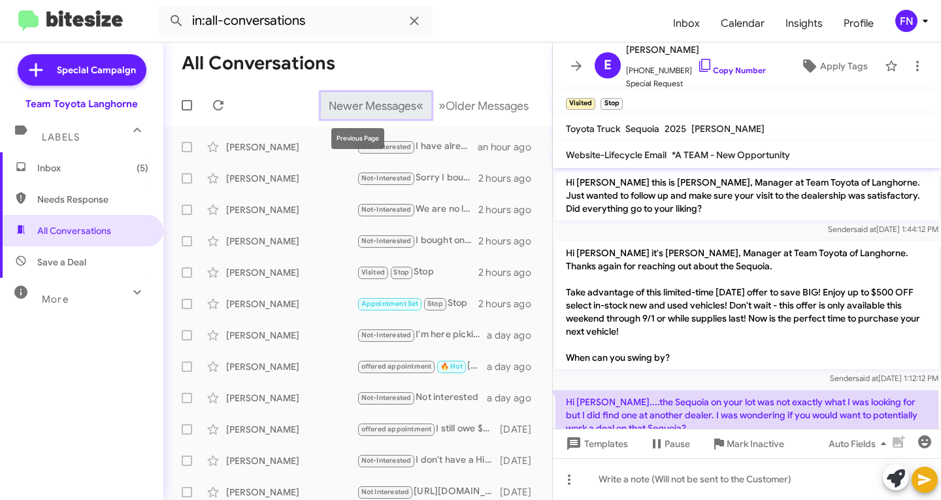
click at [399, 114] on button "Newer Messages « Previous" at bounding box center [376, 105] width 110 height 27
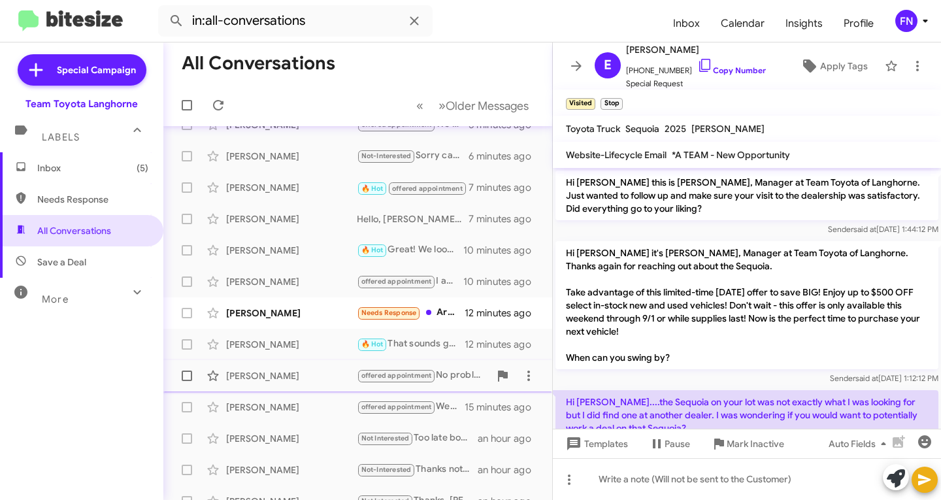
scroll to position [259, 0]
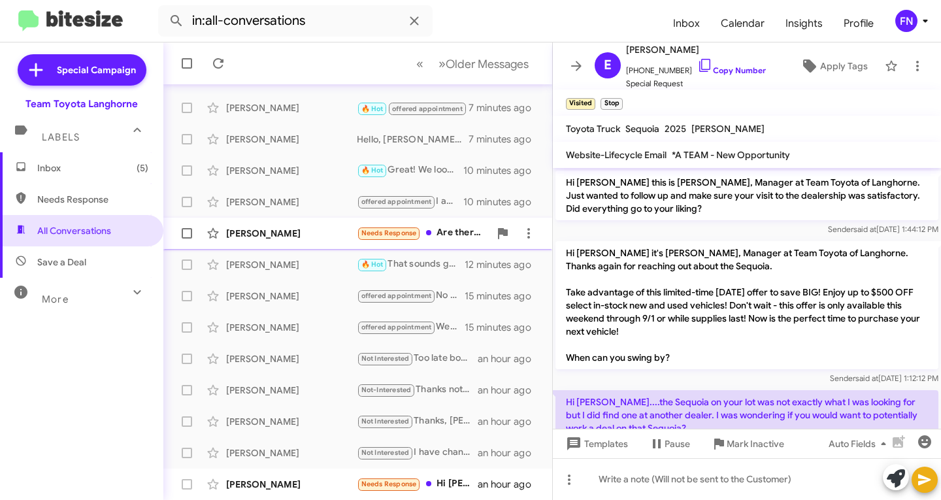
click at [282, 242] on div "Rudo Gehyeka Needs Response Are there any sale on the Highlander? 12 minutes ago" at bounding box center [358, 233] width 368 height 26
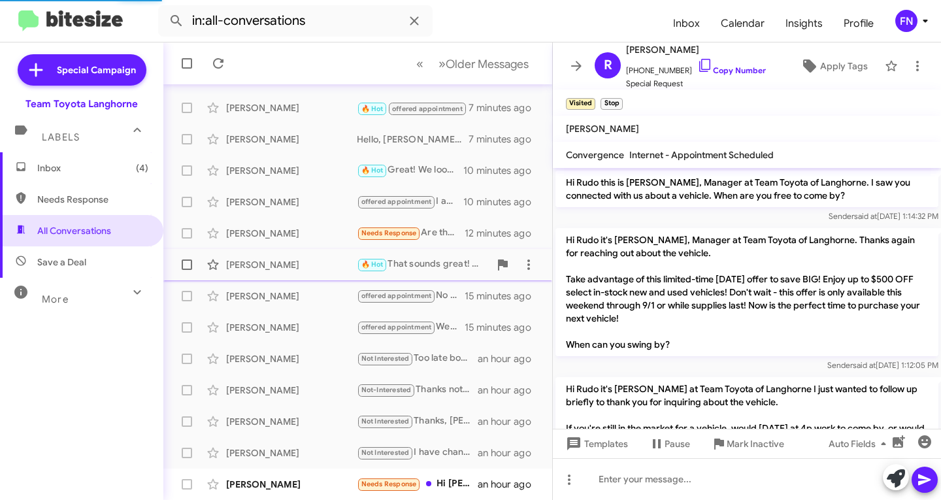
scroll to position [521, 0]
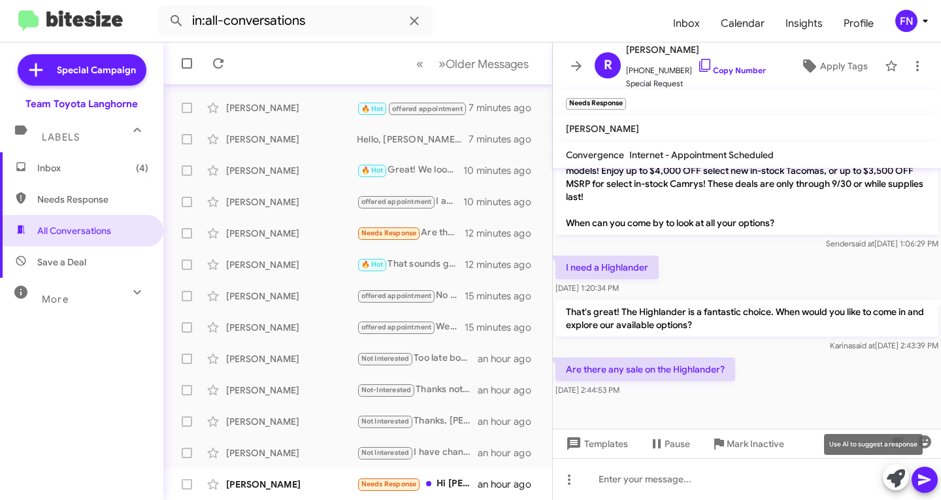
click at [891, 476] on icon at bounding box center [896, 478] width 18 height 18
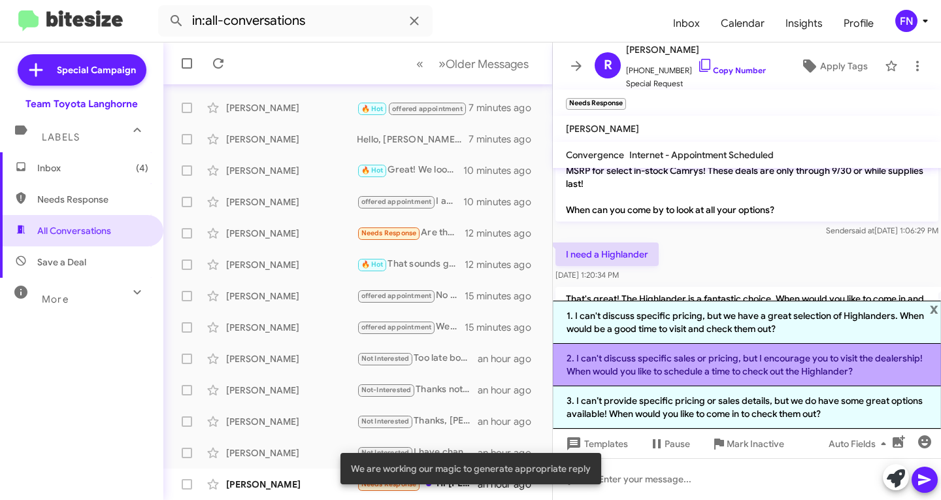
click at [769, 378] on li "2. I can't discuss specific sales or pricing, but I encourage you to visit the …" at bounding box center [747, 365] width 388 height 42
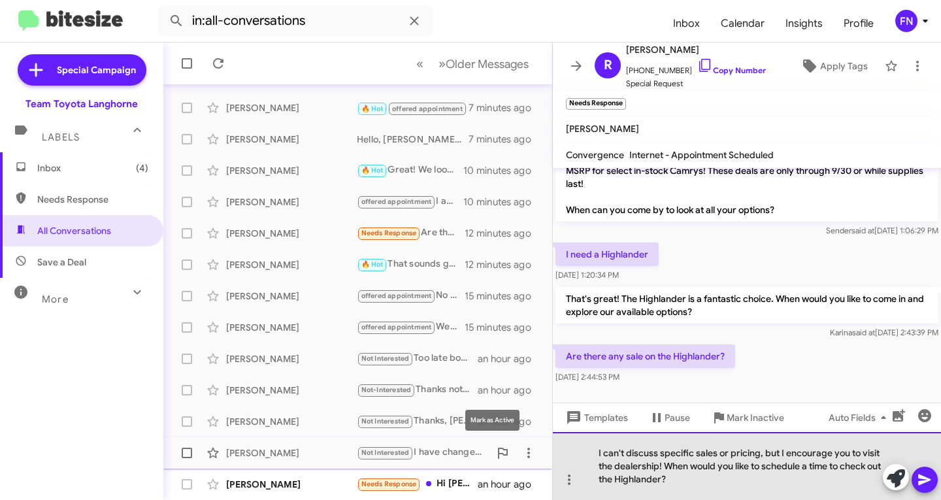
drag, startPoint x: 780, startPoint y: 449, endPoint x: 411, endPoint y: 458, distance: 368.6
click at [412, 458] on div "All Conversations « Previous » Next Older Messages Michael Mcclain offered appo…" at bounding box center [552, 270] width 778 height 457
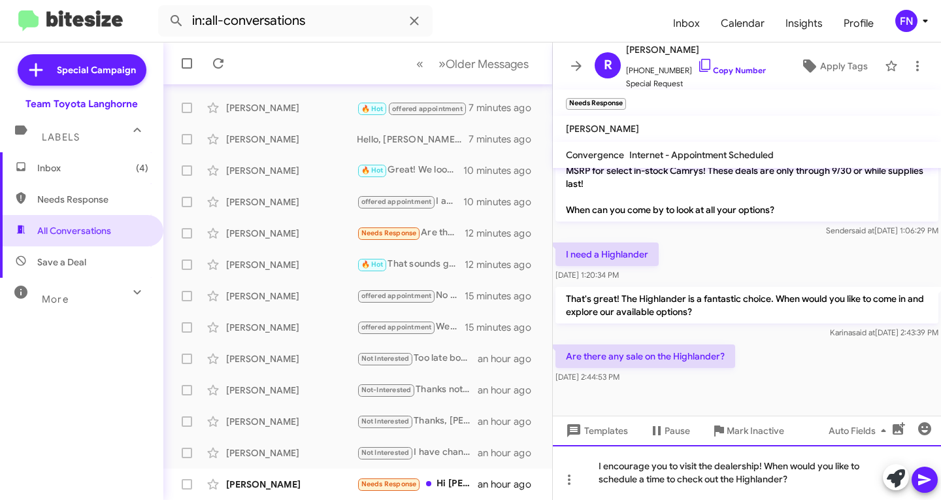
click at [759, 467] on div "I encourage you to visit the dealership! When would you like to schedule a time…" at bounding box center [747, 472] width 388 height 55
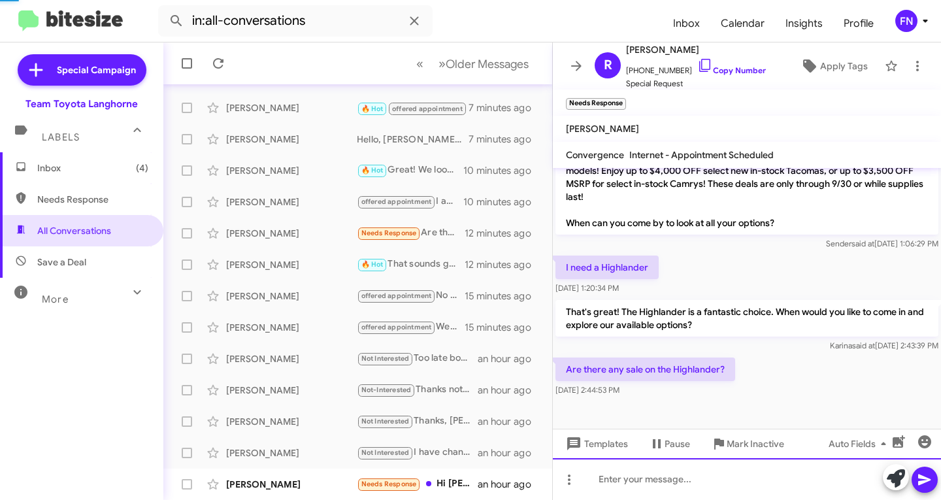
scroll to position [0, 0]
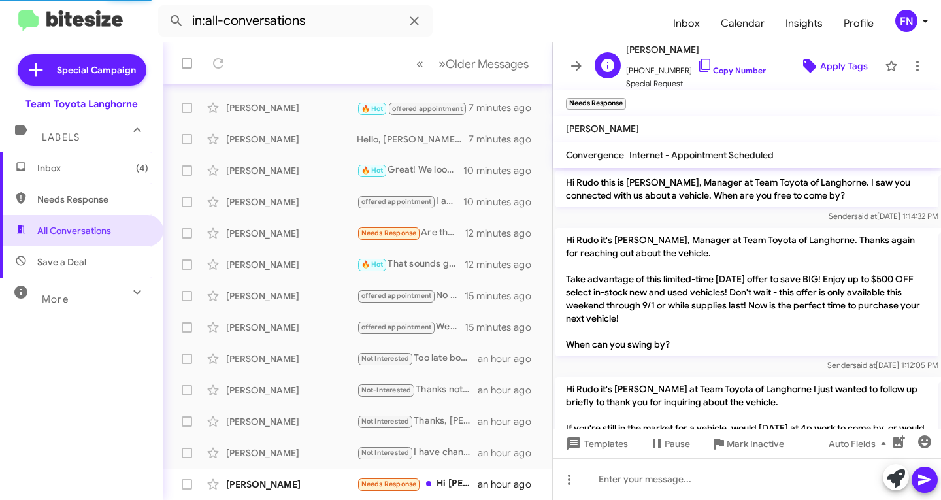
click at [804, 71] on icon at bounding box center [809, 65] width 13 height 13
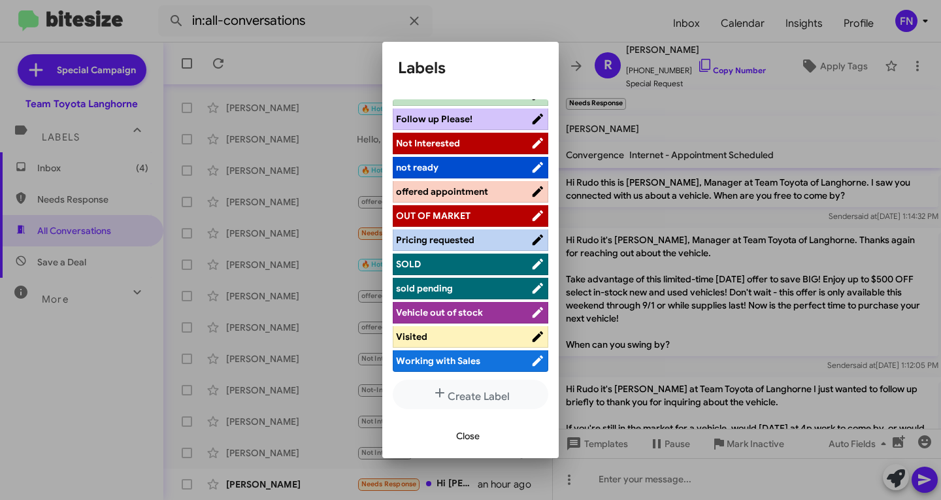
click at [471, 187] on span "offered appointment" at bounding box center [442, 192] width 92 height 12
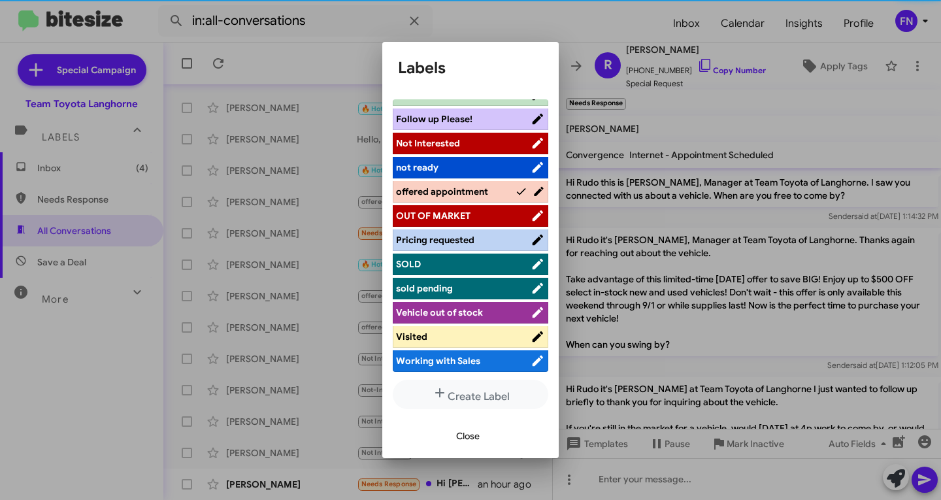
scroll to position [209, 0]
click at [462, 431] on span "Close" at bounding box center [468, 436] width 24 height 24
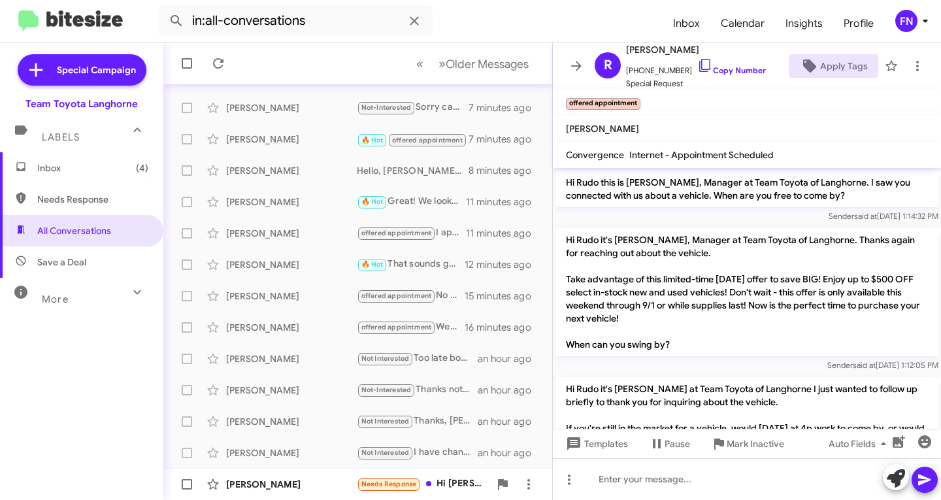
click at [248, 489] on div "[PERSON_NAME]" at bounding box center [291, 484] width 131 height 13
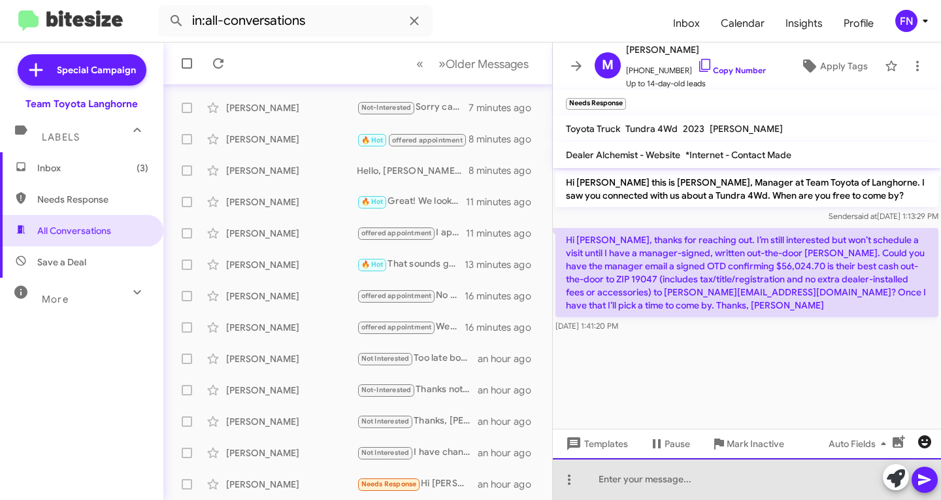
drag, startPoint x: 695, startPoint y: 482, endPoint x: 912, endPoint y: 446, distance: 220.0
click at [695, 482] on div at bounding box center [747, 479] width 388 height 42
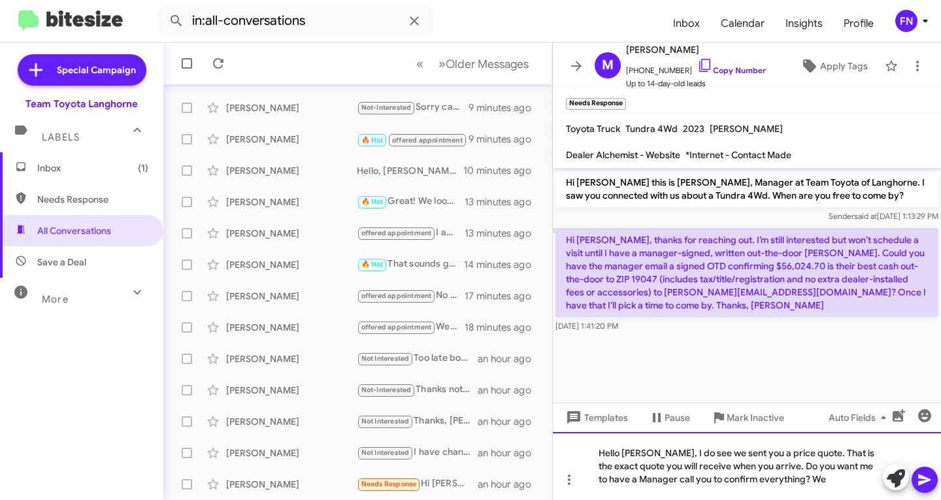
click at [814, 473] on div "Hello Michelle, I do see we sent you a price quote. That is the exact quote you…" at bounding box center [747, 466] width 388 height 68
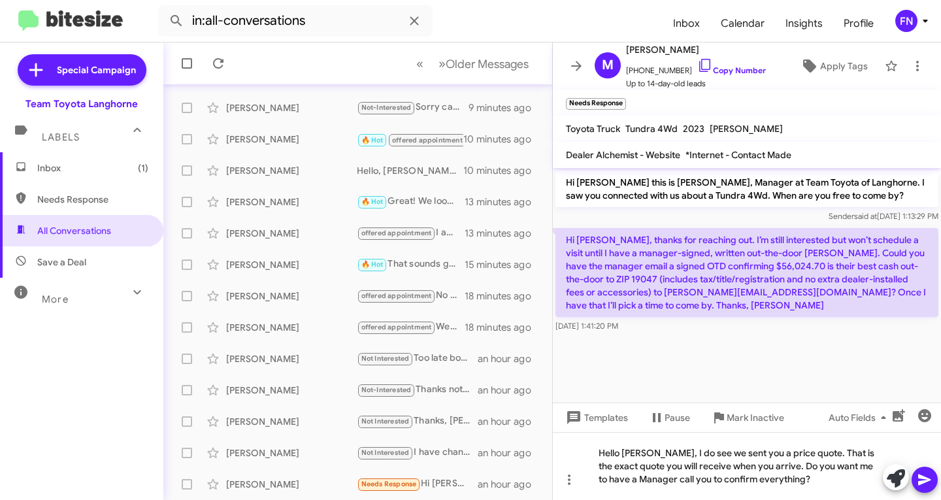
click at [921, 479] on icon at bounding box center [925, 480] width 16 height 16
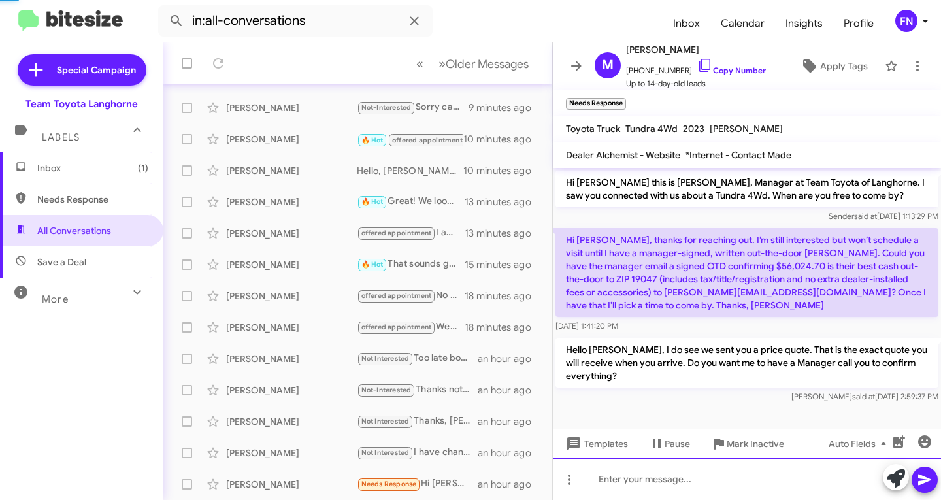
click at [661, 475] on div at bounding box center [747, 479] width 388 height 42
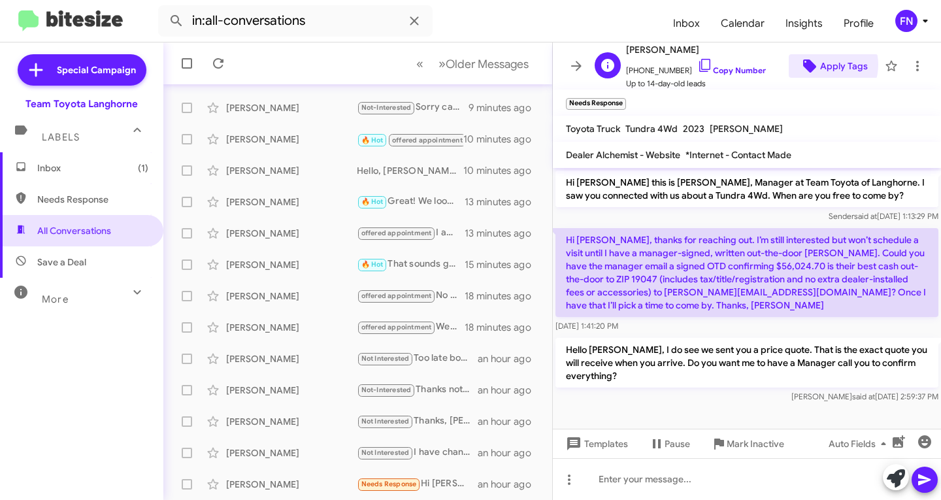
click at [820, 65] on span "Apply Tags" at bounding box center [844, 66] width 48 height 24
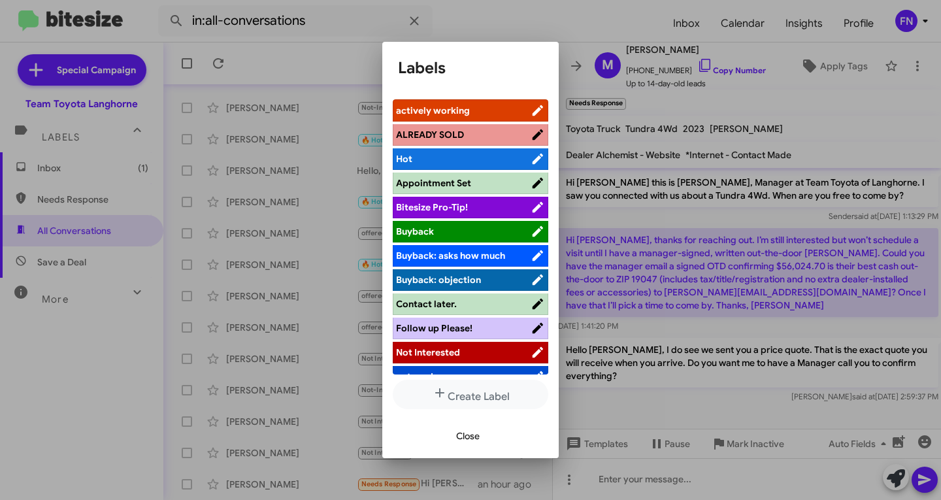
click at [474, 111] on span "actively working" at bounding box center [463, 110] width 135 height 13
click at [455, 438] on button "Close" at bounding box center [468, 436] width 44 height 24
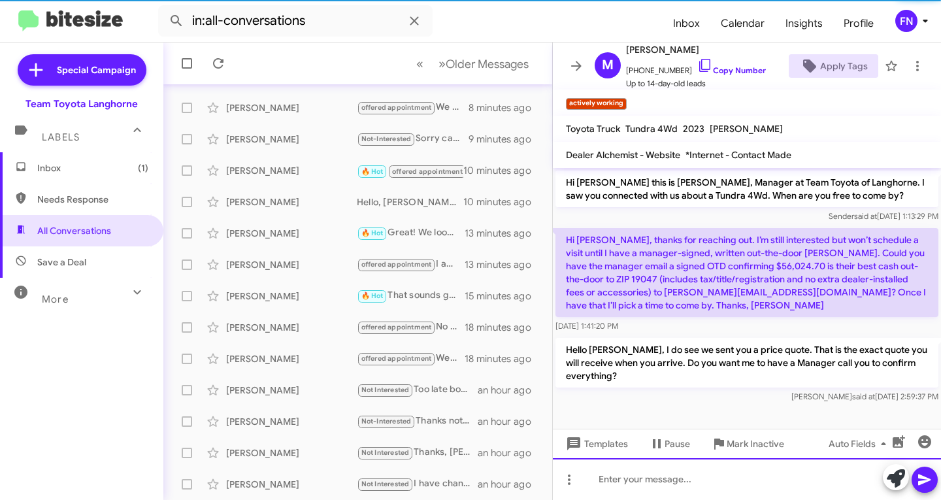
click at [717, 480] on div at bounding box center [747, 479] width 388 height 42
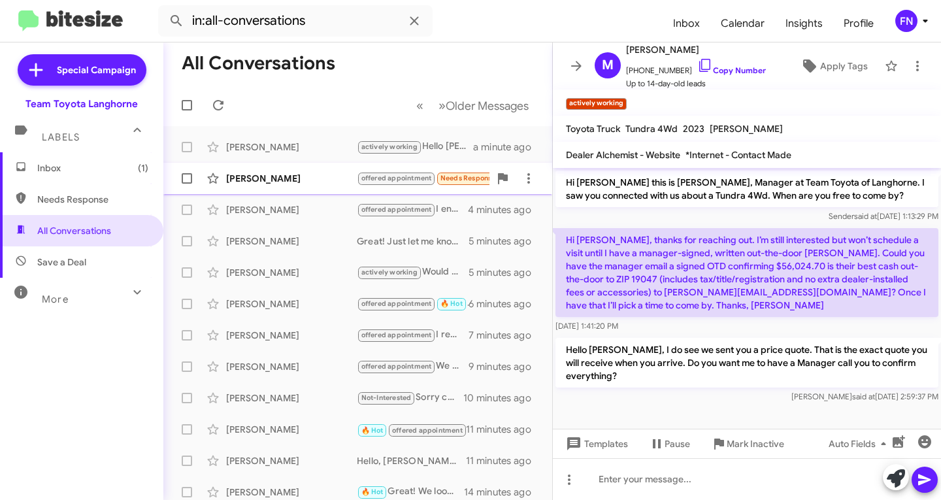
click at [287, 183] on div "[PERSON_NAME]" at bounding box center [291, 178] width 131 height 13
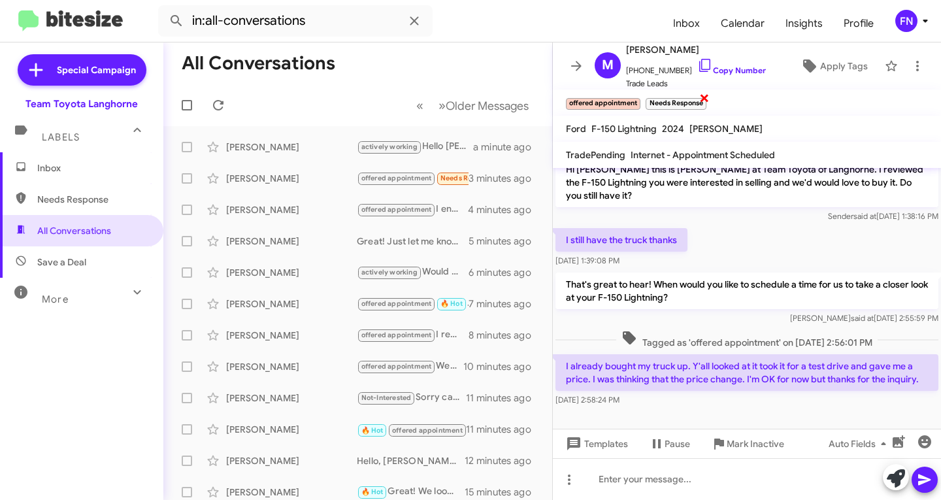
click at [706, 102] on span "×" at bounding box center [704, 98] width 10 height 16
click at [727, 67] on link "Copy Number" at bounding box center [731, 70] width 69 height 10
click at [804, 60] on icon at bounding box center [810, 66] width 16 height 16
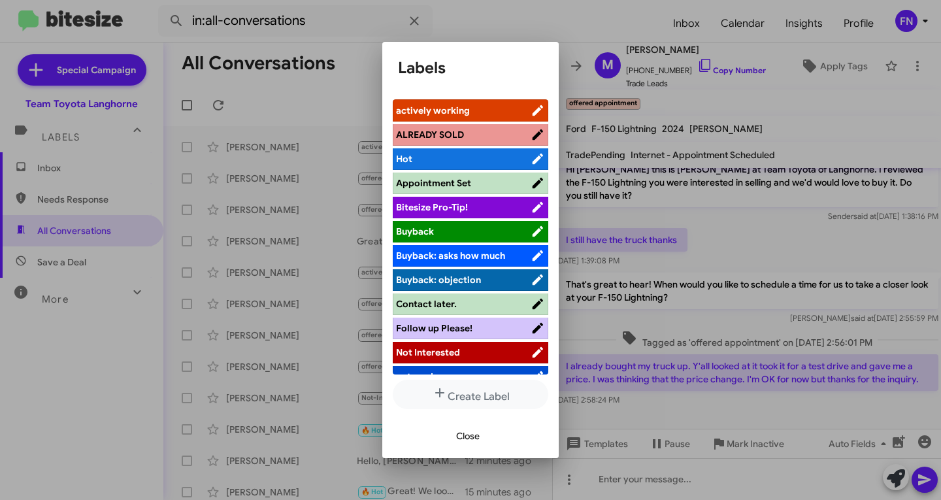
click at [447, 352] on span "Not Interested" at bounding box center [428, 352] width 64 height 12
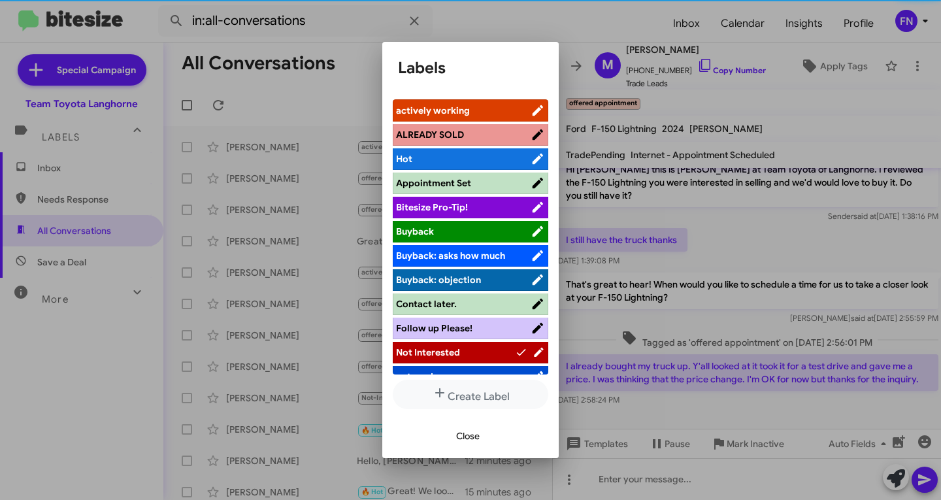
click at [463, 442] on span "Close" at bounding box center [468, 436] width 24 height 24
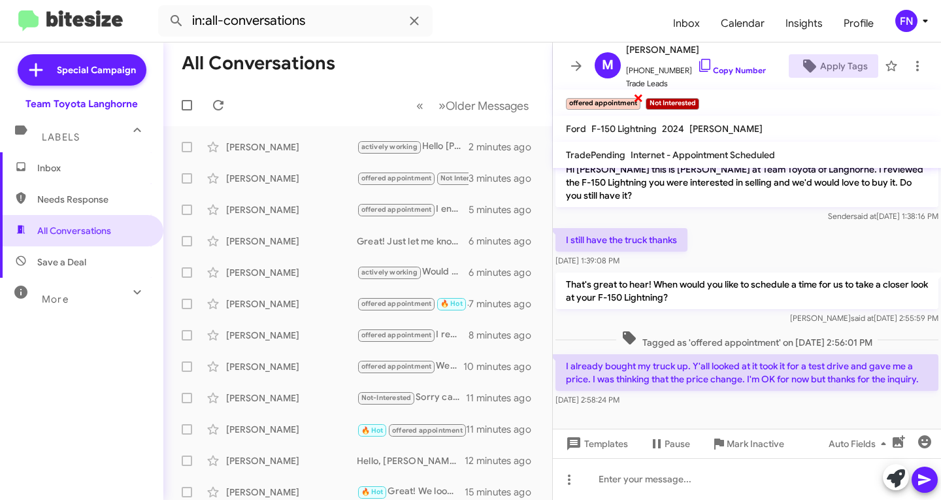
click at [635, 101] on span "×" at bounding box center [638, 98] width 10 height 16
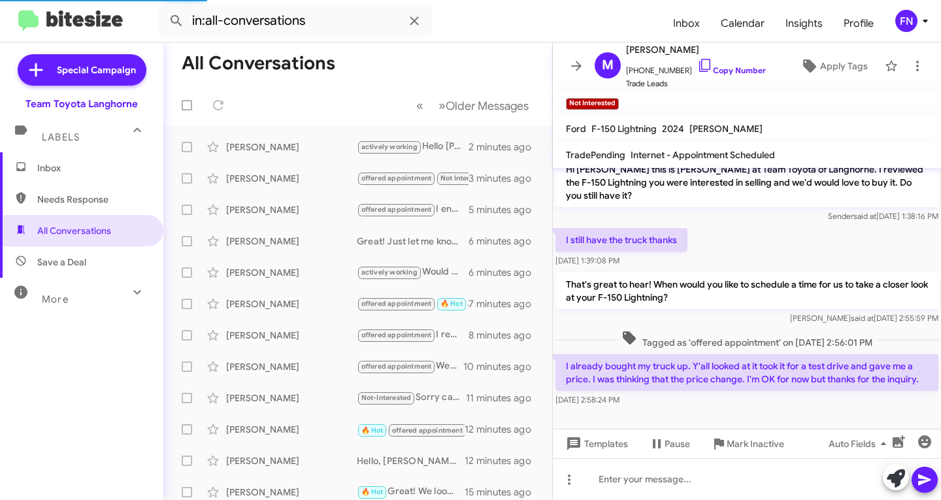
click at [64, 172] on span "Inbox" at bounding box center [92, 167] width 111 height 13
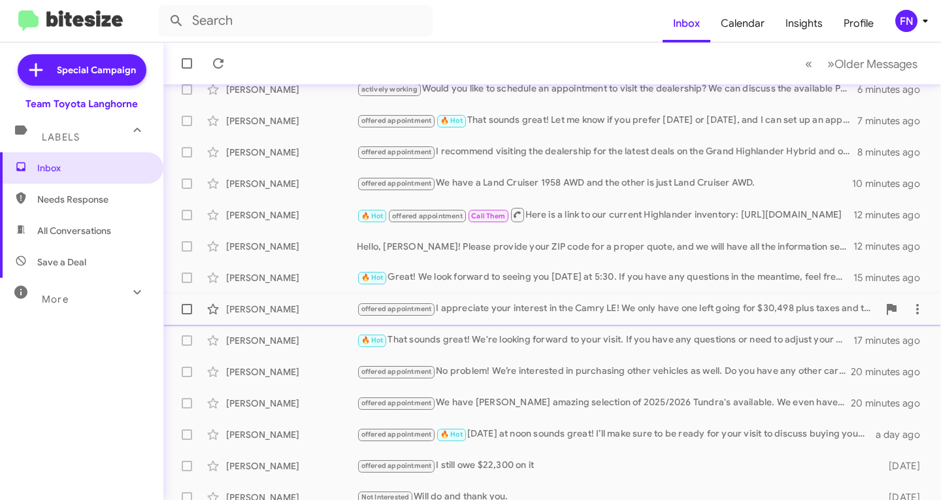
scroll to position [259, 0]
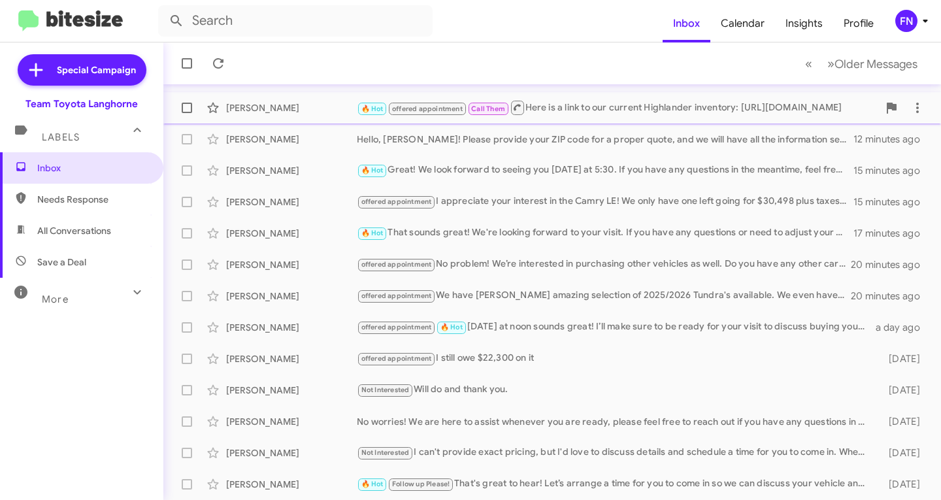
click at [294, 118] on div "Oliver Macauley 🔥 Hot offered appointment Call Them Here is a link to our curre…" at bounding box center [552, 108] width 757 height 26
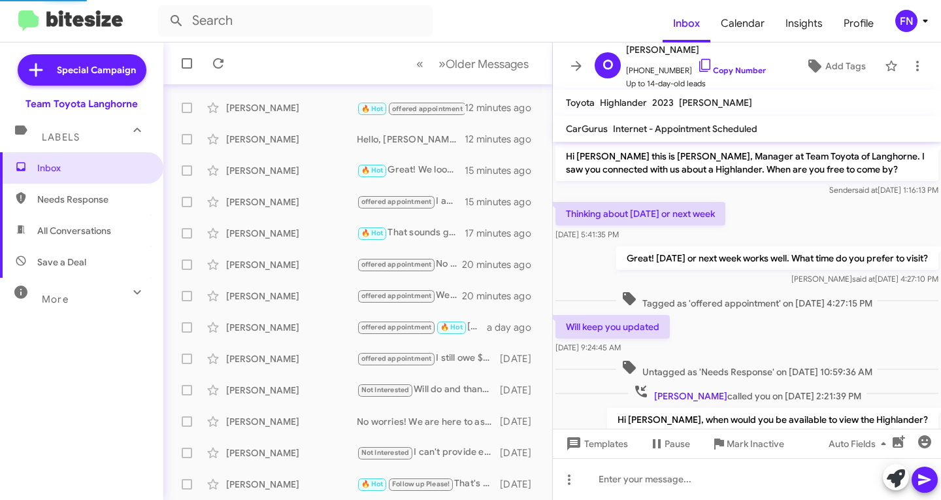
scroll to position [169, 0]
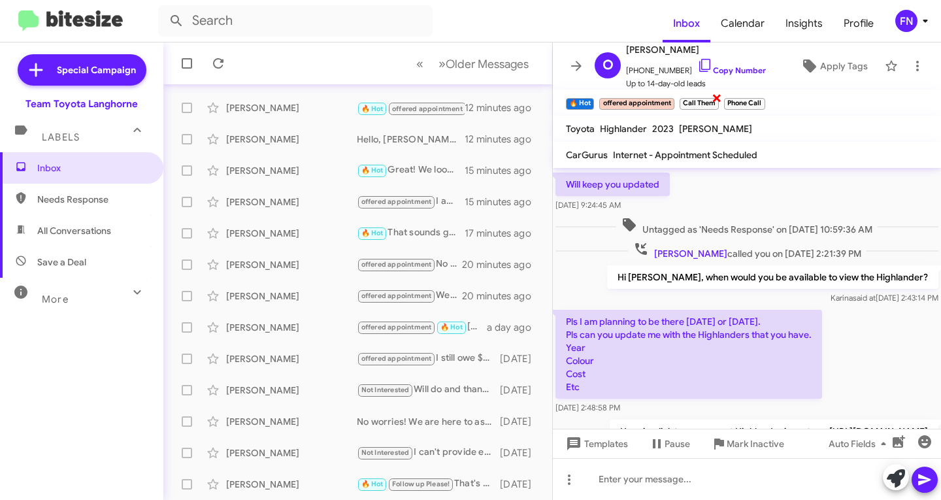
click at [718, 100] on span "×" at bounding box center [717, 98] width 10 height 16
click at [718, 100] on span "×" at bounding box center [717, 98] width 8 height 16
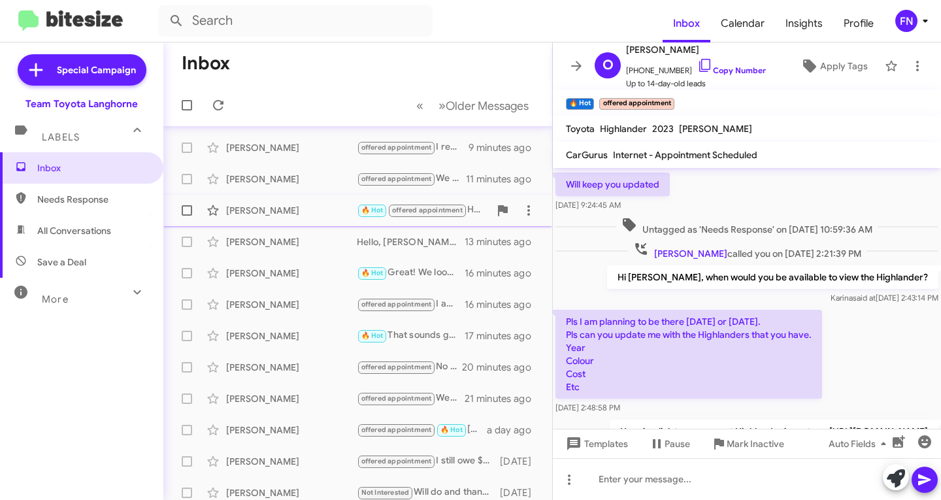
scroll to position [0, 0]
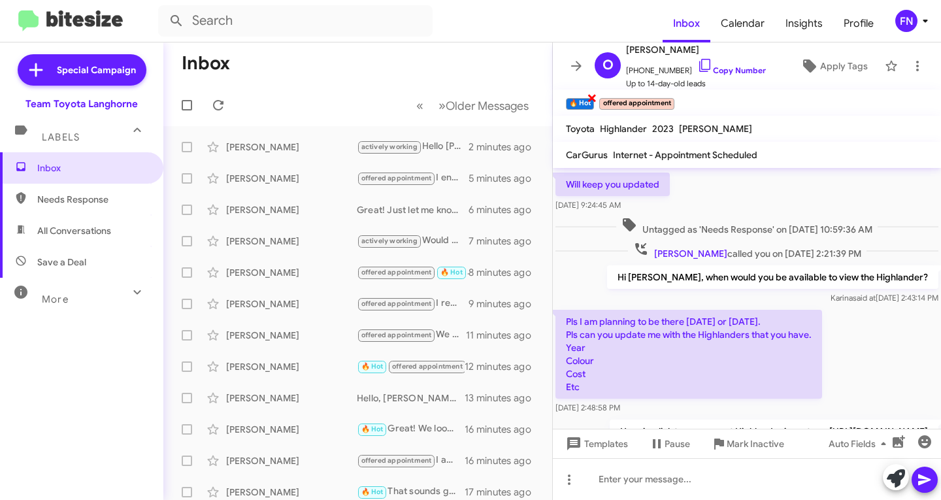
click at [594, 98] on span "×" at bounding box center [592, 98] width 10 height 16
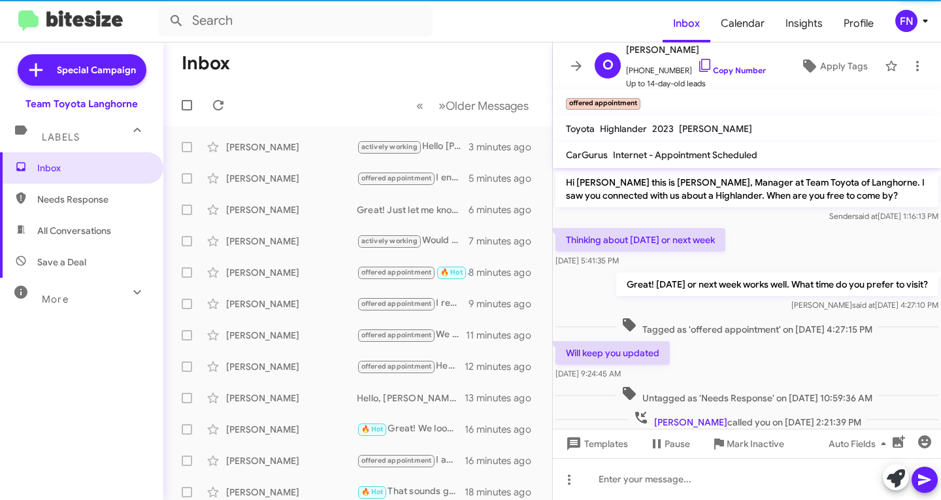
scroll to position [303, 0]
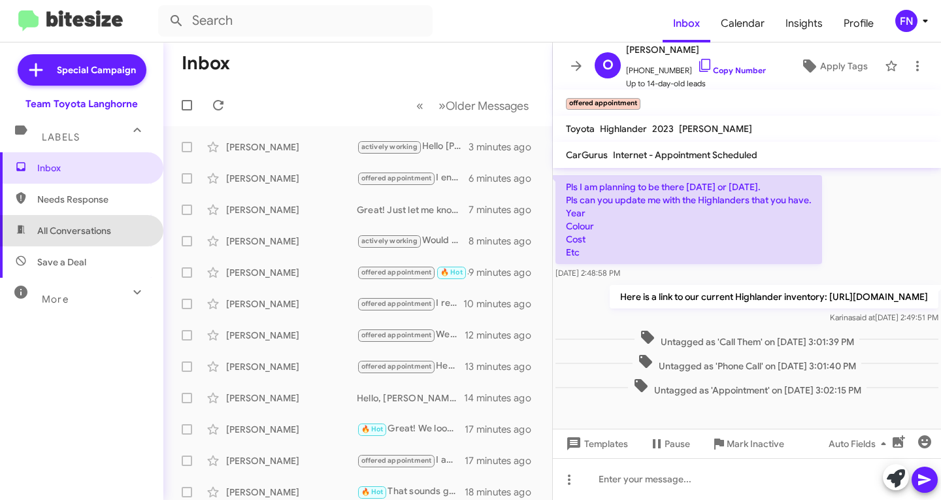
click at [125, 222] on span "All Conversations" at bounding box center [81, 230] width 163 height 31
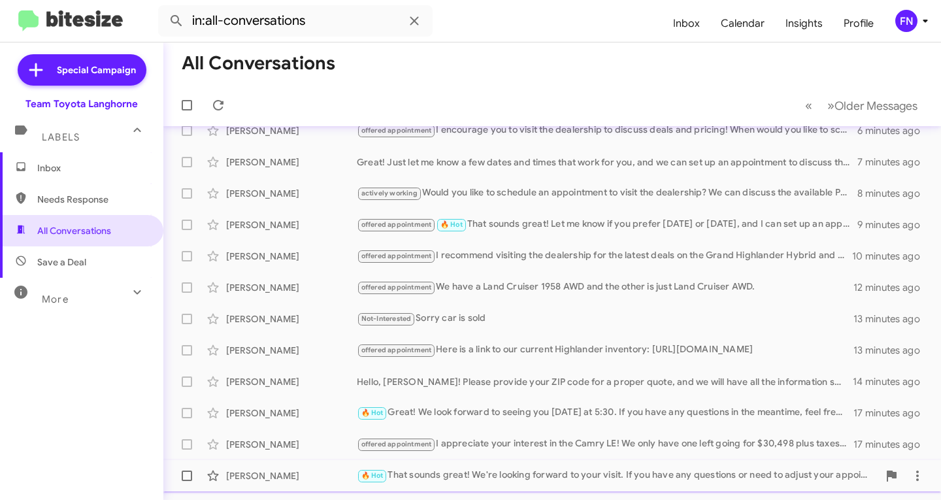
scroll to position [259, 0]
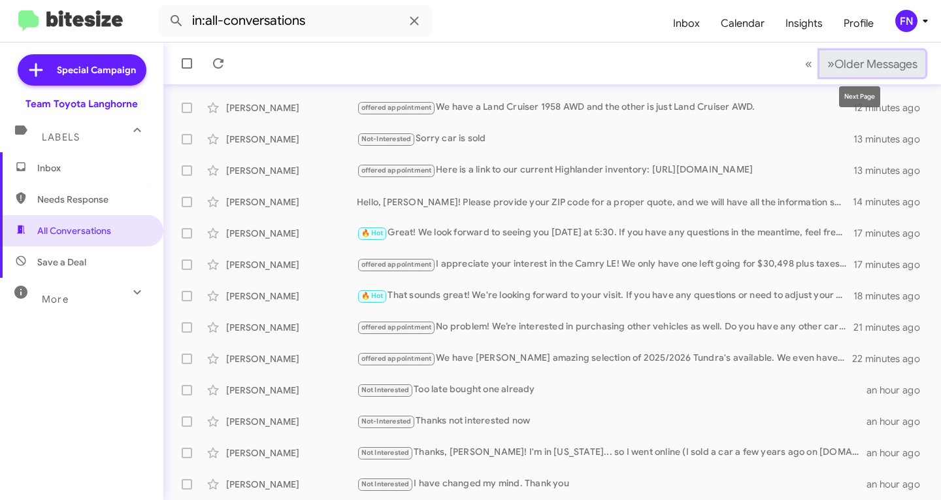
click at [857, 71] on span "Older Messages" at bounding box center [875, 64] width 83 height 14
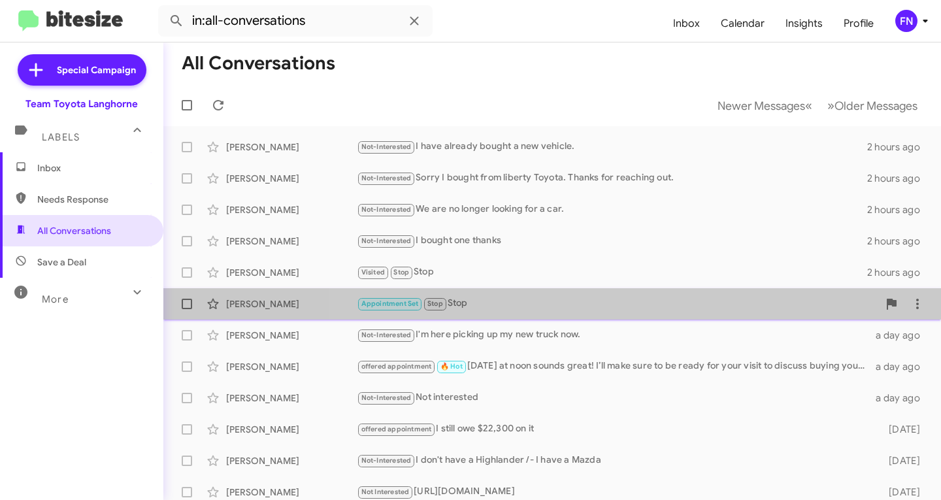
click at [608, 318] on span "[PERSON_NAME] Appointment Set Stop Stop 2 hours ago" at bounding box center [552, 303] width 778 height 31
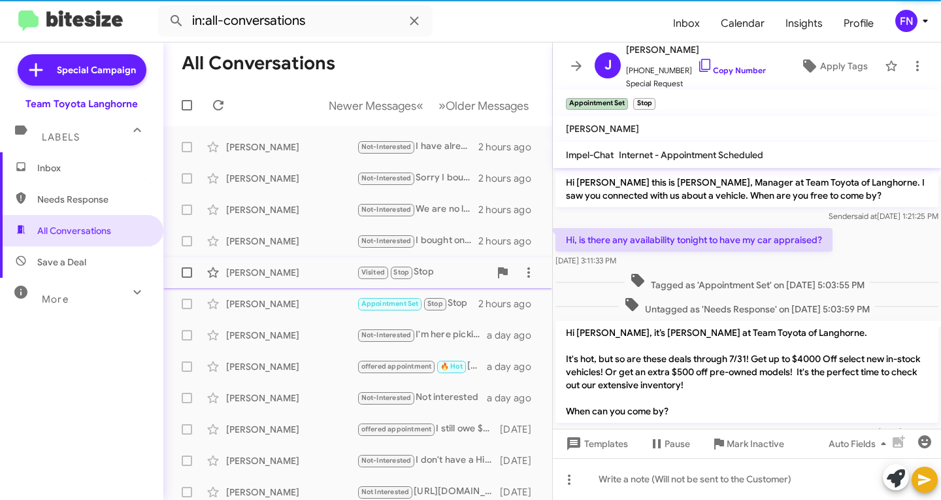
scroll to position [355, 0]
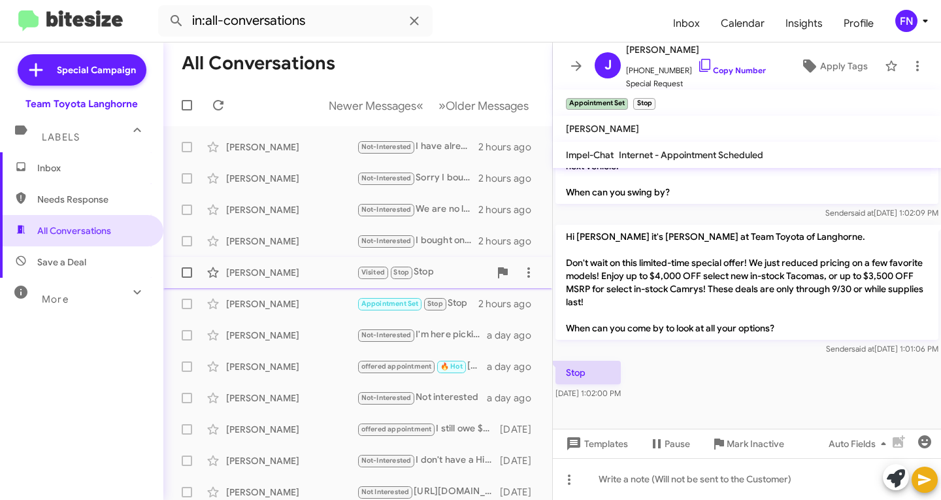
click at [278, 272] on div "[PERSON_NAME]" at bounding box center [291, 272] width 131 height 13
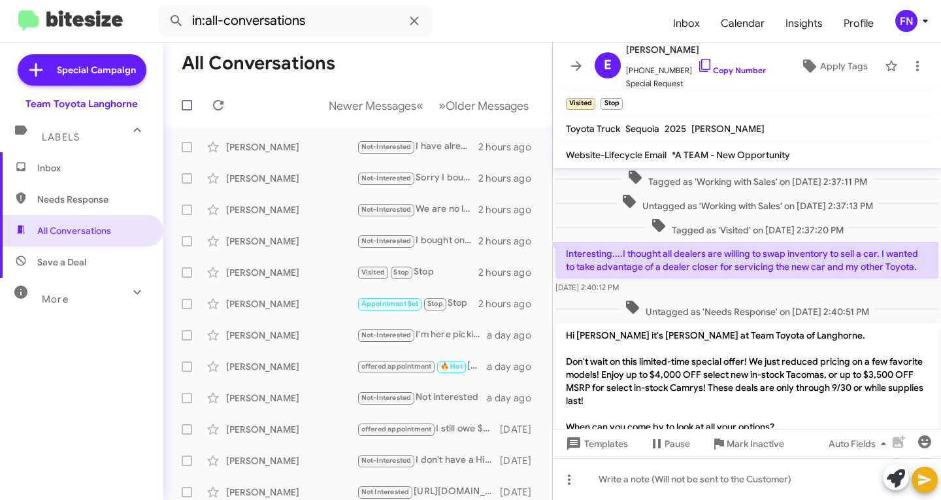
scroll to position [457, 0]
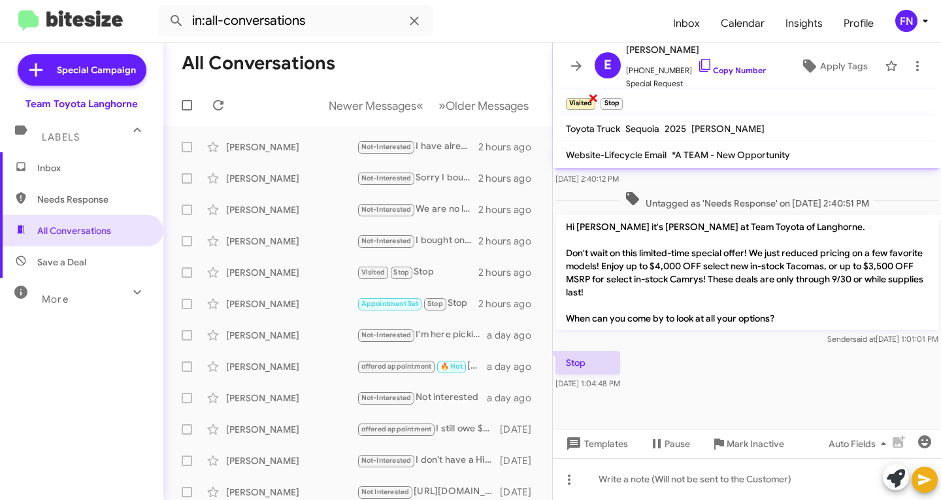
click at [593, 102] on span "×" at bounding box center [593, 98] width 10 height 16
click at [292, 238] on div "[PERSON_NAME]" at bounding box center [291, 241] width 131 height 13
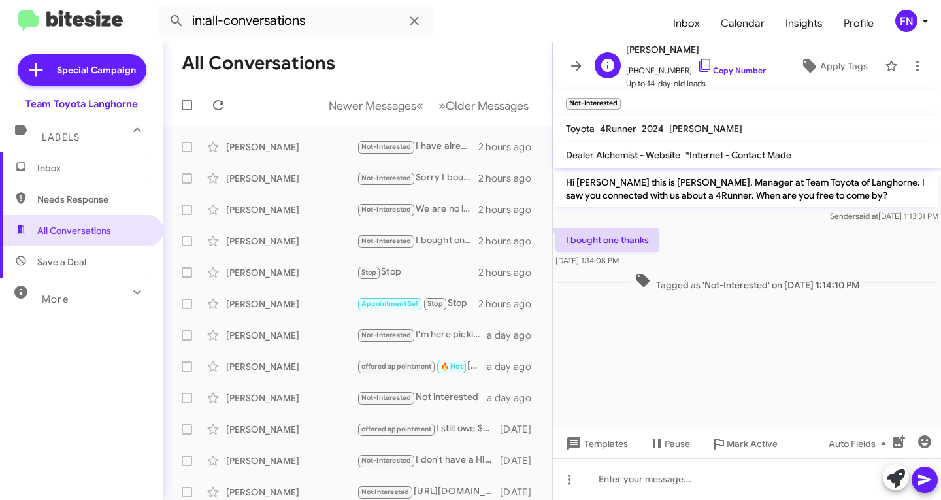
click at [706, 58] on span "[PHONE_NUMBER] Copy Number" at bounding box center [696, 68] width 140 height 20
click at [700, 68] on link "Copy Number" at bounding box center [731, 70] width 69 height 10
click at [291, 201] on div "[PERSON_NAME] Not-Interested We are no longer looking for a car. 2 hours ago" at bounding box center [358, 210] width 368 height 26
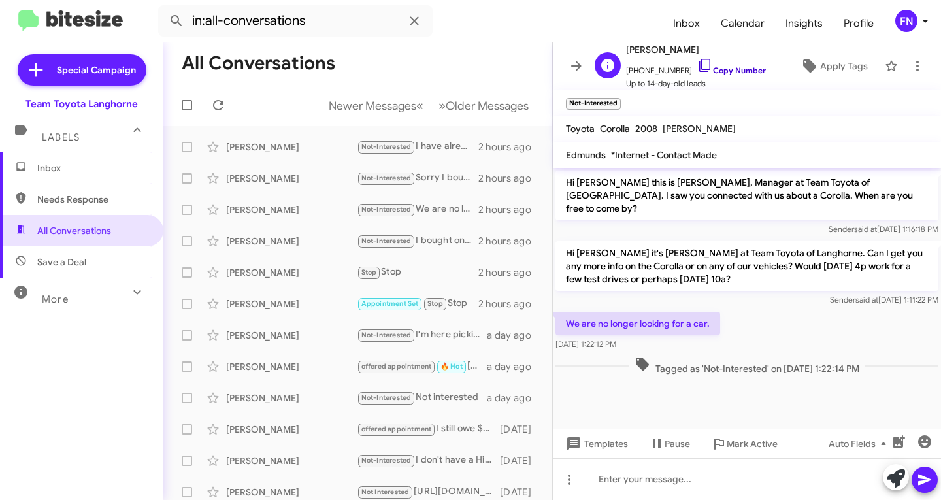
click at [728, 73] on link "Copy Number" at bounding box center [731, 70] width 69 height 10
click at [322, 176] on div "[PERSON_NAME]" at bounding box center [291, 178] width 131 height 13
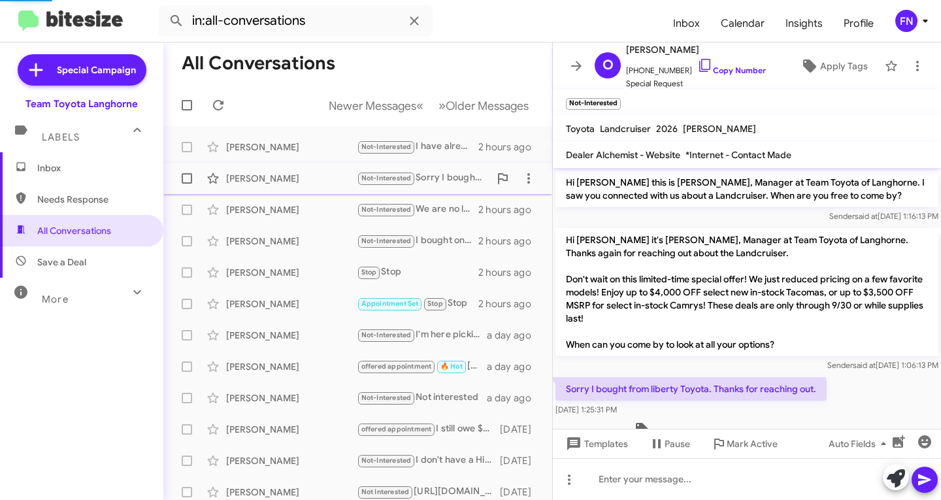
scroll to position [27, 0]
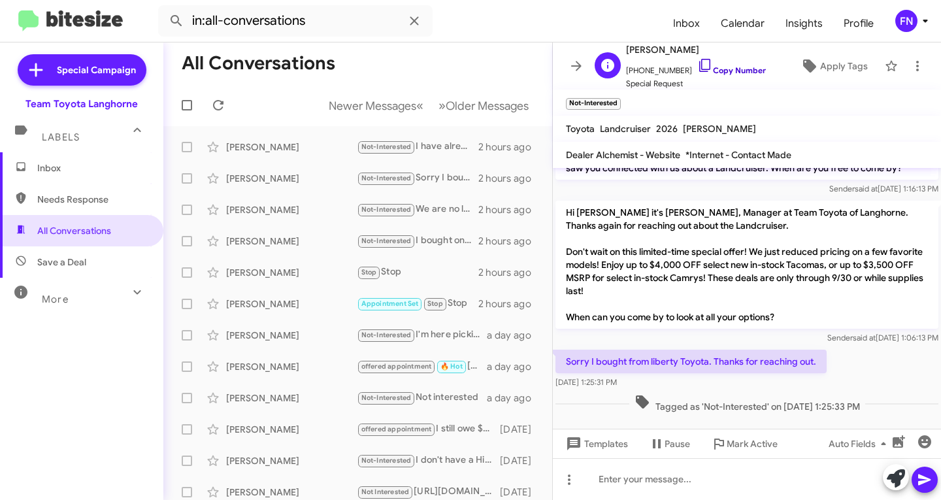
click at [728, 73] on link "Copy Number" at bounding box center [731, 70] width 69 height 10
click at [268, 178] on div "[PERSON_NAME]" at bounding box center [291, 178] width 131 height 13
click at [281, 149] on div "[PERSON_NAME]" at bounding box center [291, 146] width 131 height 13
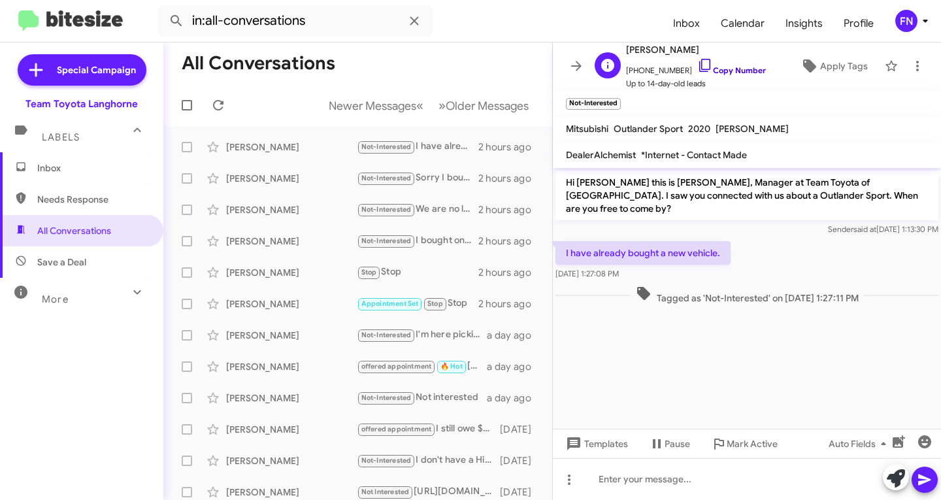
click at [700, 72] on link "Copy Number" at bounding box center [731, 70] width 69 height 10
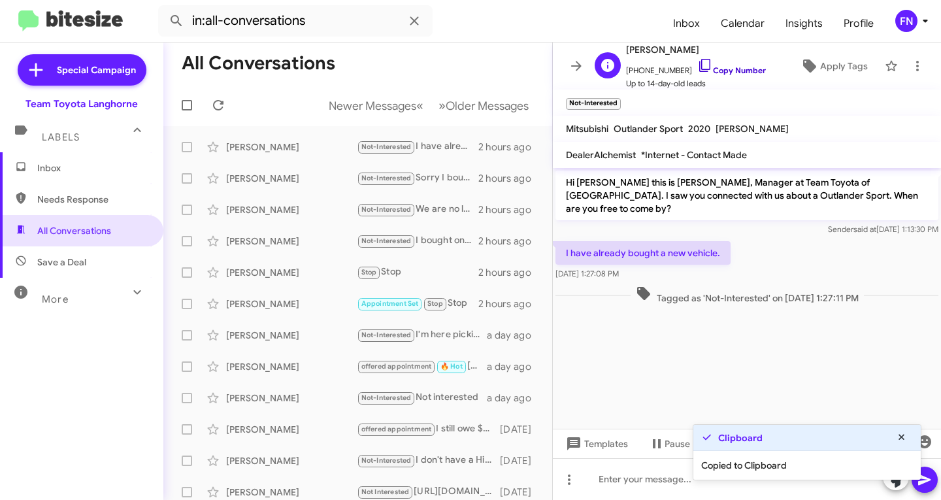
click at [700, 66] on link "Copy Number" at bounding box center [731, 70] width 69 height 10
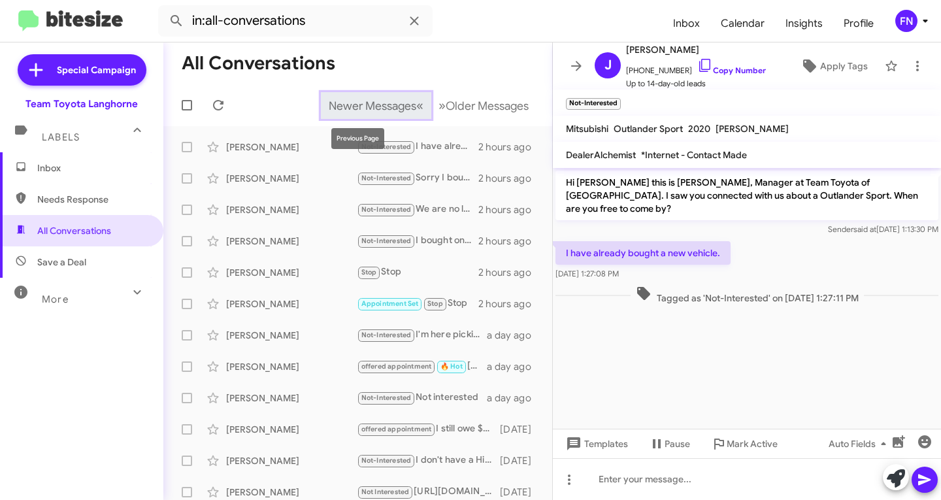
click at [351, 110] on span "Newer Messages" at bounding box center [373, 106] width 88 height 14
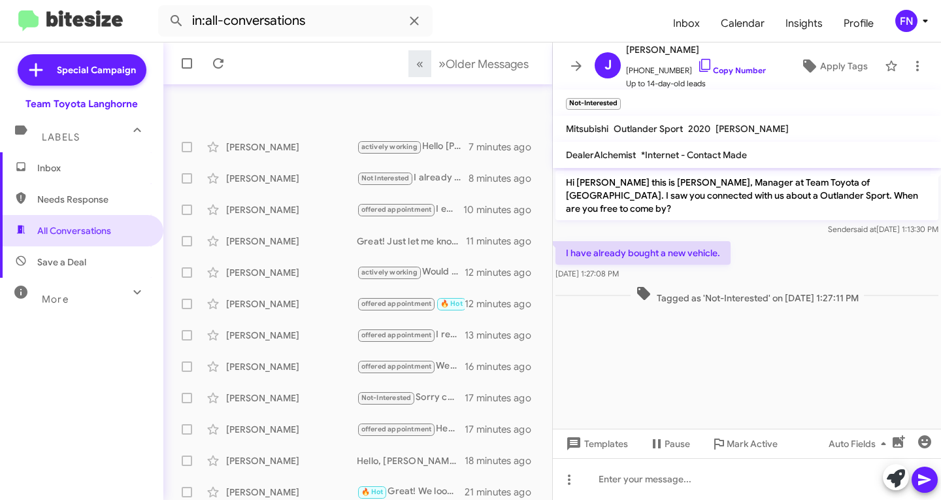
scroll to position [259, 0]
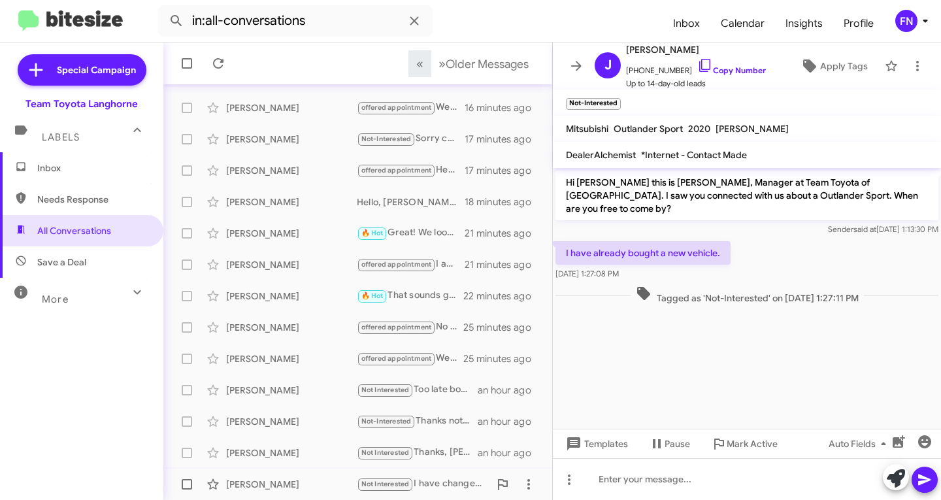
click at [306, 484] on div "[PERSON_NAME]" at bounding box center [291, 484] width 131 height 13
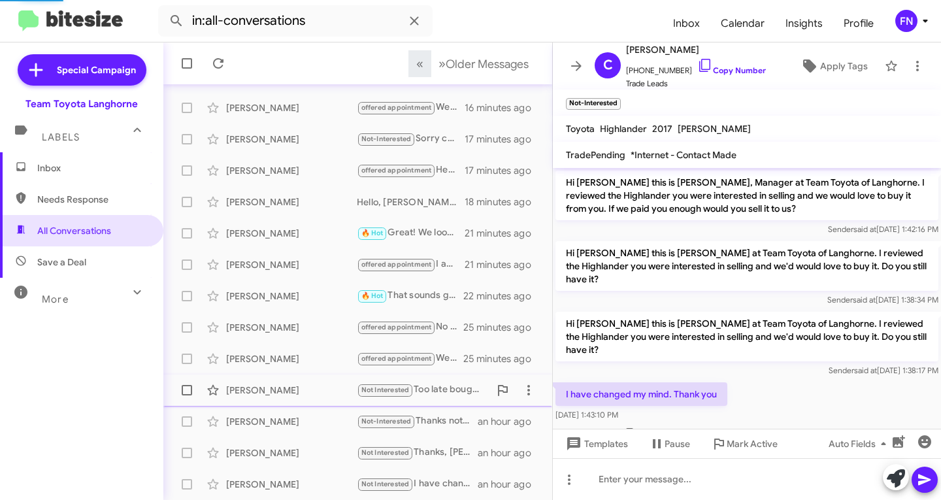
scroll to position [63, 0]
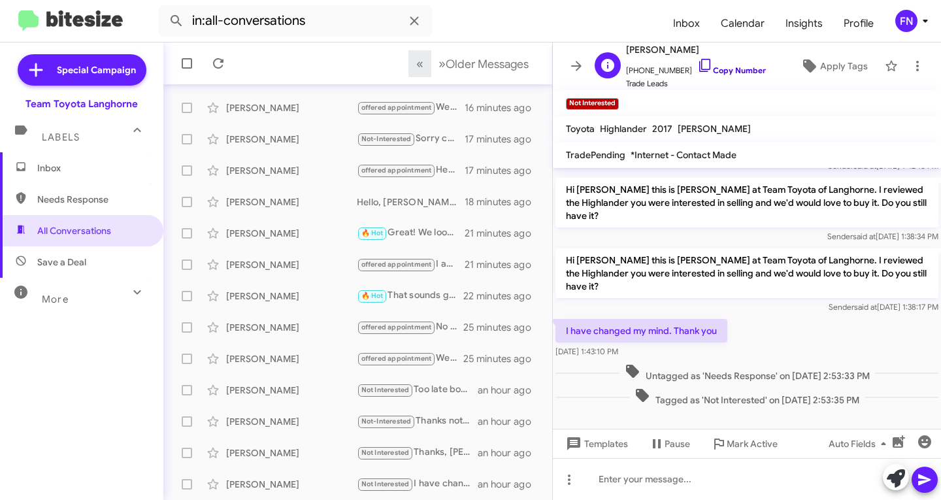
click at [723, 70] on link "Copy Number" at bounding box center [731, 70] width 69 height 10
click at [287, 457] on div "[PERSON_NAME]" at bounding box center [291, 452] width 131 height 13
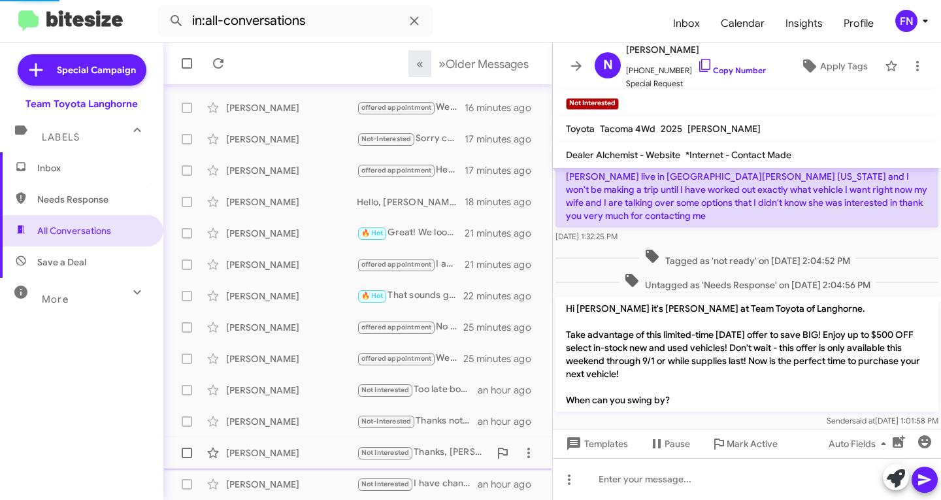
scroll to position [389, 0]
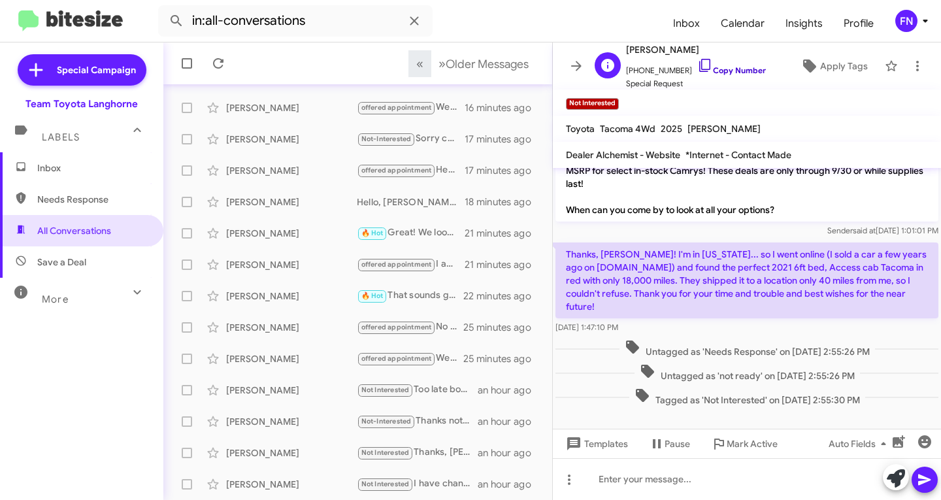
click at [704, 67] on link "Copy Number" at bounding box center [731, 70] width 69 height 10
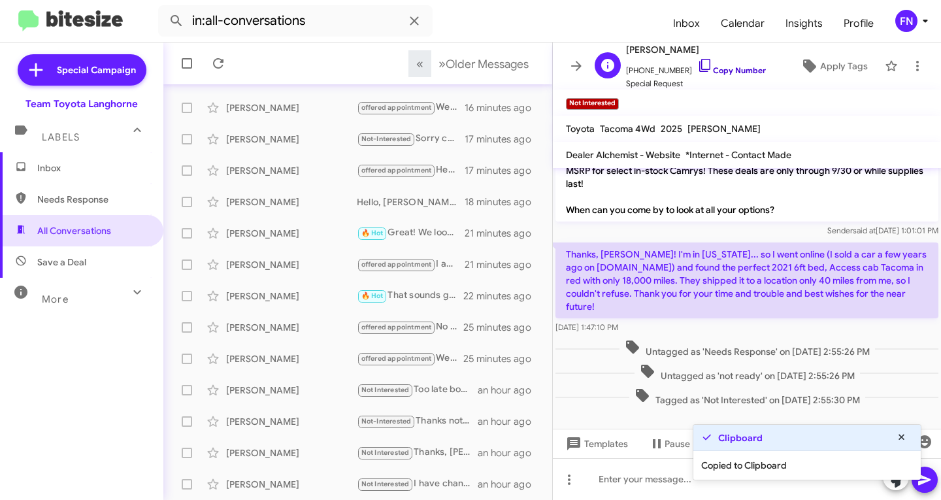
click at [704, 67] on link "Copy Number" at bounding box center [731, 70] width 69 height 10
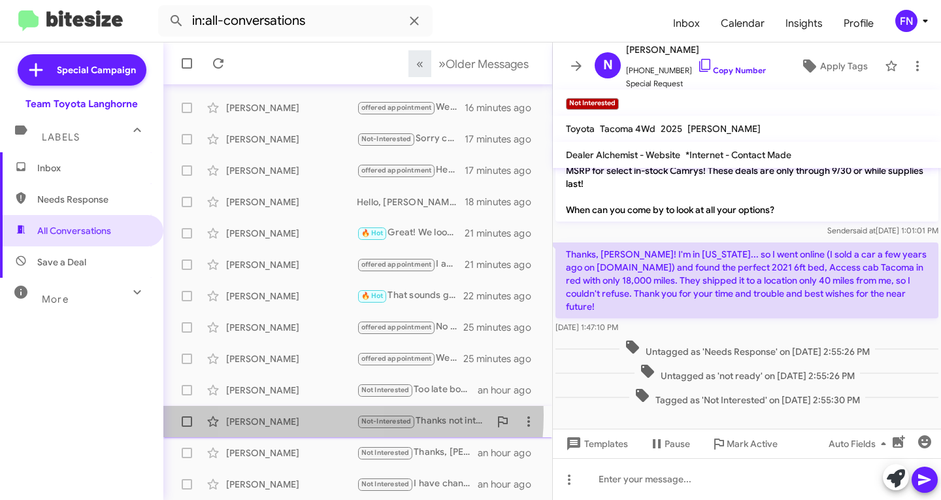
click at [297, 415] on div "[PERSON_NAME]" at bounding box center [291, 421] width 131 height 13
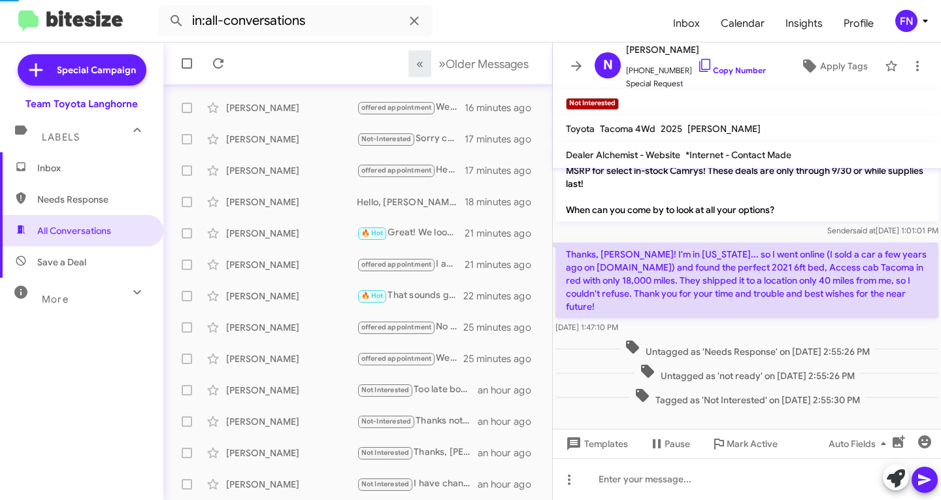
scroll to position [162, 0]
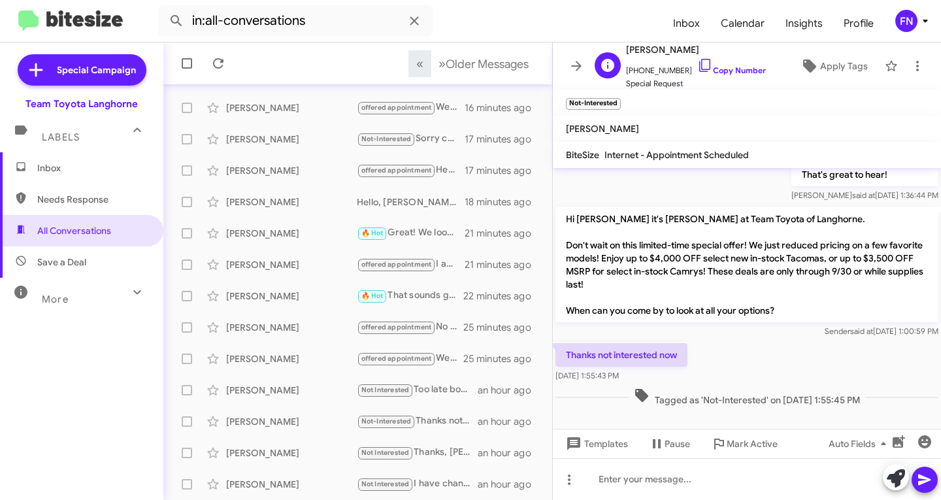
click at [727, 61] on span "[PHONE_NUMBER] Copy Number" at bounding box center [696, 68] width 140 height 20
click at [718, 68] on link "Copy Number" at bounding box center [731, 70] width 69 height 10
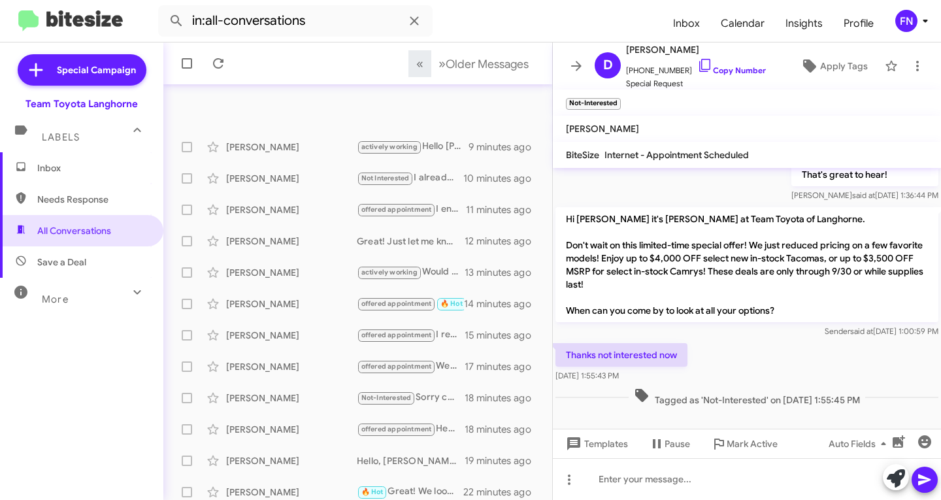
scroll to position [259, 0]
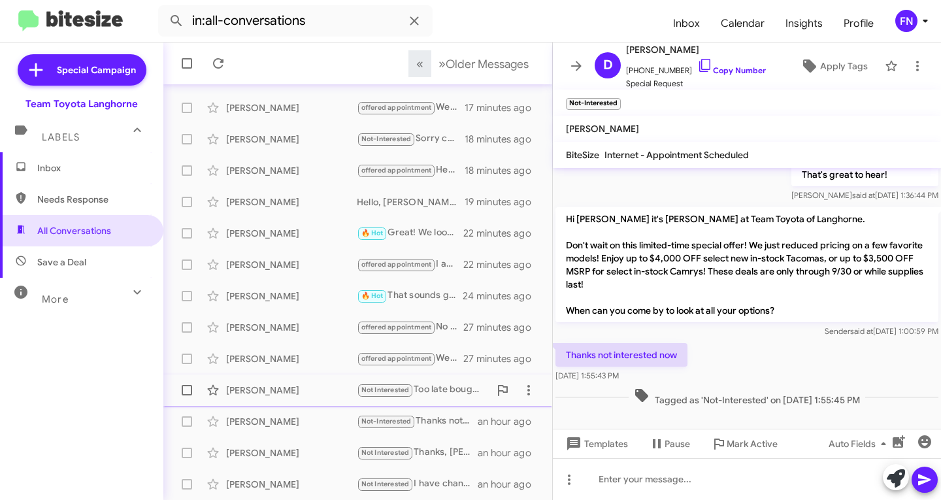
click at [295, 388] on div "[PERSON_NAME]" at bounding box center [291, 390] width 131 height 13
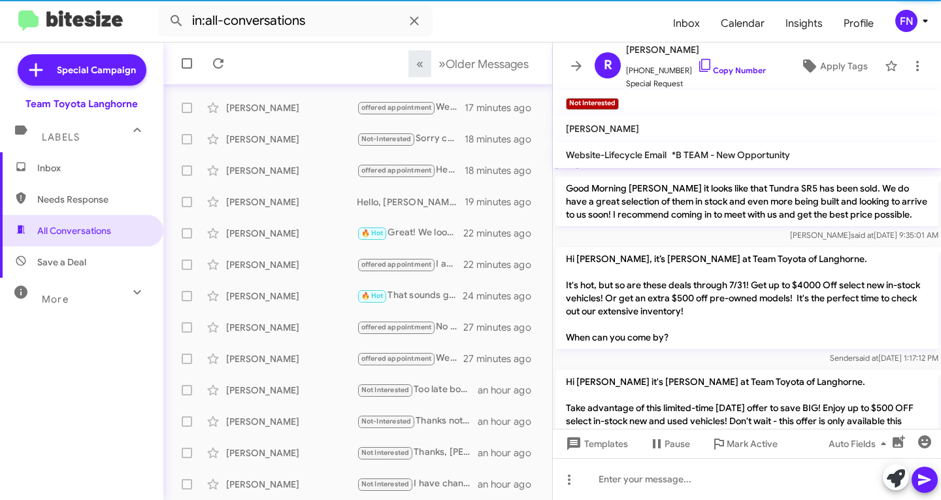
scroll to position [196, 0]
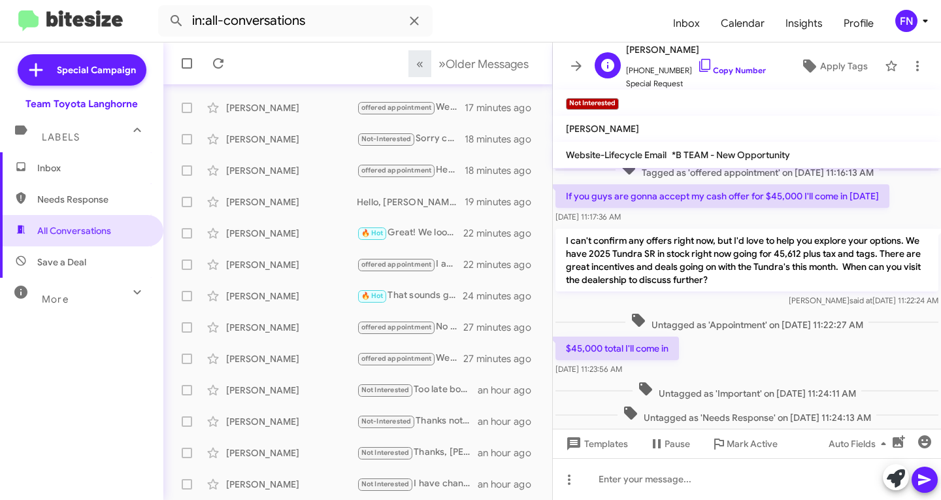
click at [714, 63] on span "[PHONE_NUMBER] Copy Number" at bounding box center [696, 68] width 140 height 20
click at [714, 66] on link "Copy Number" at bounding box center [731, 70] width 69 height 10
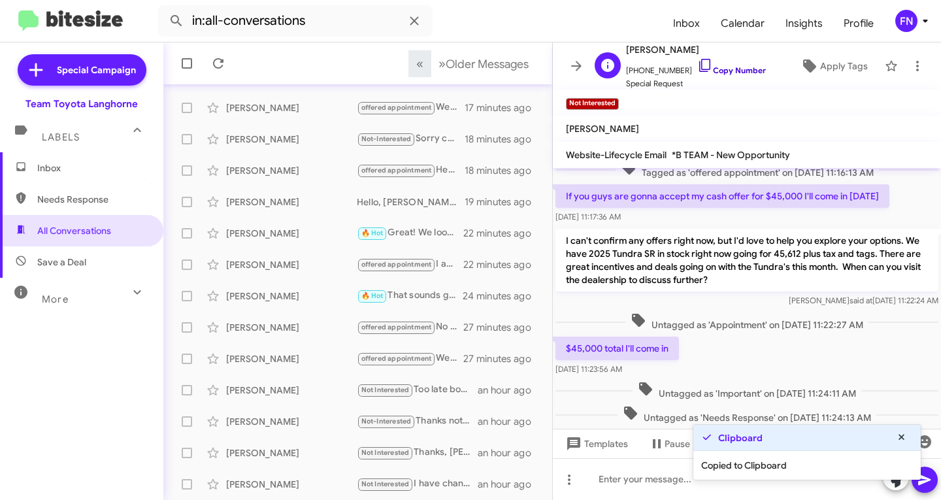
click at [705, 69] on link "Copy Number" at bounding box center [731, 70] width 69 height 10
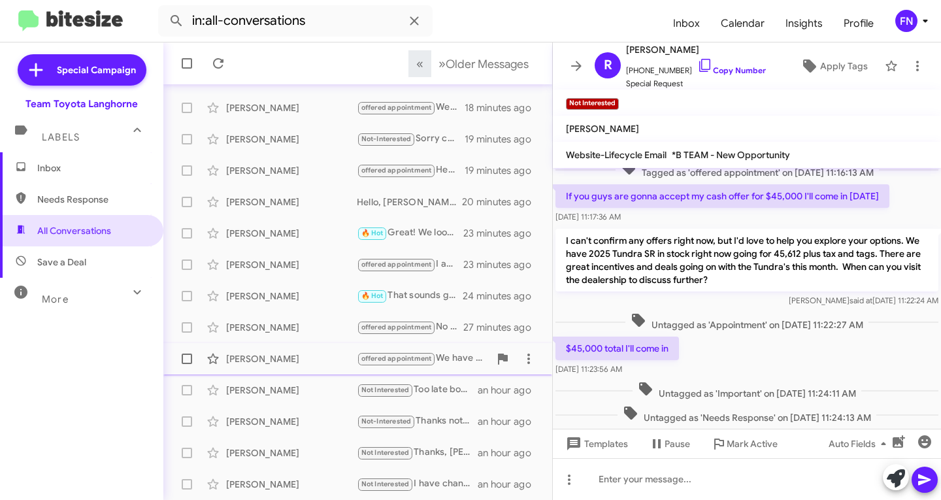
click at [275, 357] on div "[PERSON_NAME]" at bounding box center [291, 358] width 131 height 13
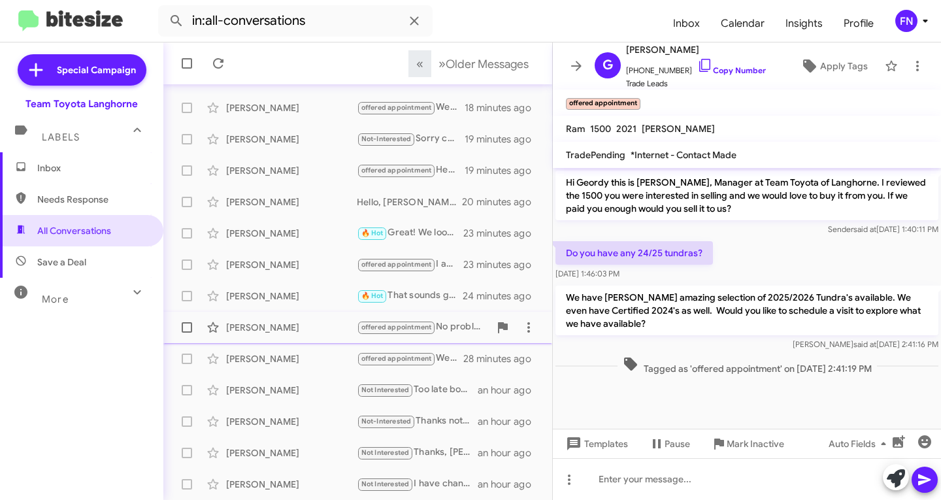
click at [297, 321] on div "[PERSON_NAME]" at bounding box center [291, 327] width 131 height 13
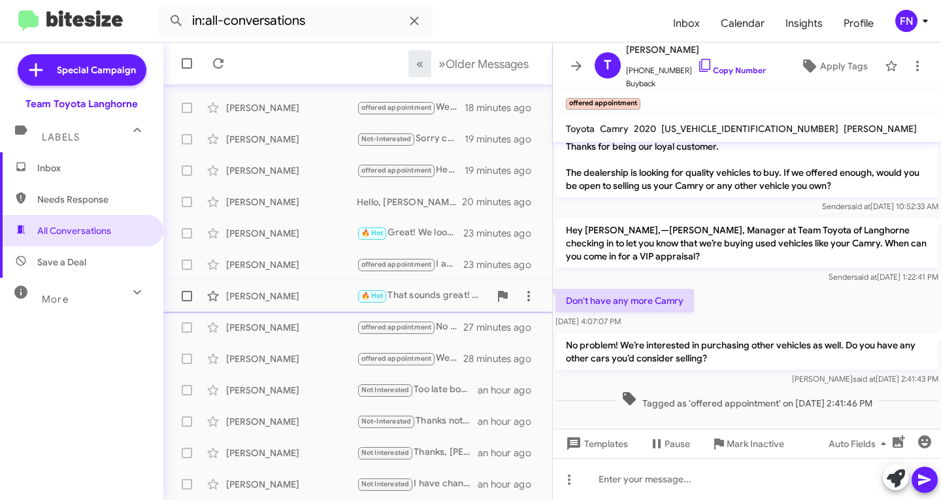
click at [299, 303] on div "[PERSON_NAME] 🔥 Hot That sounds great! We're looking forward to your visit. If …" at bounding box center [358, 296] width 368 height 26
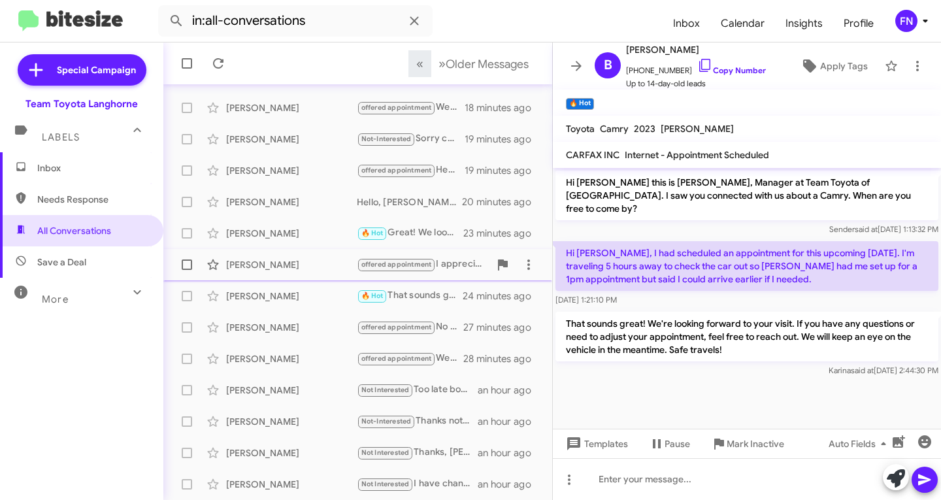
click at [297, 257] on div "[PERSON_NAME] offered appointment I appreciate your interest in the Camry LE! W…" at bounding box center [358, 265] width 368 height 26
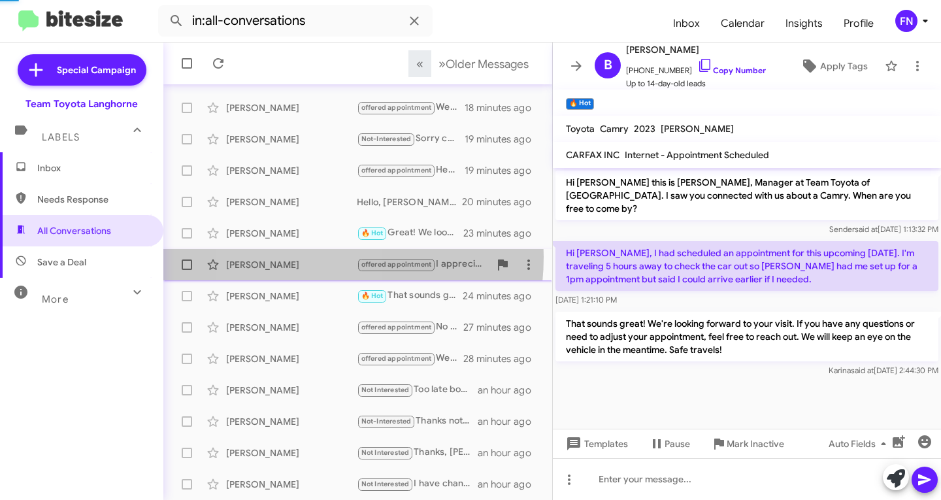
scroll to position [88, 0]
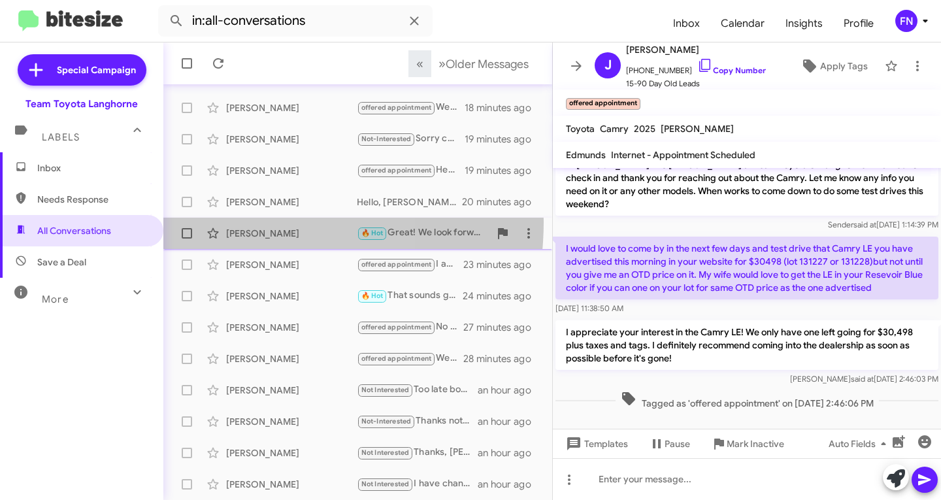
click at [230, 222] on div "[PERSON_NAME] 🔥 Hot Great! We look forward to seeing you [DATE] at 5:30. If you…" at bounding box center [358, 233] width 368 height 26
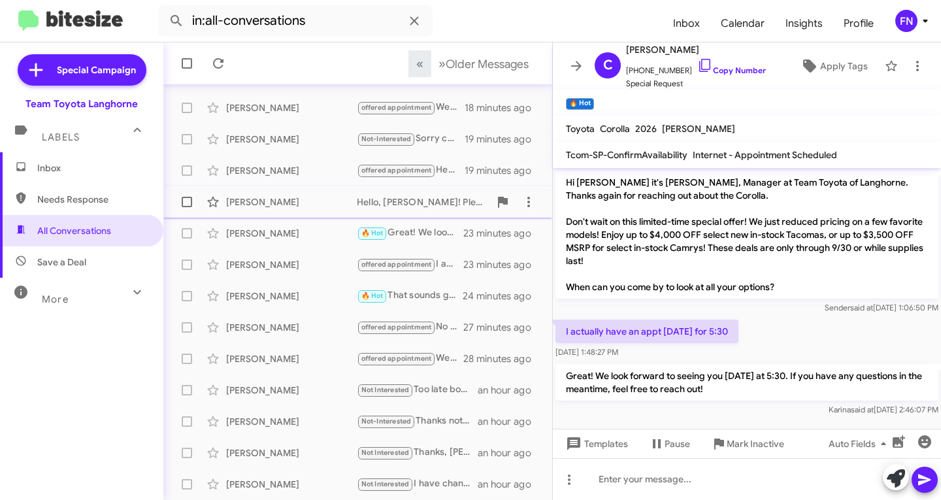
click at [246, 216] on span "[PERSON_NAME] Hello, [PERSON_NAME]! Please provide your ZIP code for a proper q…" at bounding box center [357, 201] width 389 height 31
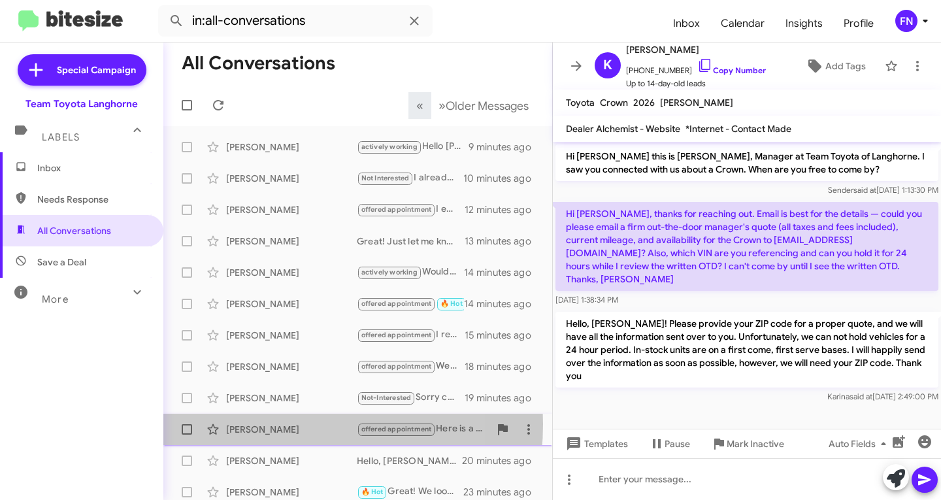
click at [266, 424] on div "[PERSON_NAME]" at bounding box center [291, 429] width 131 height 13
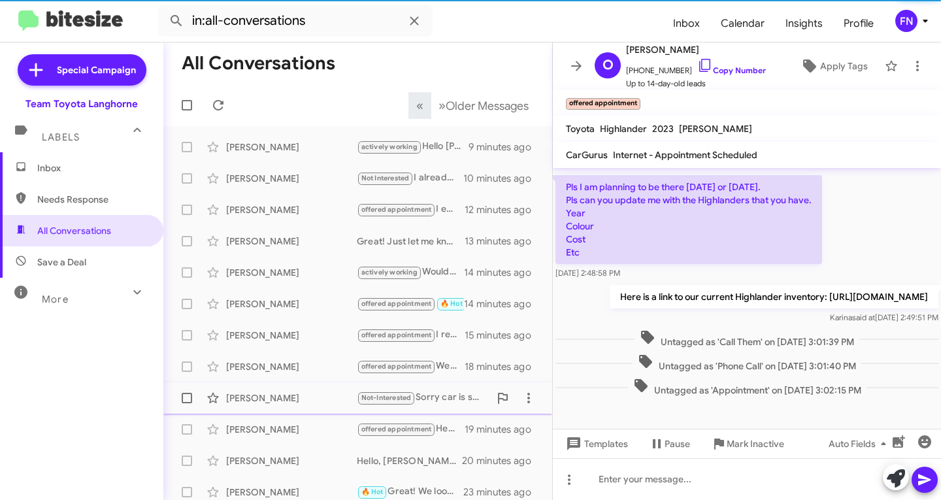
click at [272, 399] on div "[PERSON_NAME]" at bounding box center [291, 397] width 131 height 13
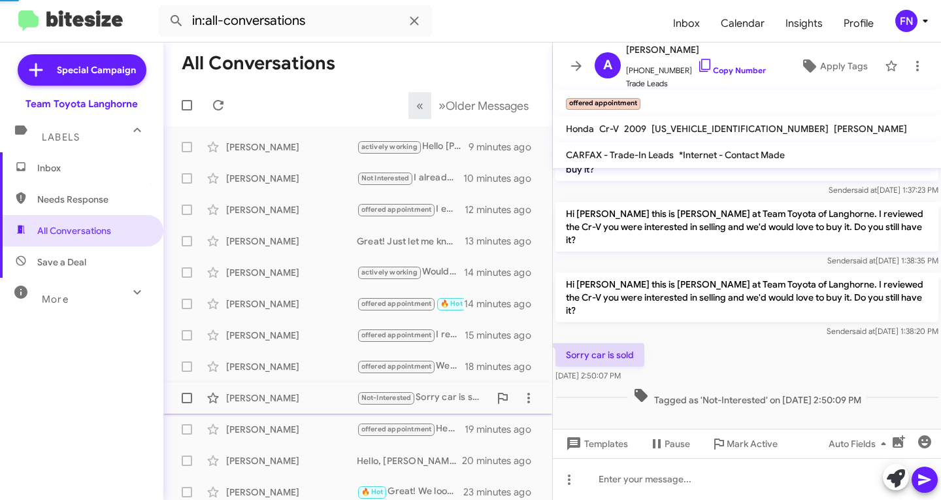
scroll to position [71, 0]
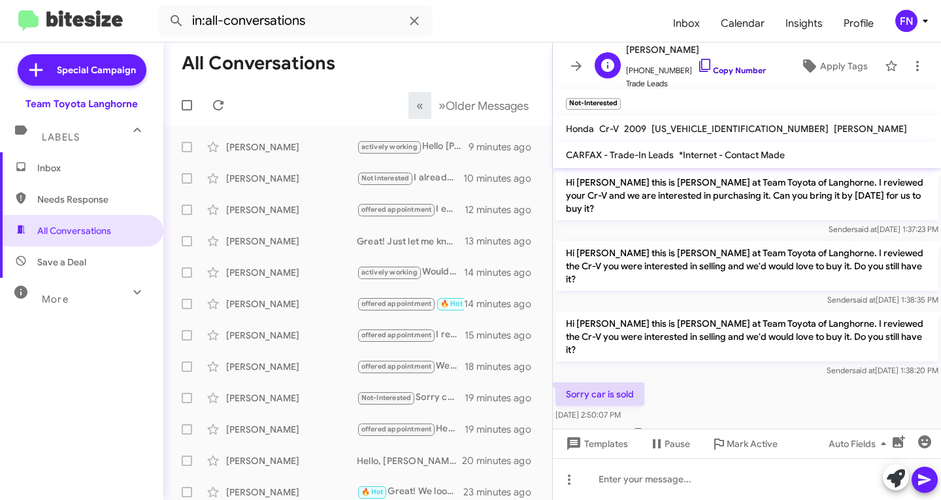
click at [748, 71] on link "Copy Number" at bounding box center [731, 70] width 69 height 10
click at [307, 370] on div "[PERSON_NAME]" at bounding box center [291, 366] width 131 height 13
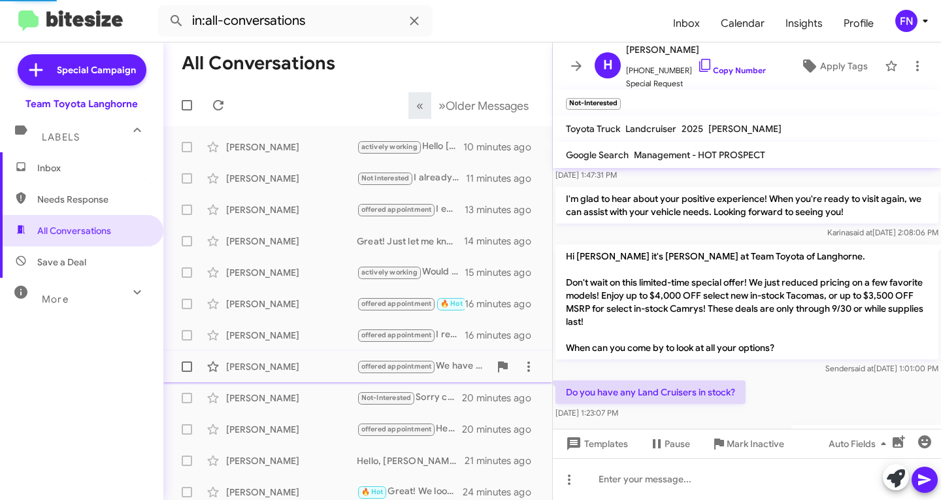
scroll to position [282, 0]
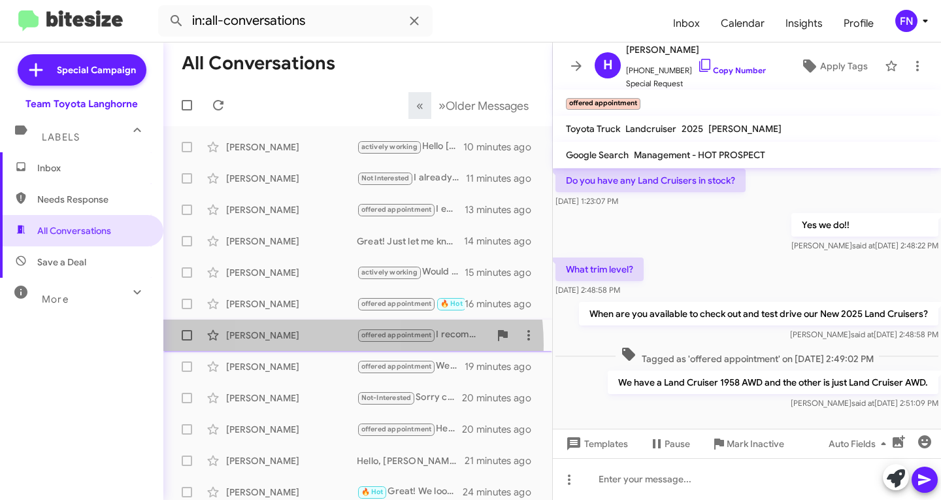
click at [306, 345] on div "[PERSON_NAME] offered appointment I recommend visiting the dealership for the l…" at bounding box center [358, 335] width 368 height 26
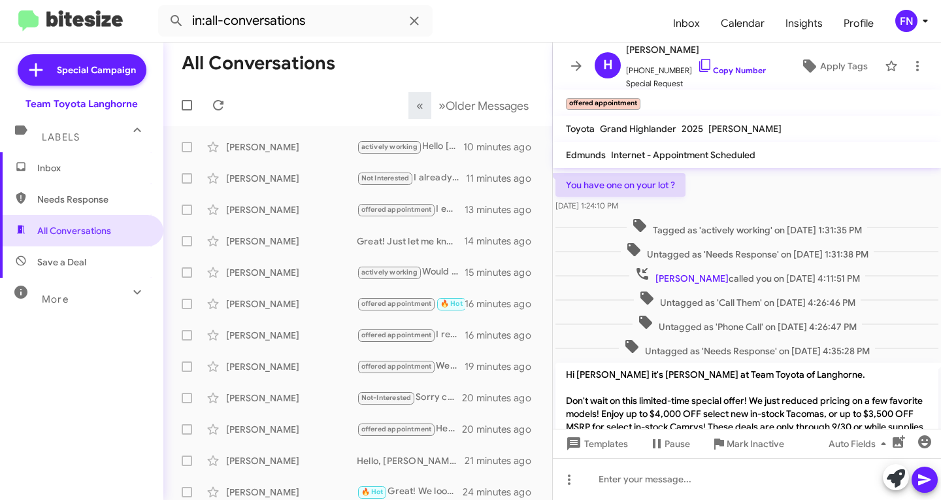
scroll to position [489, 0]
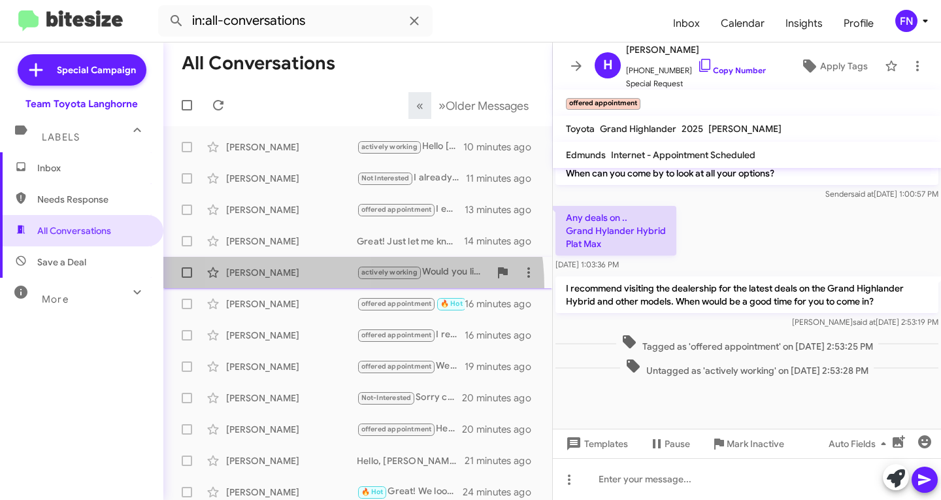
click at [291, 288] on span "[PERSON_NAME] actively working Would you like to schedule an appointment to vis…" at bounding box center [357, 272] width 389 height 31
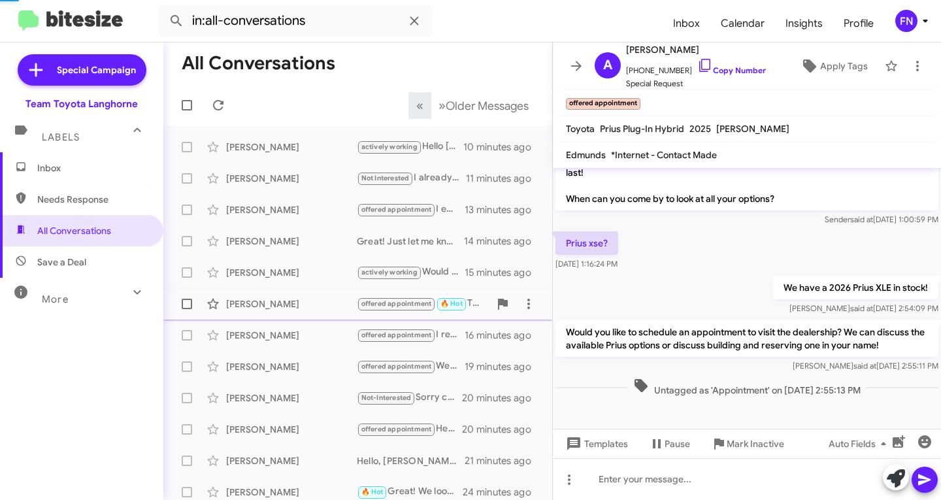
scroll to position [298, 0]
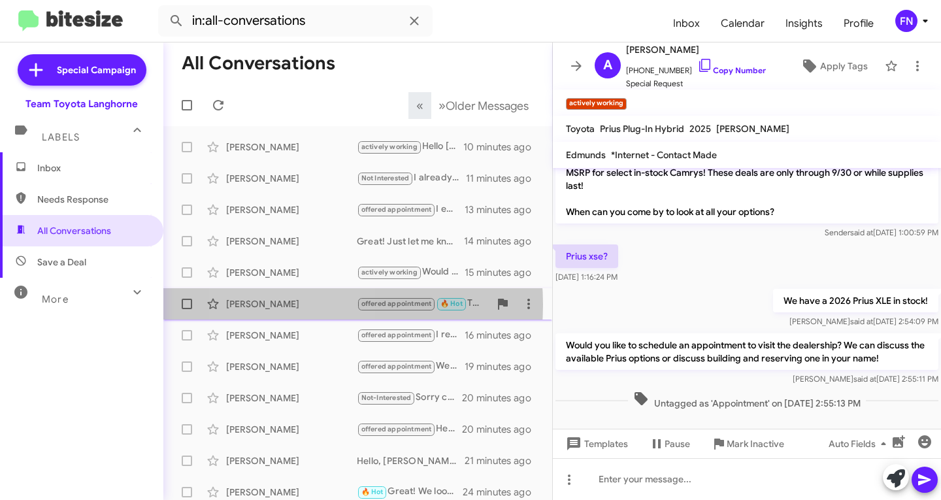
click at [293, 304] on div "[PERSON_NAME]" at bounding box center [291, 303] width 131 height 13
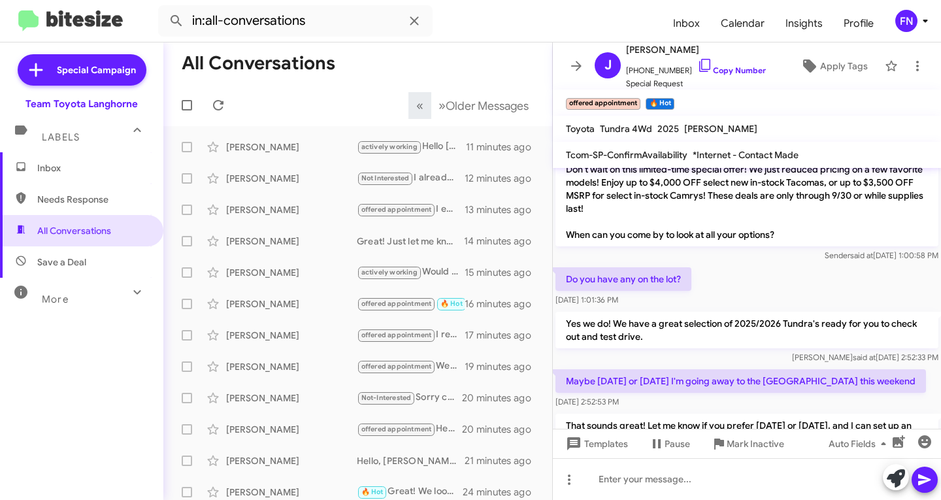
scroll to position [561, 0]
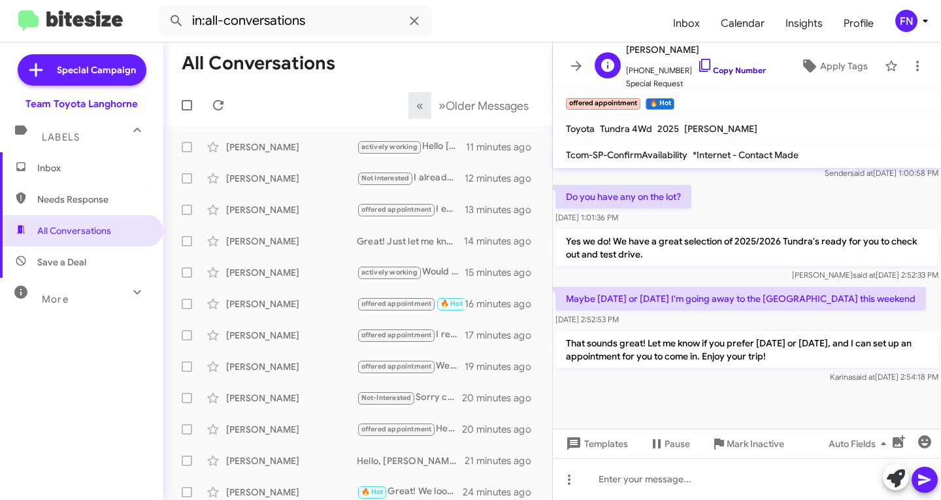
click at [734, 71] on link "Copy Number" at bounding box center [731, 70] width 69 height 10
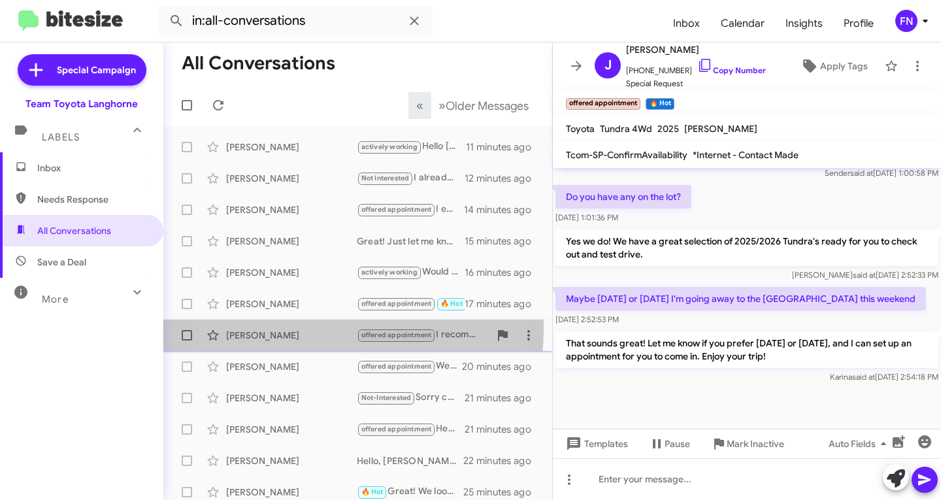
click at [286, 328] on div "[PERSON_NAME] offered appointment I recommend visiting the dealership for the l…" at bounding box center [358, 335] width 368 height 26
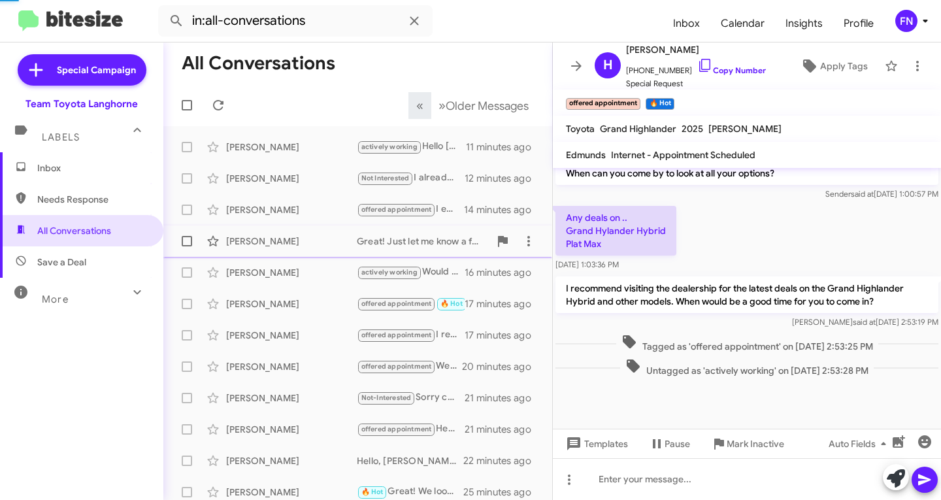
scroll to position [489, 0]
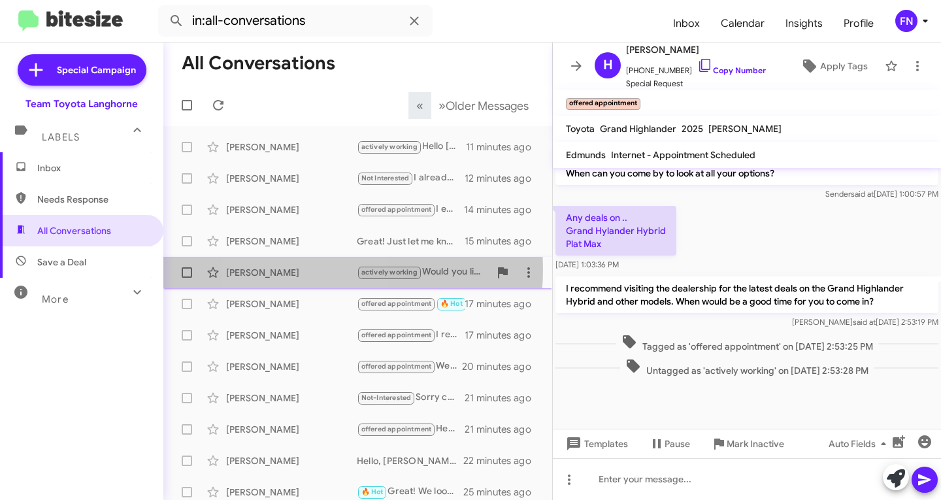
click at [299, 269] on div "[PERSON_NAME]" at bounding box center [291, 272] width 131 height 13
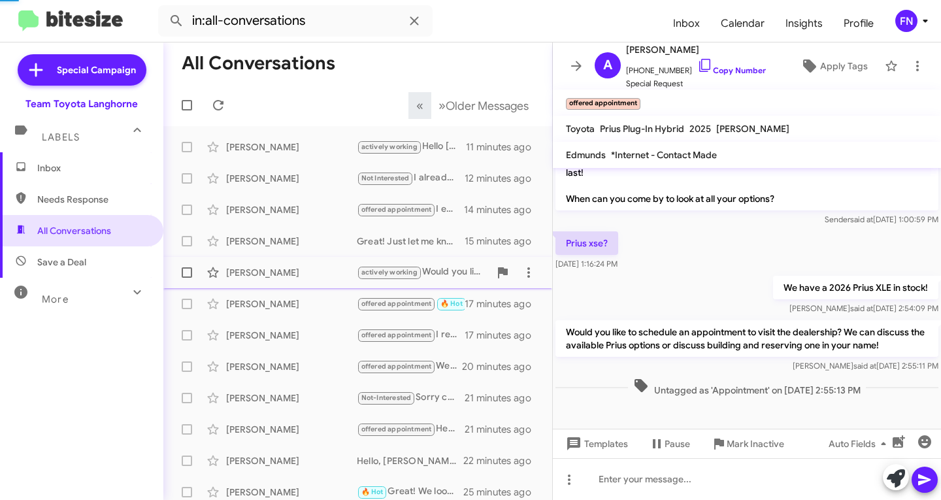
scroll to position [298, 0]
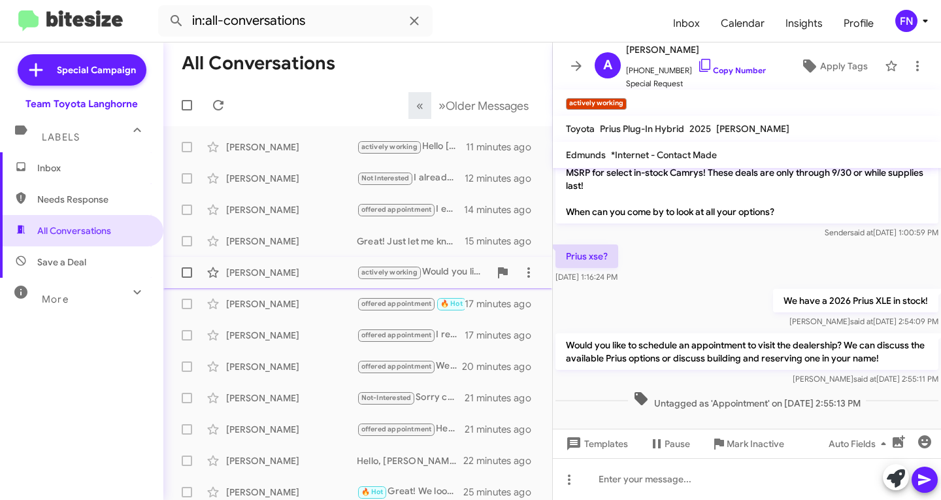
click at [298, 264] on div "[PERSON_NAME] actively working Would you like to schedule an appointment to vis…" at bounding box center [358, 272] width 368 height 26
click at [304, 245] on div "[PERSON_NAME]" at bounding box center [291, 241] width 131 height 13
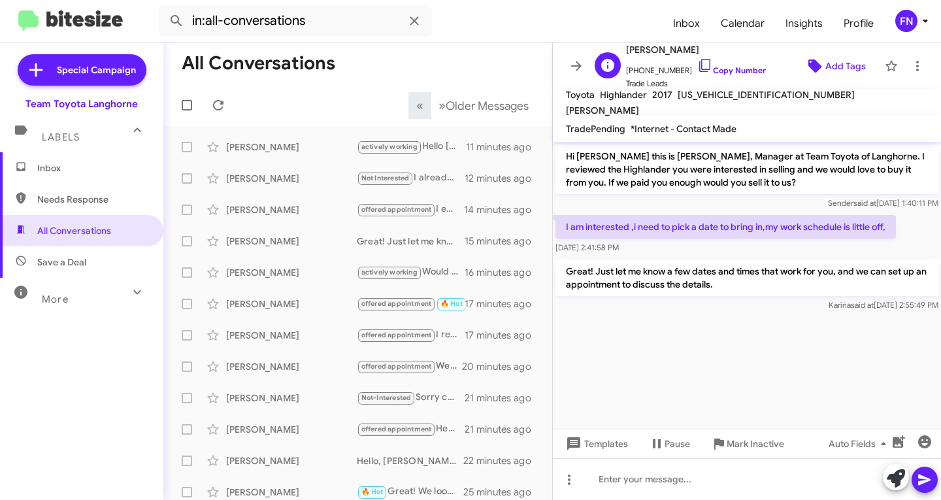
click at [807, 71] on icon at bounding box center [815, 66] width 16 height 16
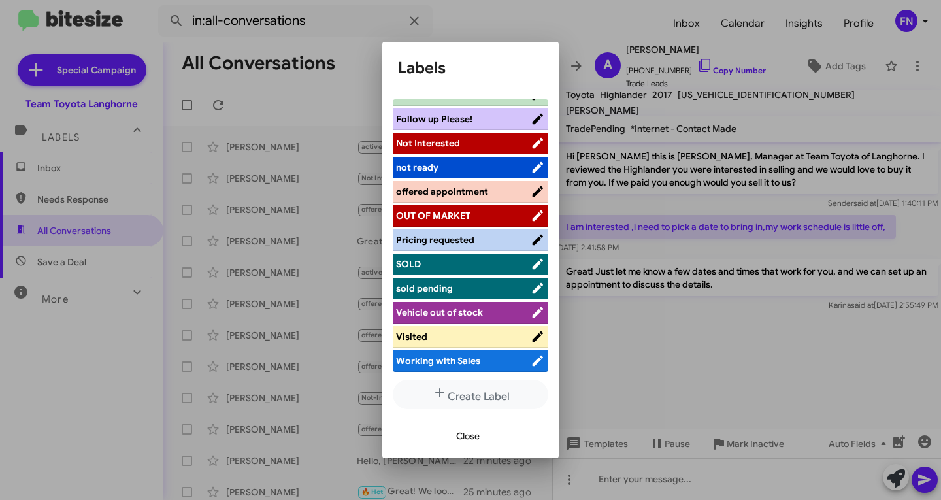
click at [446, 193] on span "offered appointment" at bounding box center [442, 192] width 92 height 12
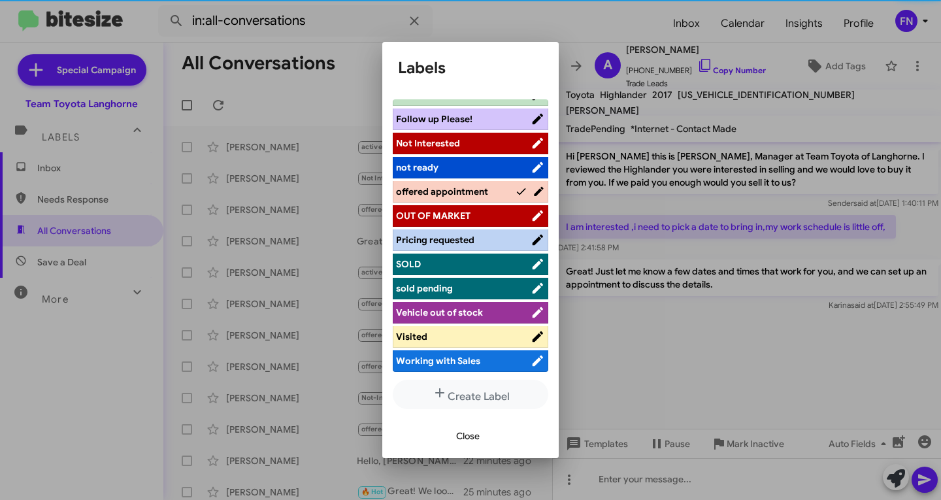
scroll to position [209, 0]
click at [457, 427] on span "Close" at bounding box center [468, 436] width 24 height 24
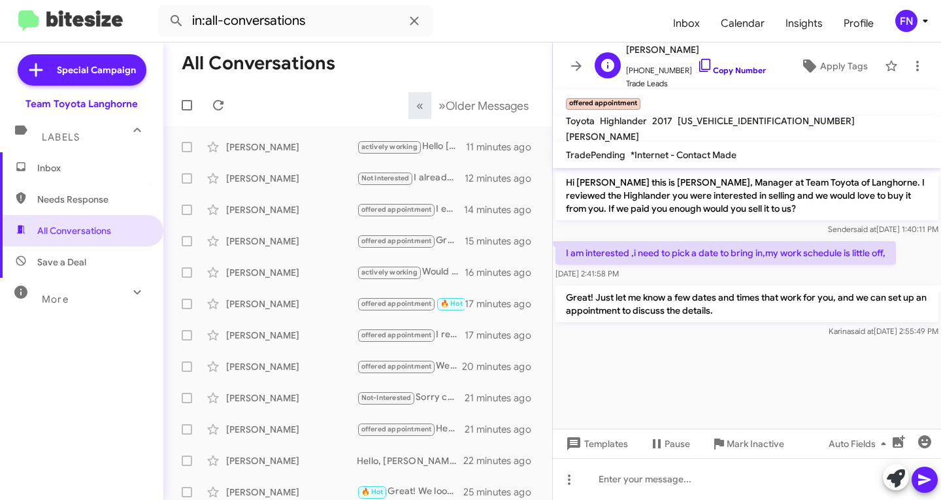
click at [721, 69] on link "Copy Number" at bounding box center [731, 70] width 69 height 10
click at [292, 198] on div "[PERSON_NAME] offered appointment I encourage you to visit the dealership to di…" at bounding box center [358, 210] width 368 height 26
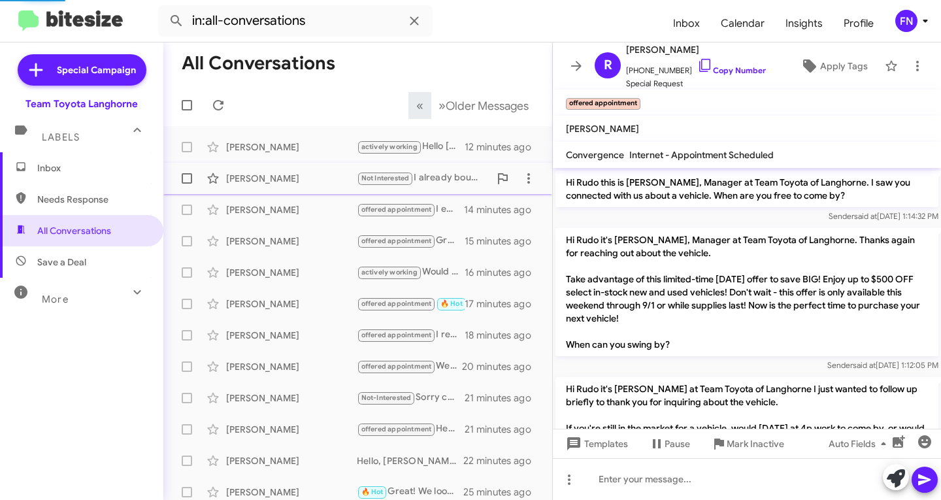
scroll to position [610, 0]
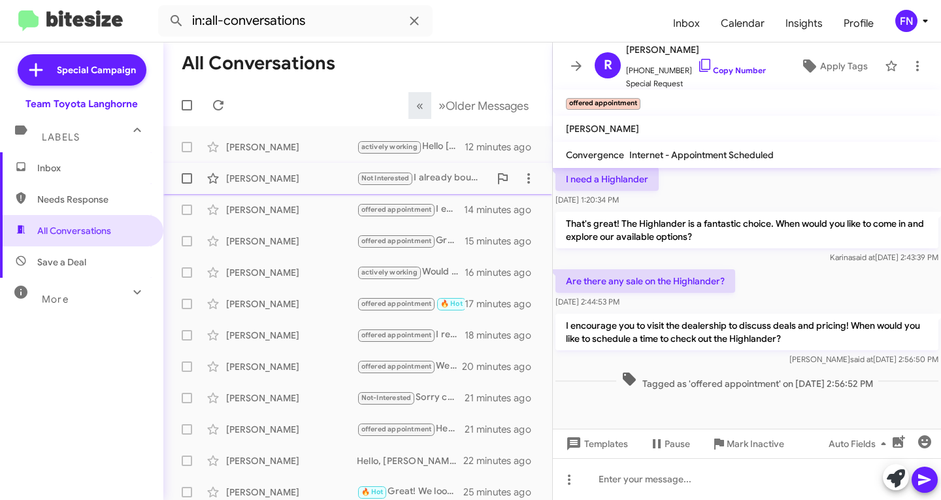
click at [302, 178] on div "[PERSON_NAME]" at bounding box center [291, 178] width 131 height 13
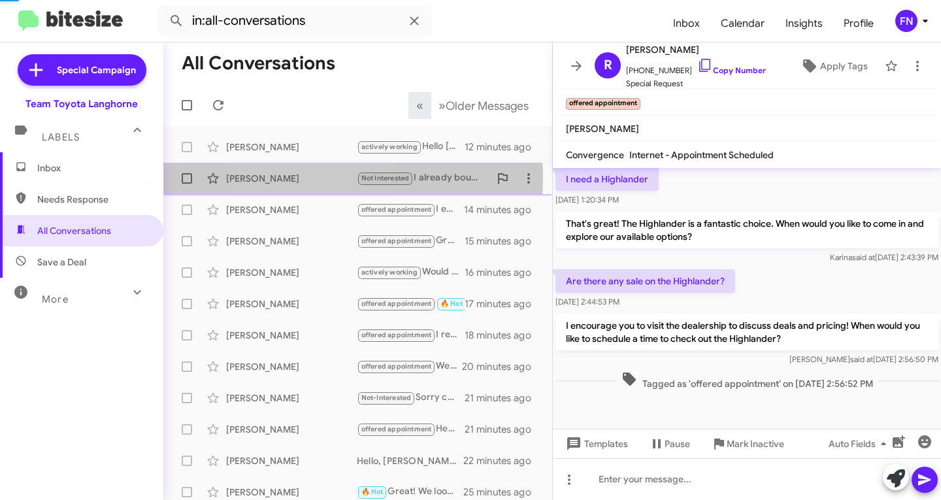
scroll to position [179, 0]
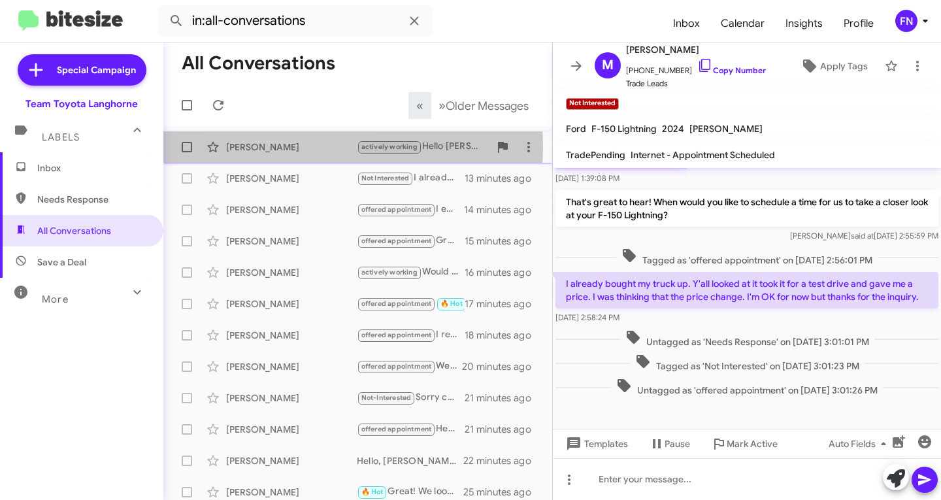
click at [292, 147] on div "[PERSON_NAME]" at bounding box center [291, 146] width 131 height 13
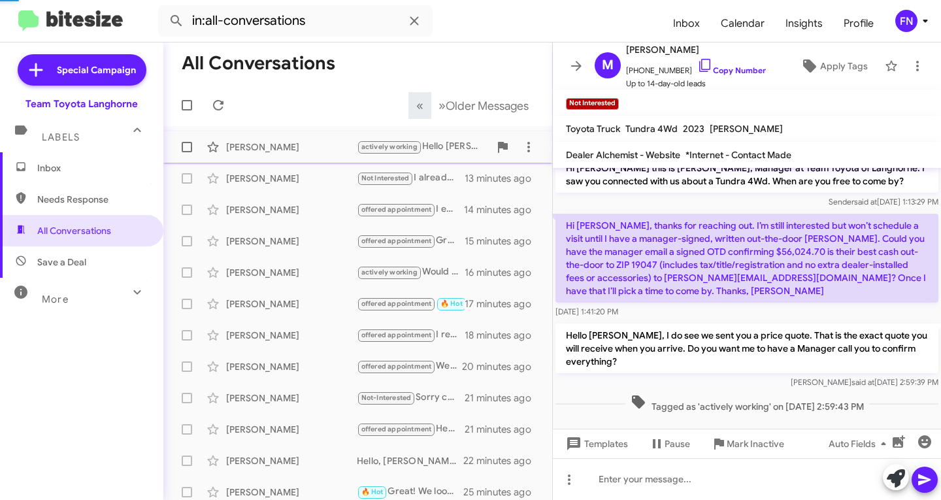
scroll to position [14, 0]
click at [64, 184] on span "Needs Response" at bounding box center [81, 199] width 163 height 31
type input "in:needs-response"
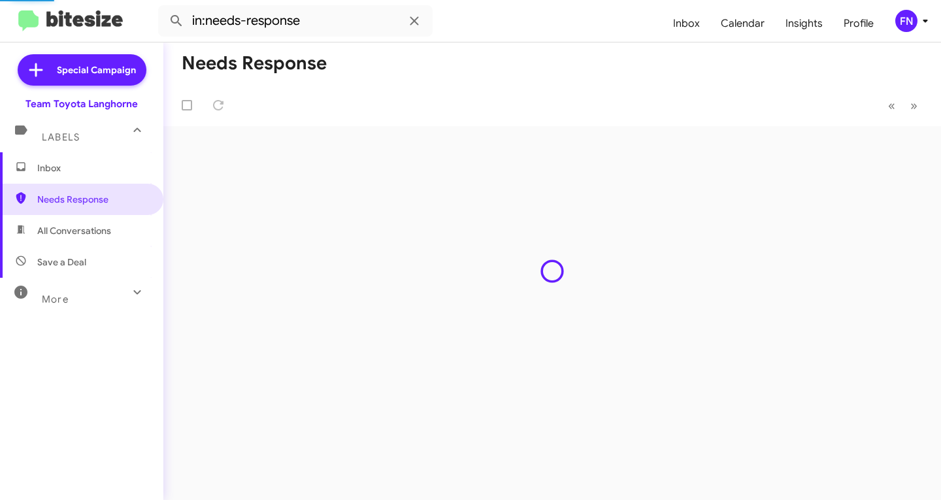
click at [64, 172] on span "Inbox" at bounding box center [92, 167] width 111 height 13
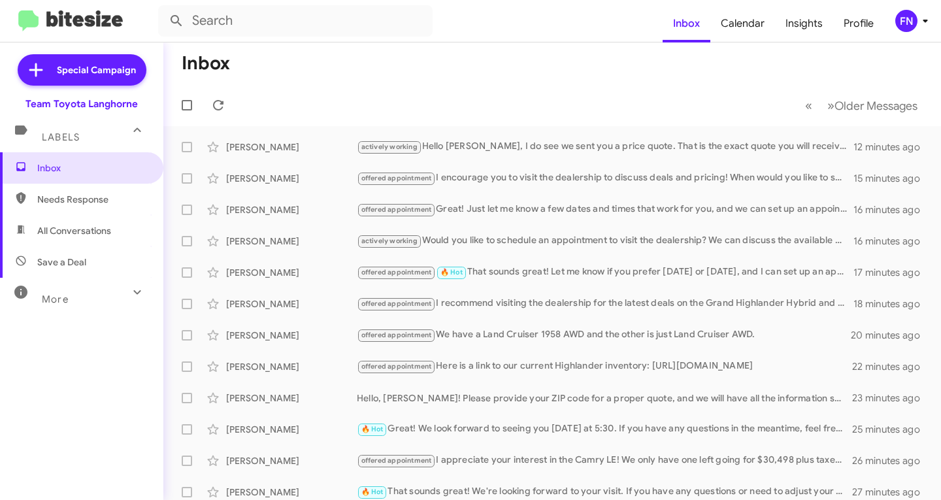
click at [84, 235] on span "All Conversations" at bounding box center [74, 230] width 74 height 13
type input "in:all-conversations"
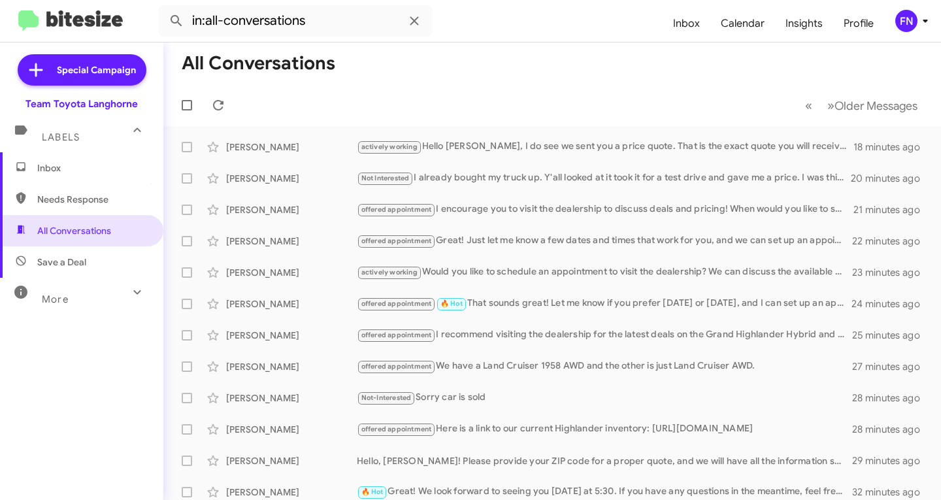
click at [95, 178] on span "Inbox" at bounding box center [81, 167] width 163 height 31
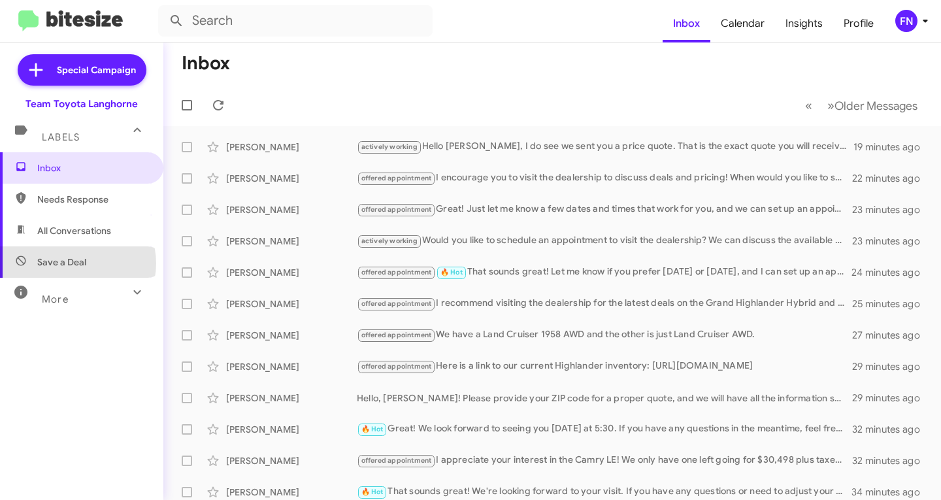
click at [76, 264] on span "Save a Deal" at bounding box center [61, 261] width 49 height 13
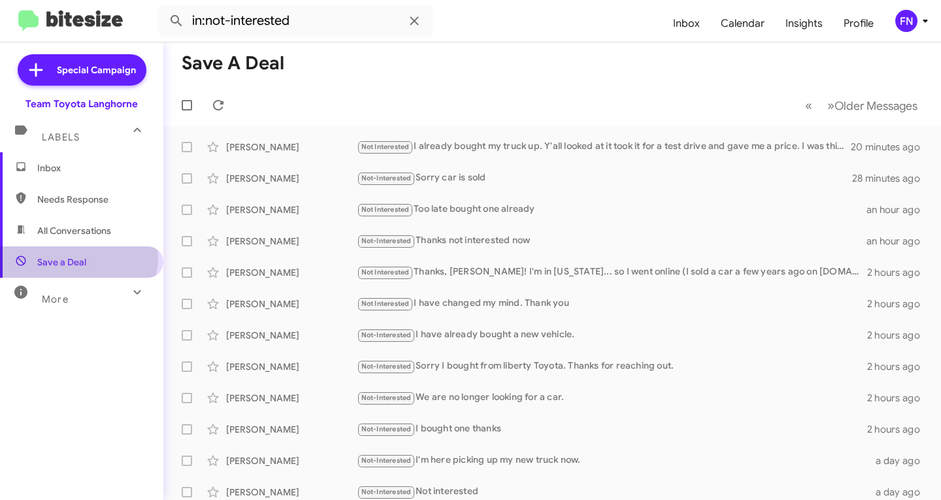
click at [78, 257] on span "Save a Deal" at bounding box center [61, 261] width 49 height 13
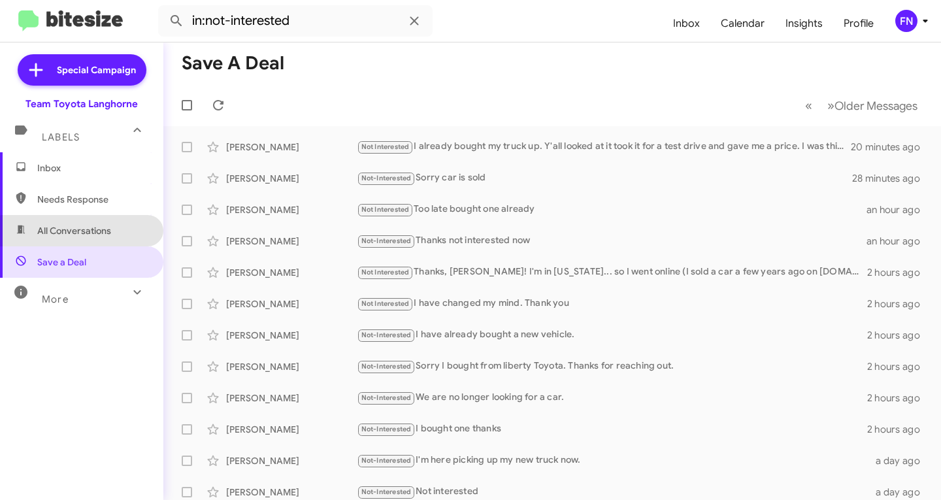
click at [89, 235] on span "All Conversations" at bounding box center [74, 230] width 74 height 13
type input "in:all-conversations"
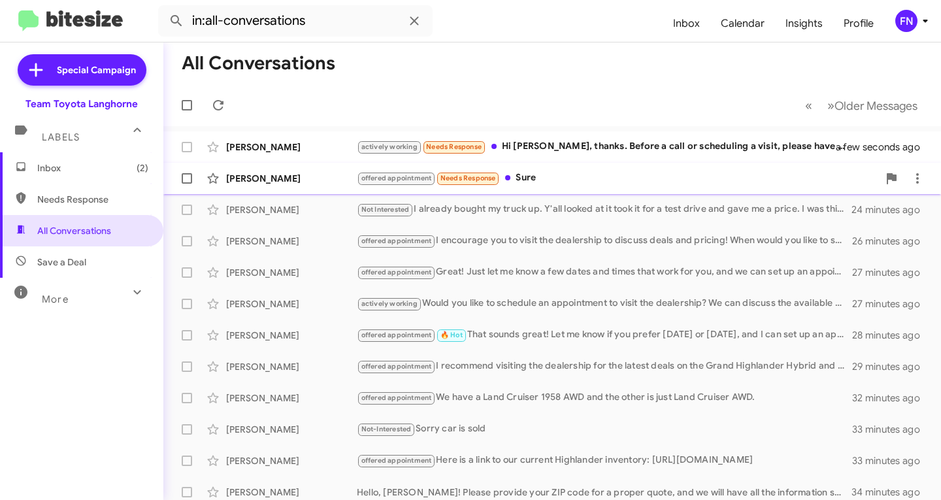
click at [269, 184] on div "[PERSON_NAME]" at bounding box center [291, 178] width 131 height 13
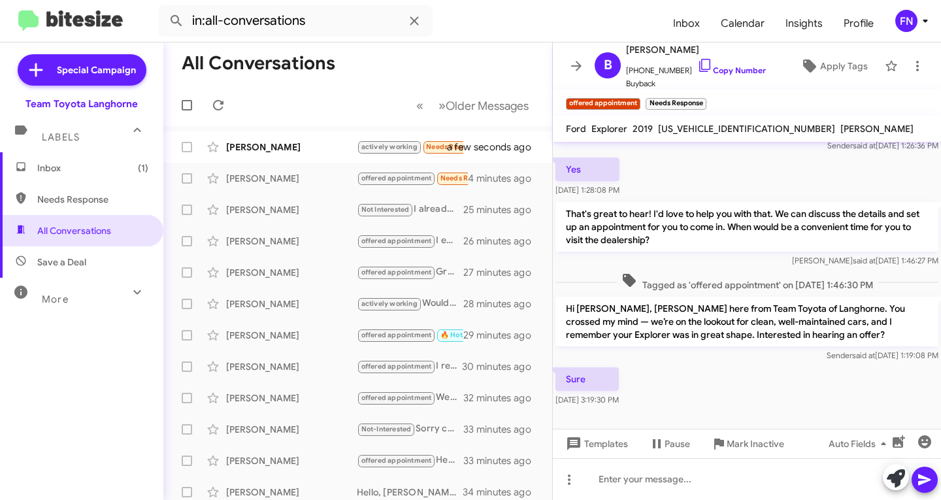
scroll to position [18, 0]
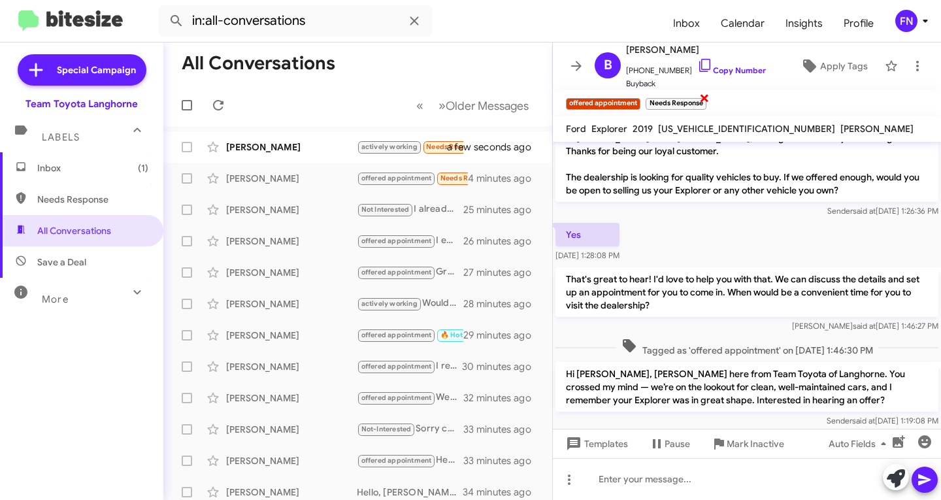
click at [706, 97] on span "×" at bounding box center [704, 98] width 10 height 16
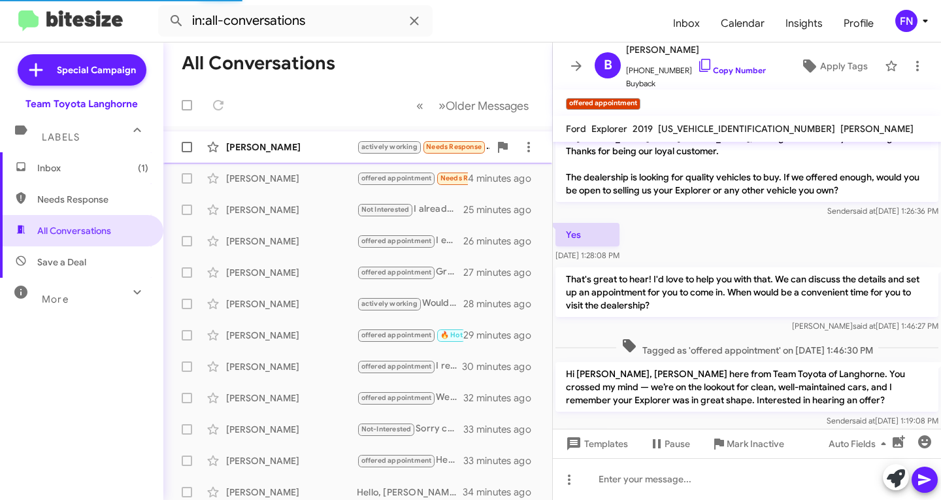
click at [289, 148] on div "[PERSON_NAME]" at bounding box center [291, 146] width 131 height 13
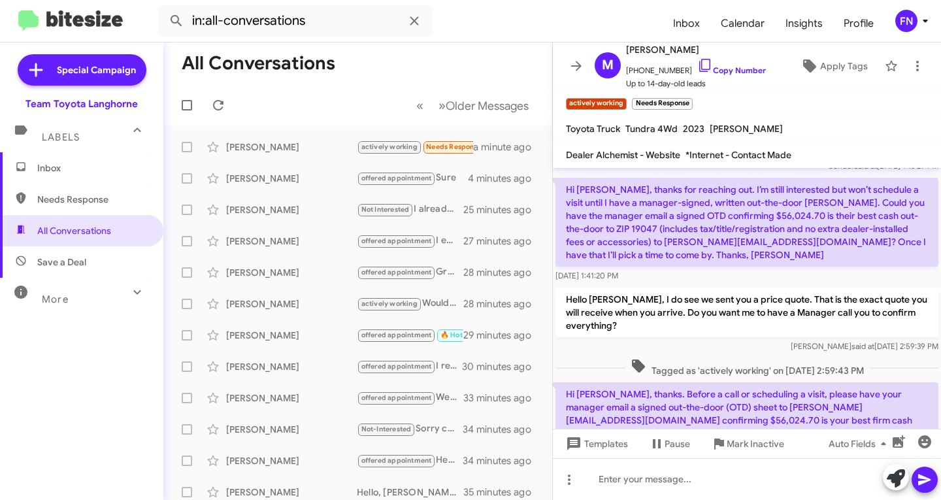
scroll to position [127, 0]
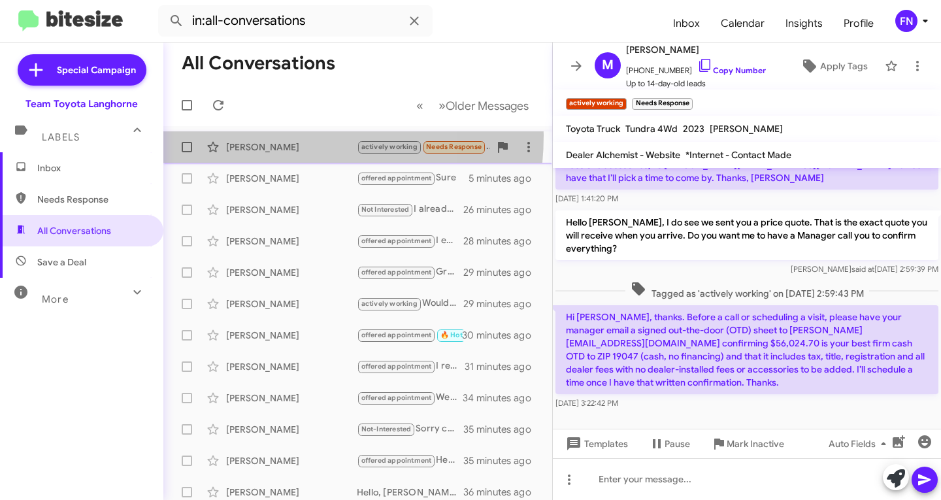
click at [251, 135] on div "[PERSON_NAME] actively working Needs Response Hi [PERSON_NAME], thanks. Before …" at bounding box center [358, 147] width 368 height 26
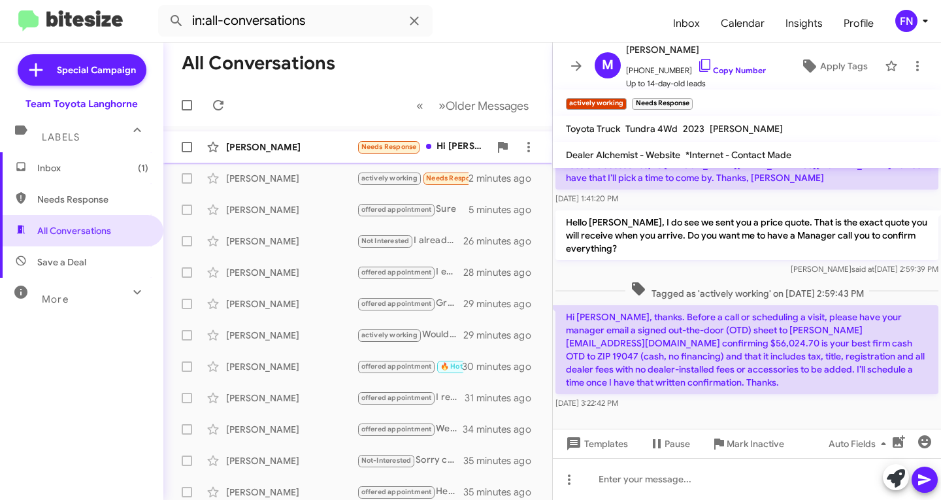
click at [314, 150] on div "[PERSON_NAME]" at bounding box center [291, 146] width 131 height 13
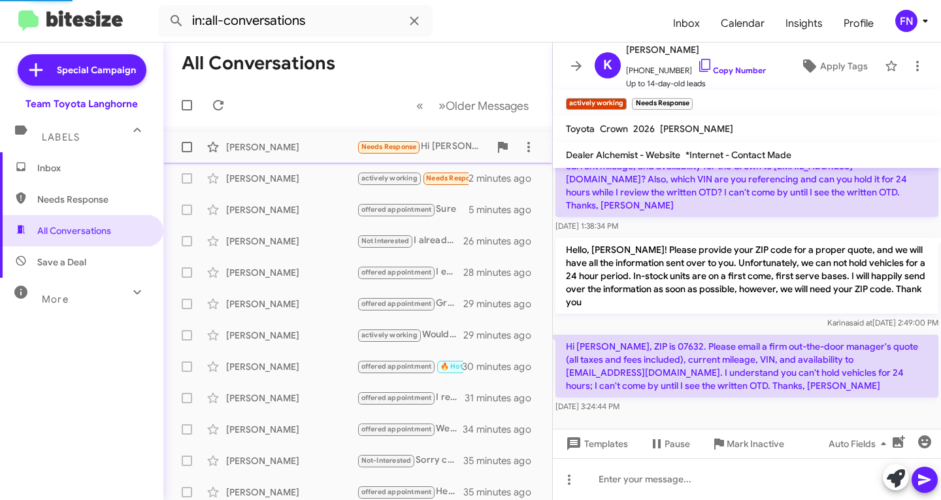
scroll to position [87, 0]
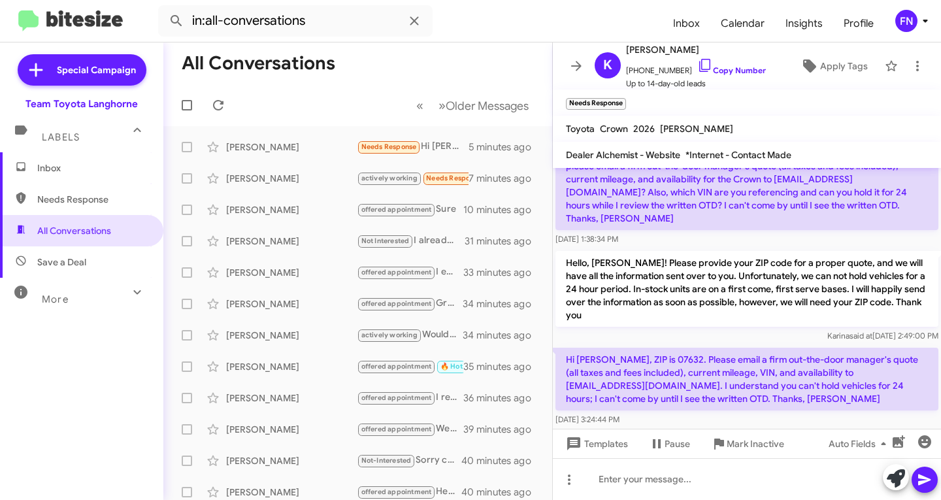
click at [729, 218] on div "Hi [PERSON_NAME], thanks for reaching out. Email is best for the details — coul…" at bounding box center [746, 193] width 383 height 105
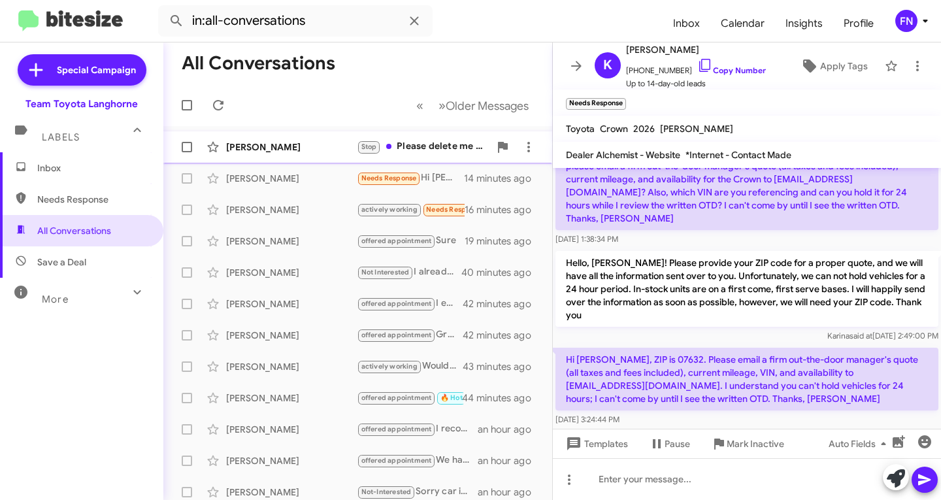
click at [269, 141] on div "[PERSON_NAME]" at bounding box center [291, 146] width 131 height 13
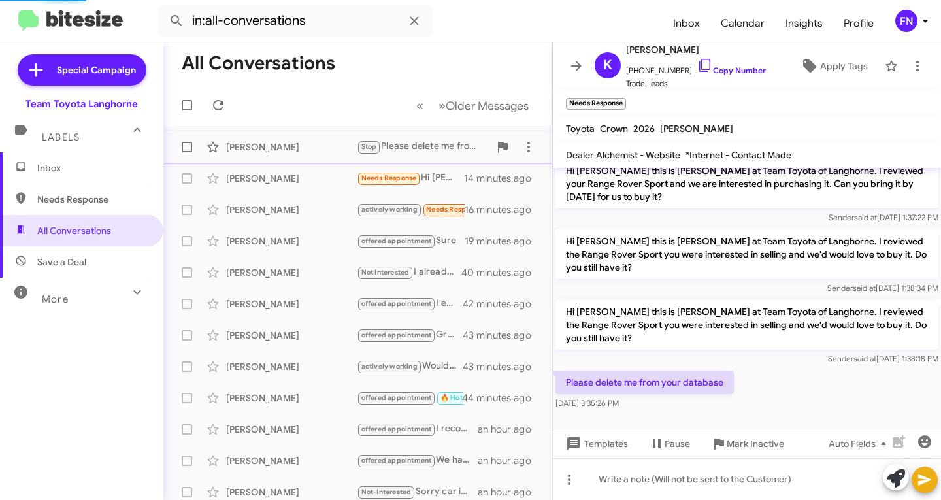
scroll to position [82, 0]
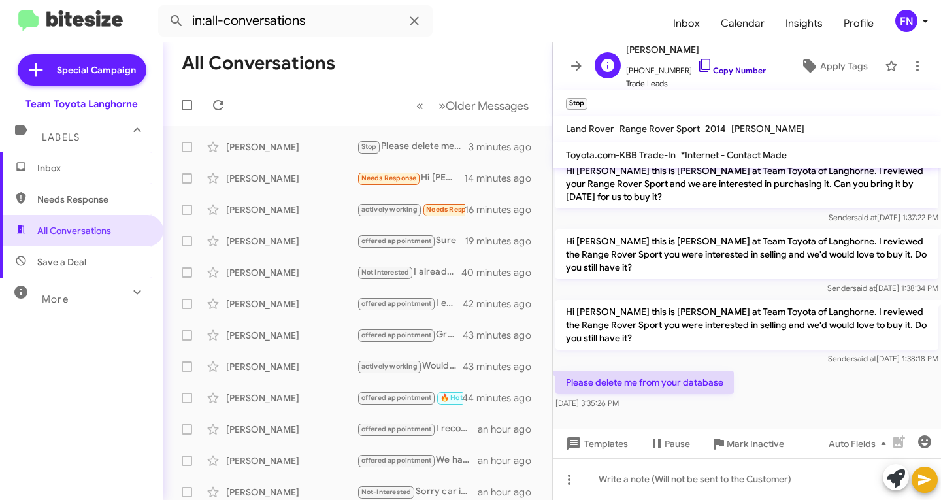
click at [727, 71] on link "Copy Number" at bounding box center [731, 70] width 69 height 10
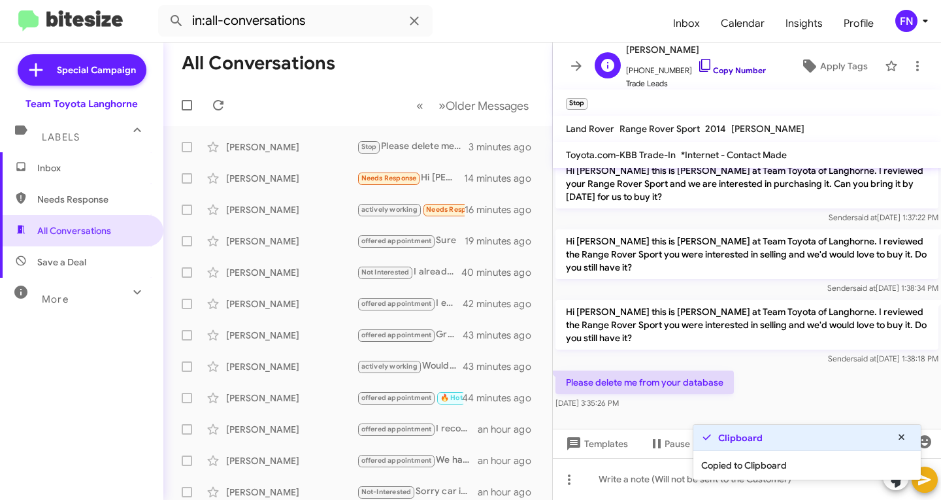
click at [725, 68] on link "Copy Number" at bounding box center [731, 70] width 69 height 10
